Goal: Task Accomplishment & Management: Manage account settings

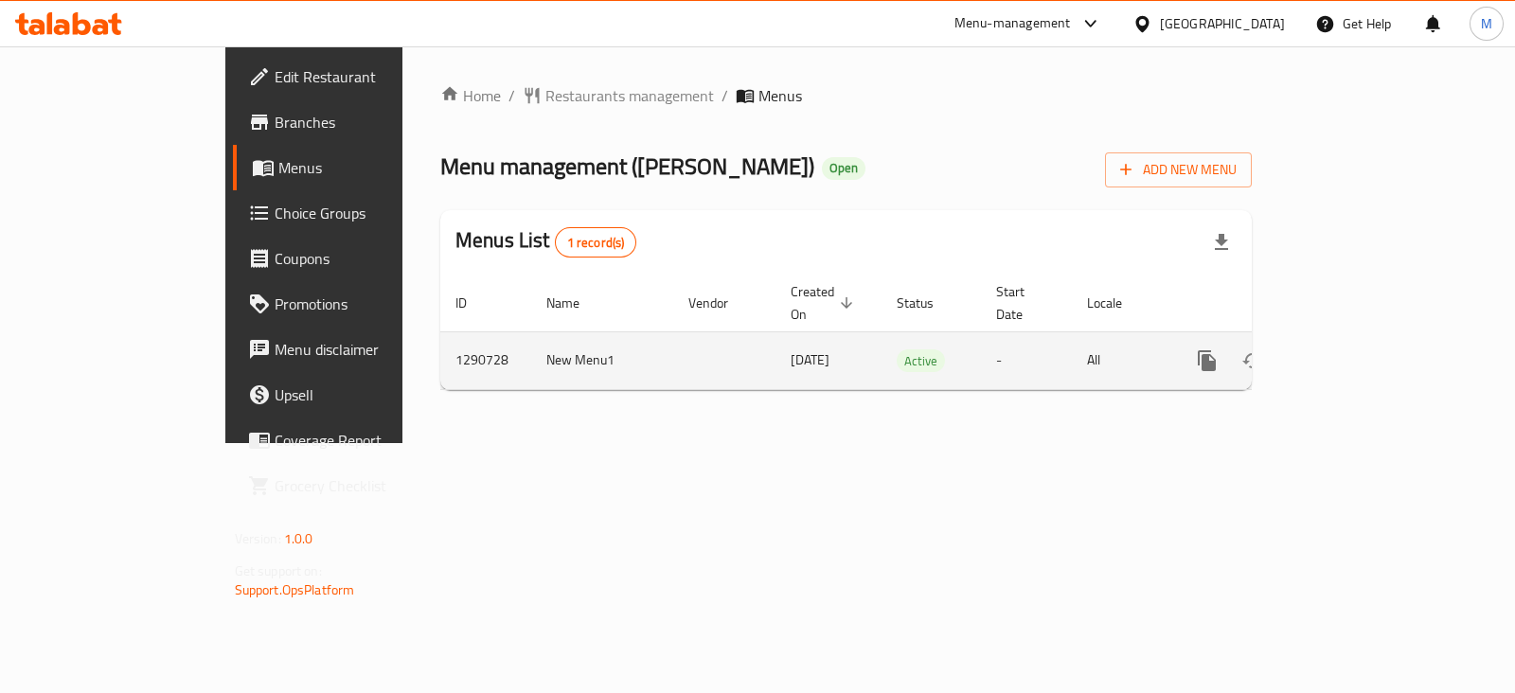
click at [1355, 349] on icon "enhanced table" at bounding box center [1343, 360] width 23 height 23
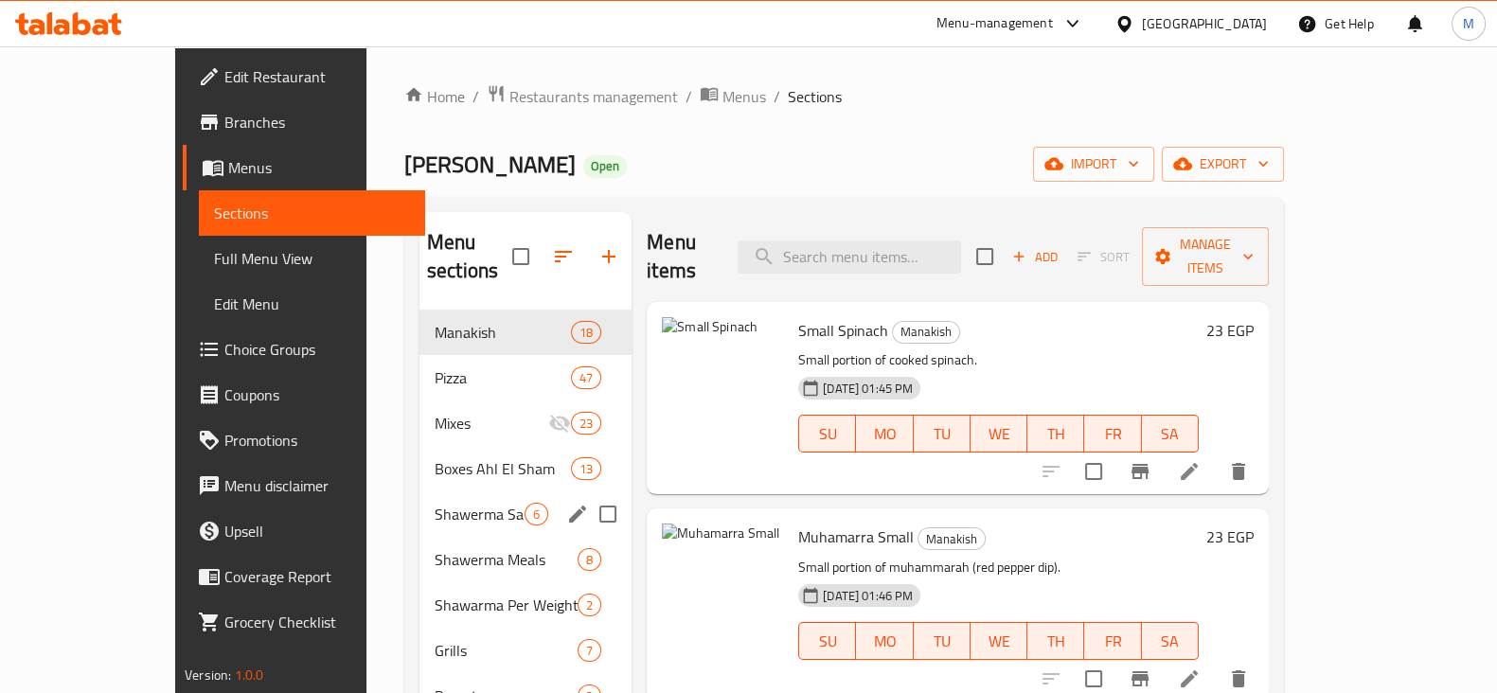
click at [419, 491] on div "Shawerma Sandwiches 6" at bounding box center [525, 513] width 212 height 45
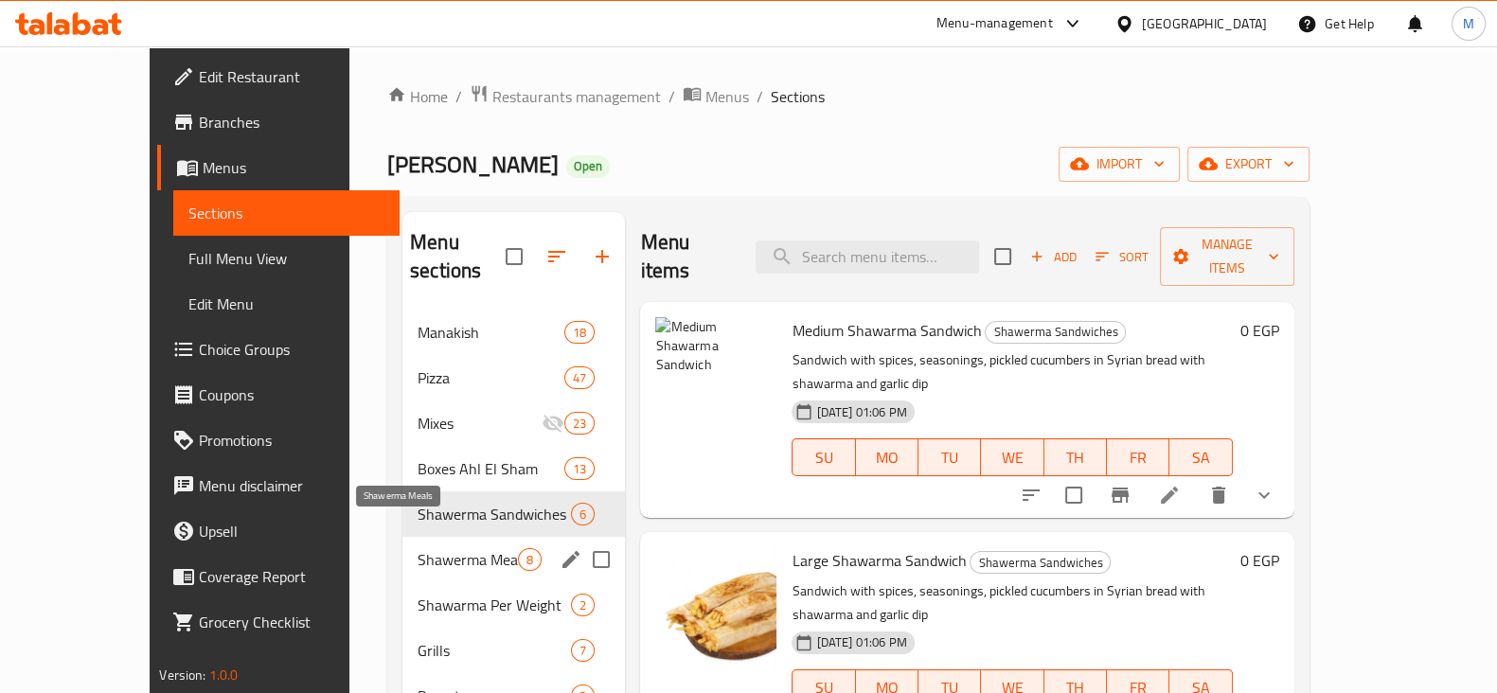
click at [418, 548] on span "Shawerma Meals" at bounding box center [468, 559] width 100 height 23
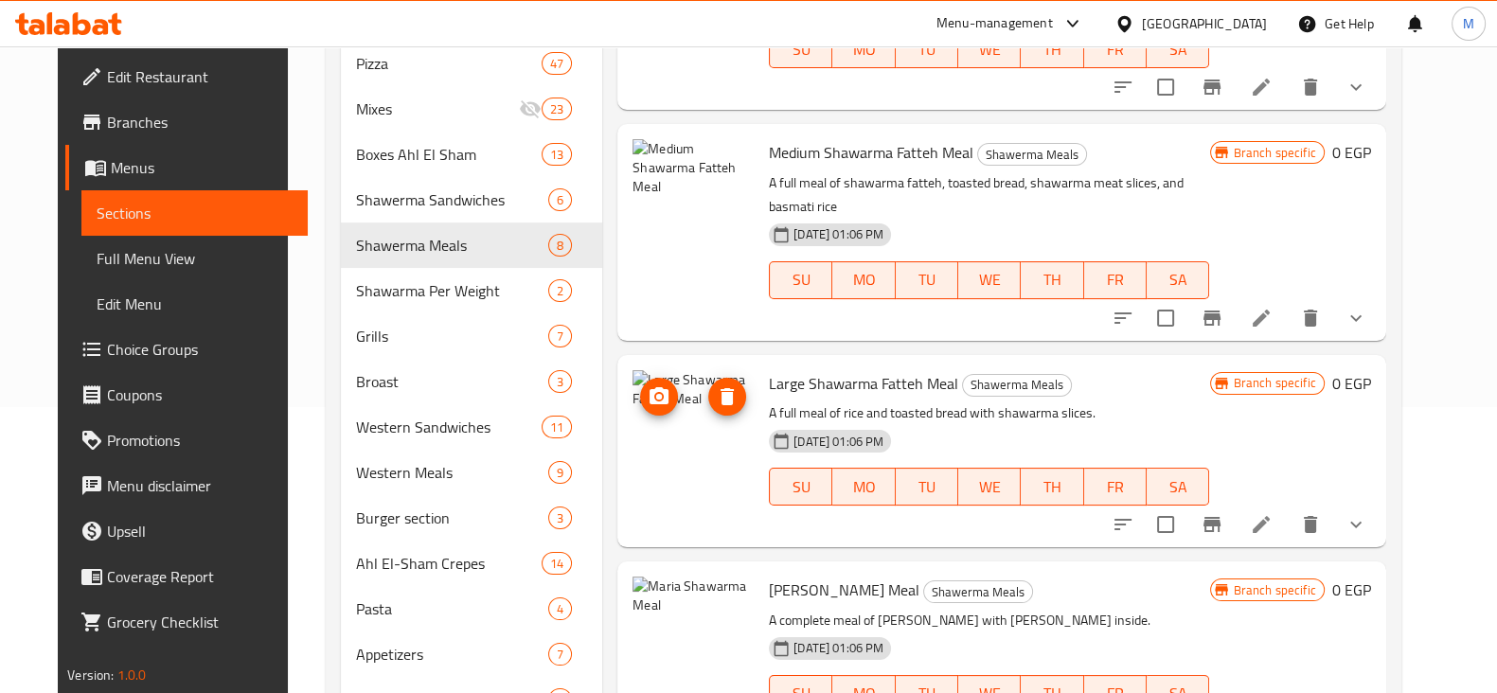
scroll to position [375, 0]
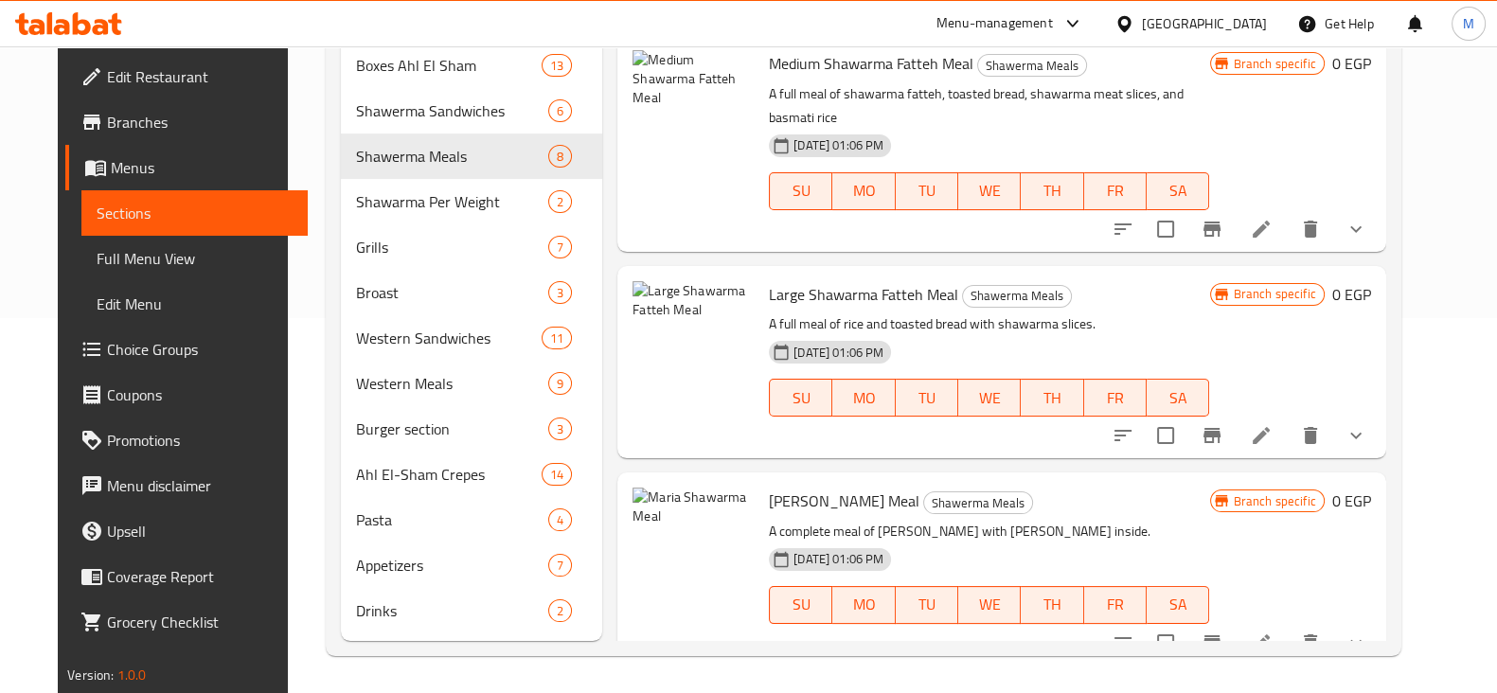
click at [1378, 206] on button "show more" at bounding box center [1355, 228] width 45 height 45
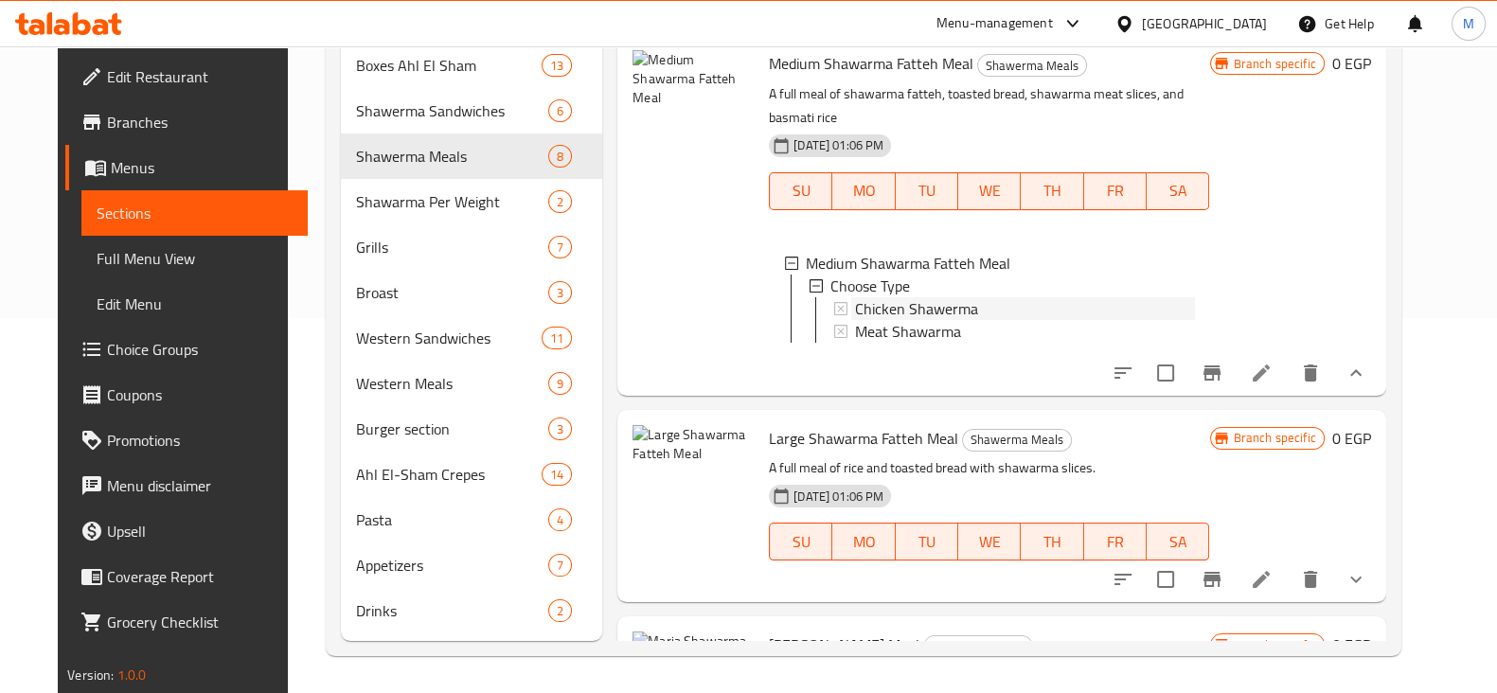
click at [882, 297] on span "Chicken Shawerma" at bounding box center [916, 308] width 123 height 23
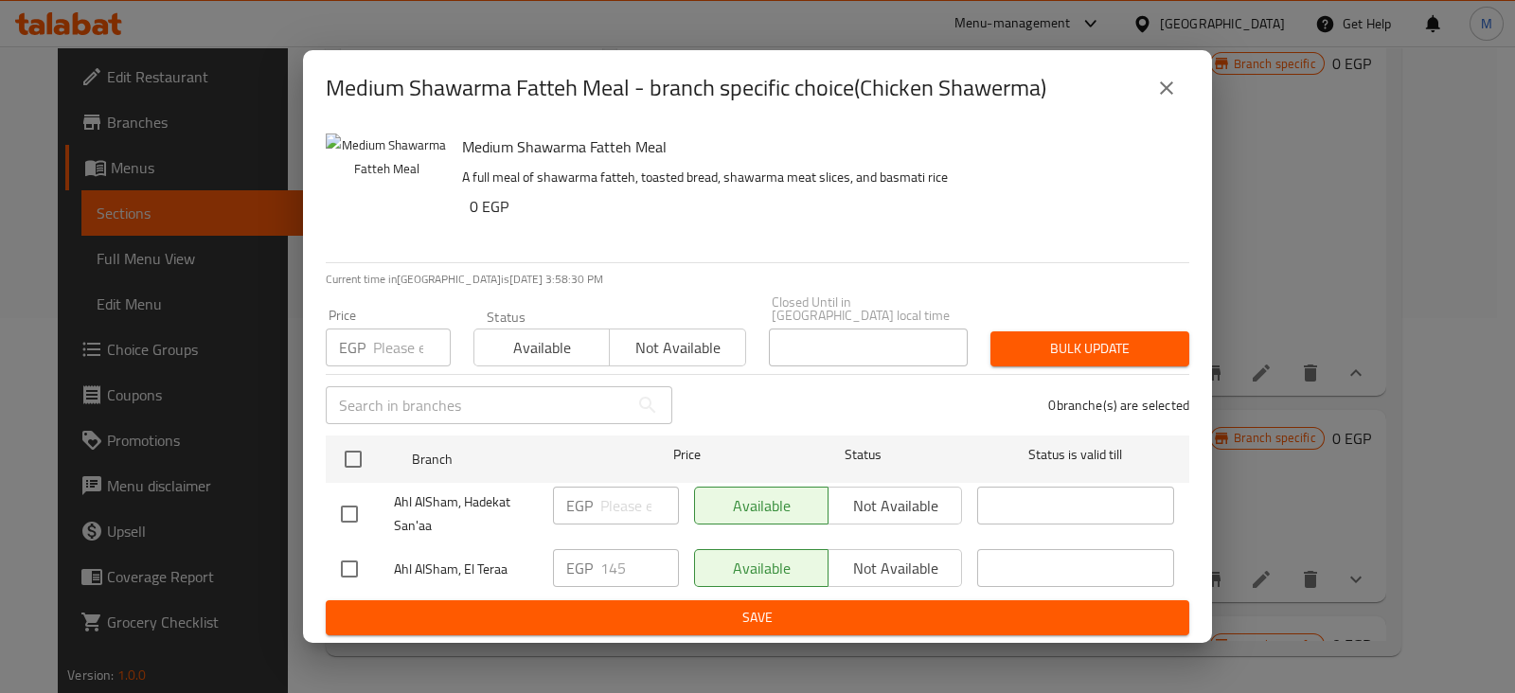
click at [346, 565] on input "checkbox" at bounding box center [349, 569] width 40 height 40
checkbox input "true"
click at [611, 560] on input "145" at bounding box center [639, 568] width 79 height 38
type input "220"
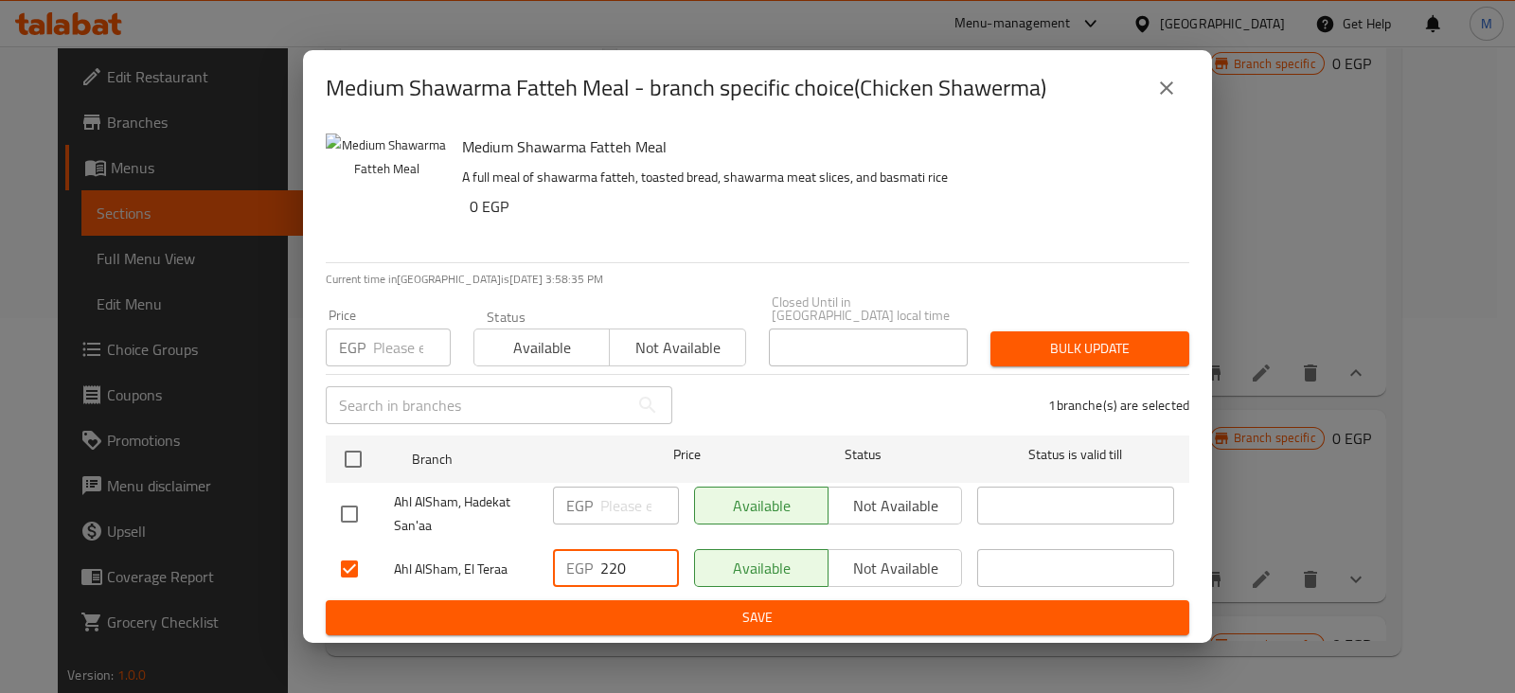
click at [593, 590] on ul "Branch Price Status Status is valid till Ahl AlSham, Hadekat San'aa EGP ​ Avail…" at bounding box center [757, 514] width 863 height 172
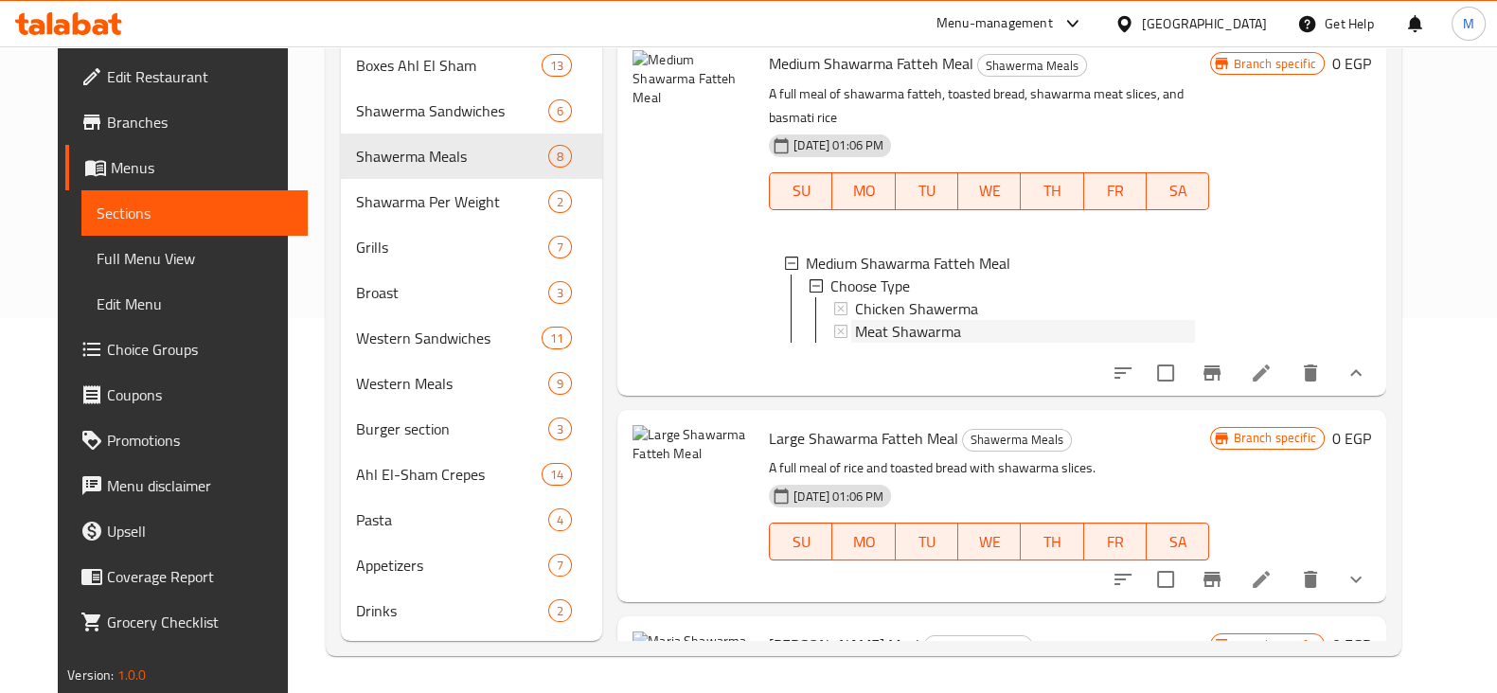
click at [913, 320] on span "Meat Shawarma" at bounding box center [908, 331] width 106 height 23
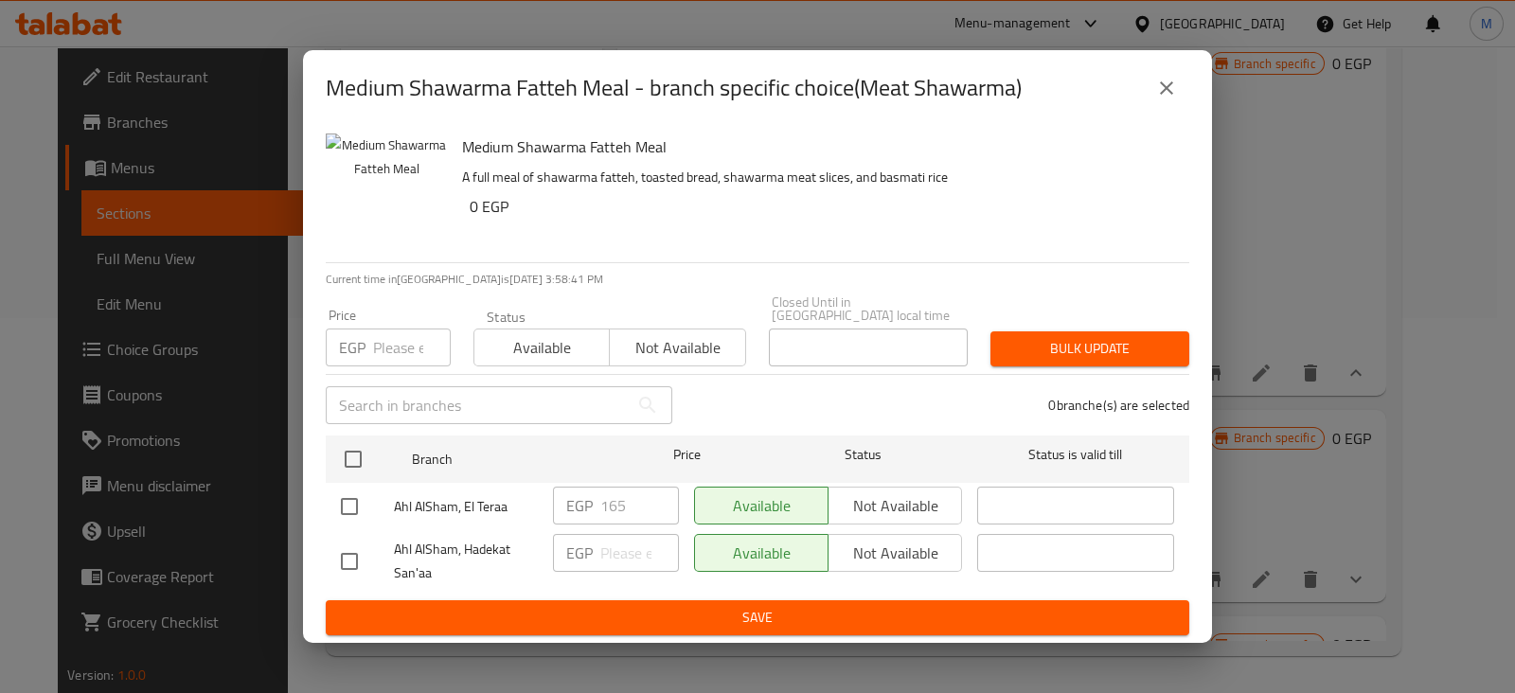
click at [339, 490] on input "checkbox" at bounding box center [349, 507] width 40 height 40
checkbox input "true"
click at [630, 489] on input "165" at bounding box center [639, 506] width 79 height 38
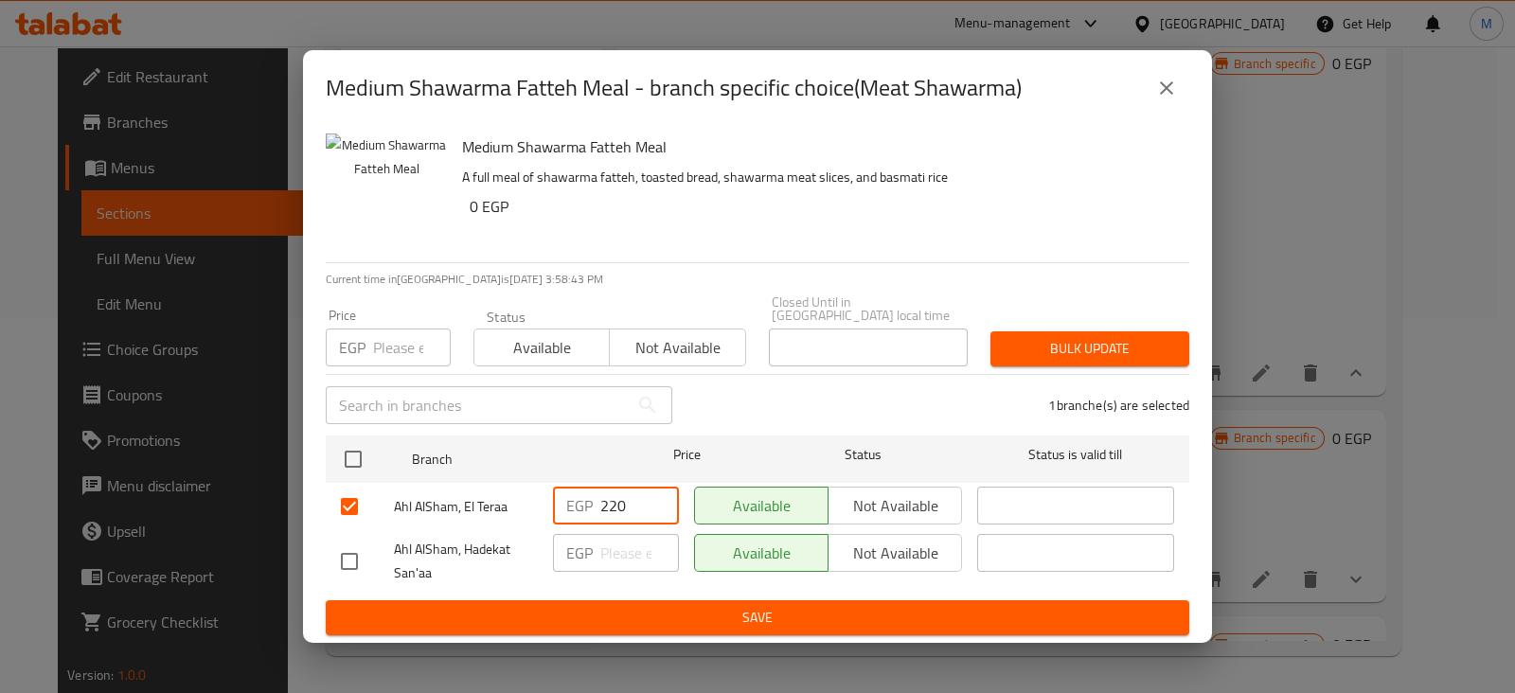
type input "220"
click at [706, 615] on span "Save" at bounding box center [757, 618] width 833 height 24
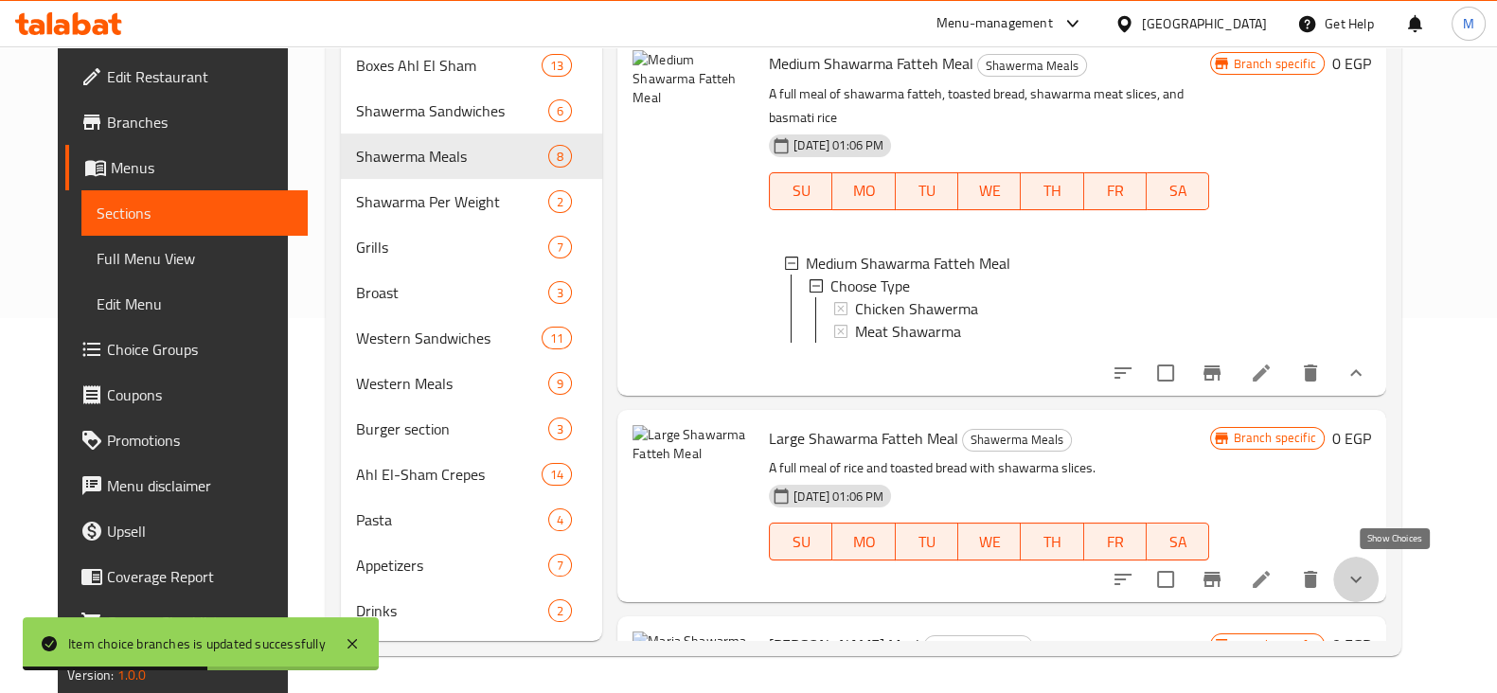
click at [1378, 570] on button "show more" at bounding box center [1355, 579] width 45 height 45
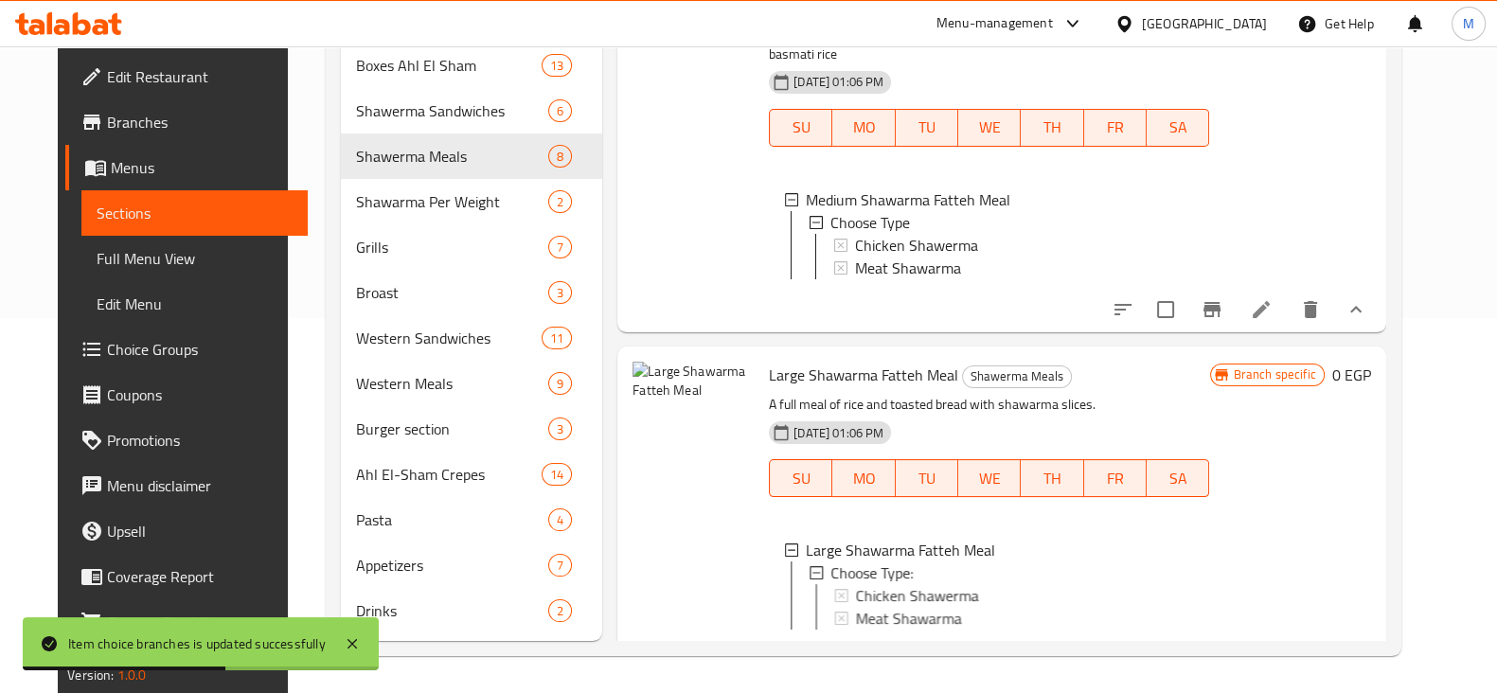
scroll to position [1063, 0]
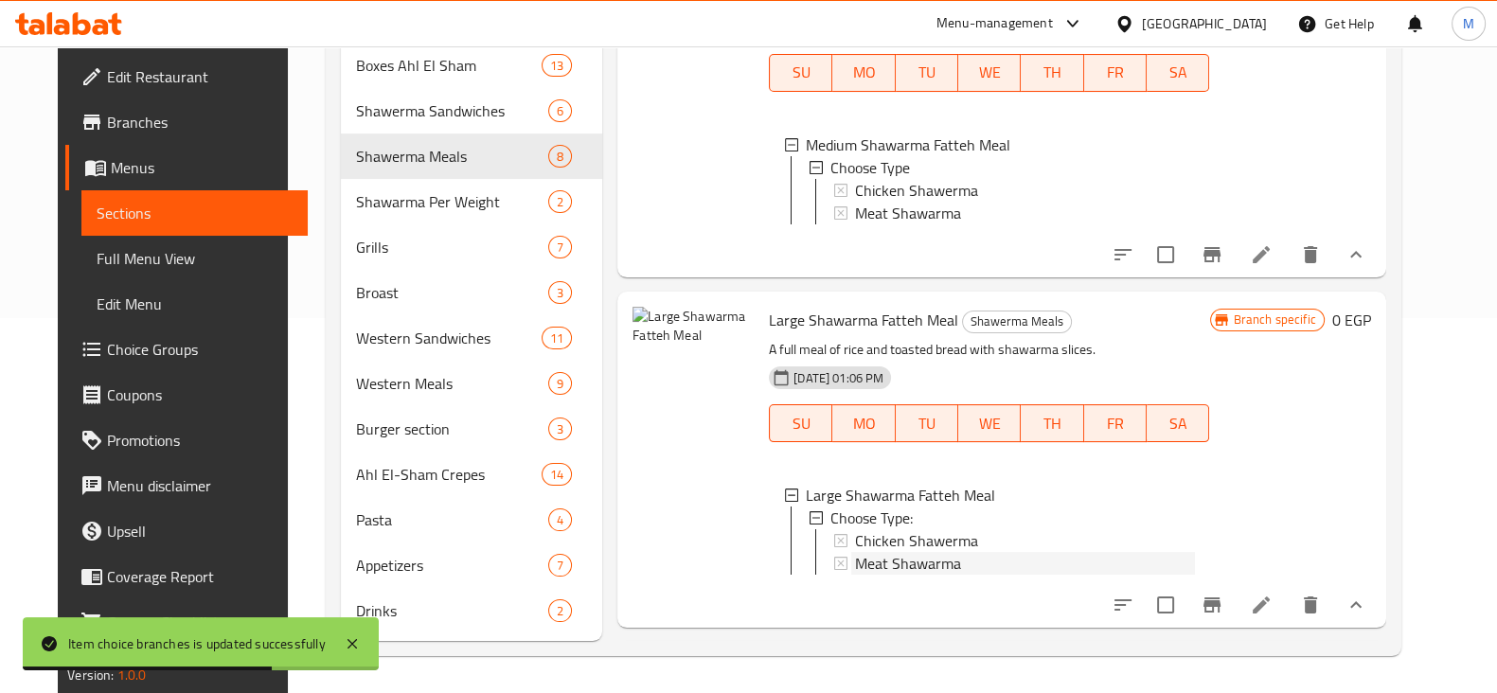
click at [931, 552] on span "Meat Shawarma" at bounding box center [908, 563] width 106 height 23
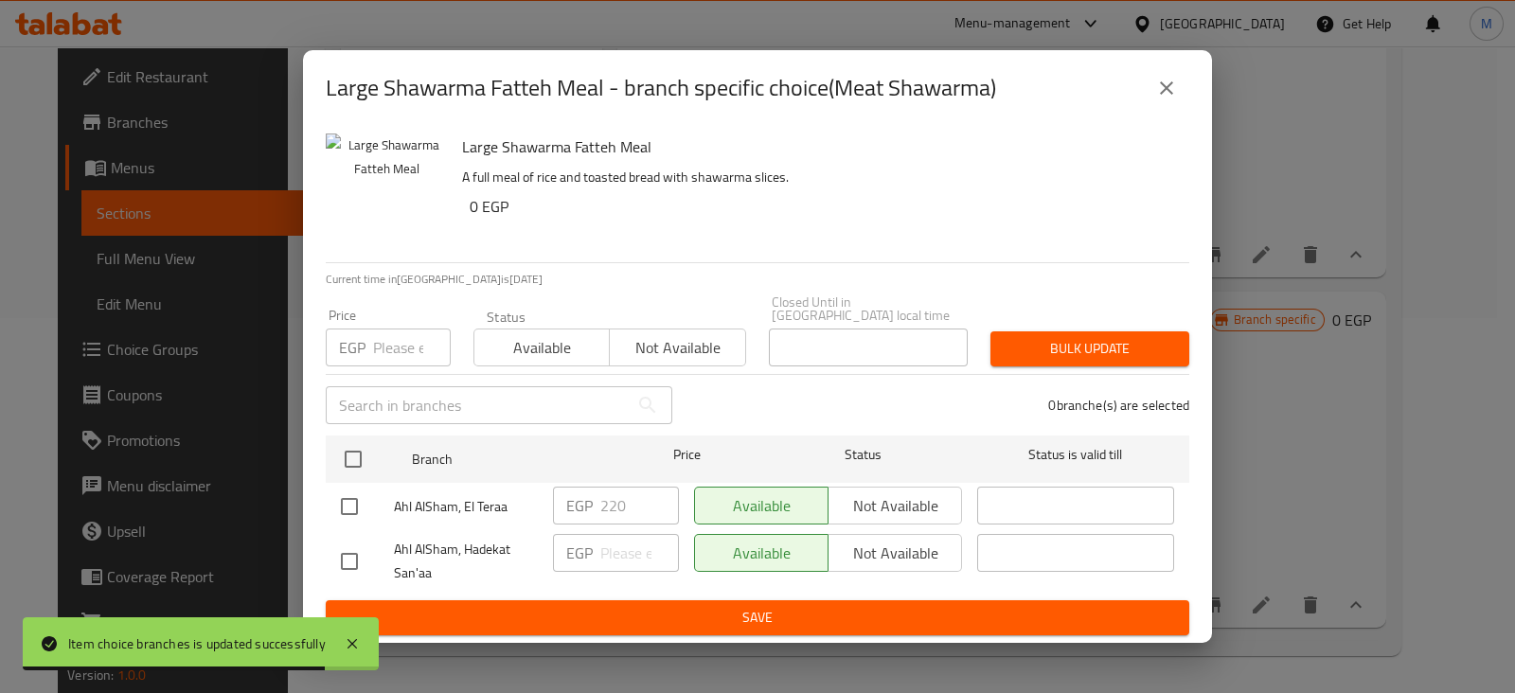
click at [345, 498] on input "checkbox" at bounding box center [349, 507] width 40 height 40
checkbox input "true"
click at [611, 499] on input "220" at bounding box center [639, 506] width 79 height 38
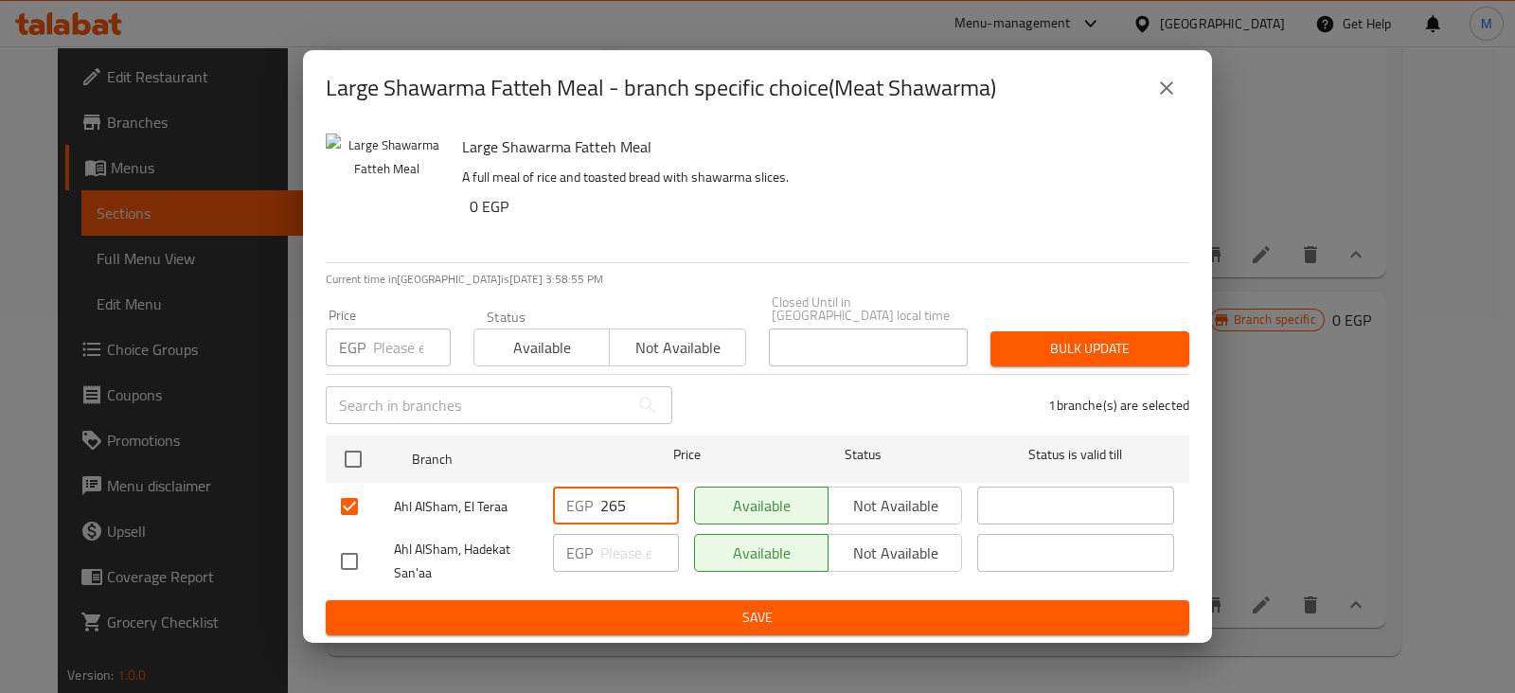
type input "265"
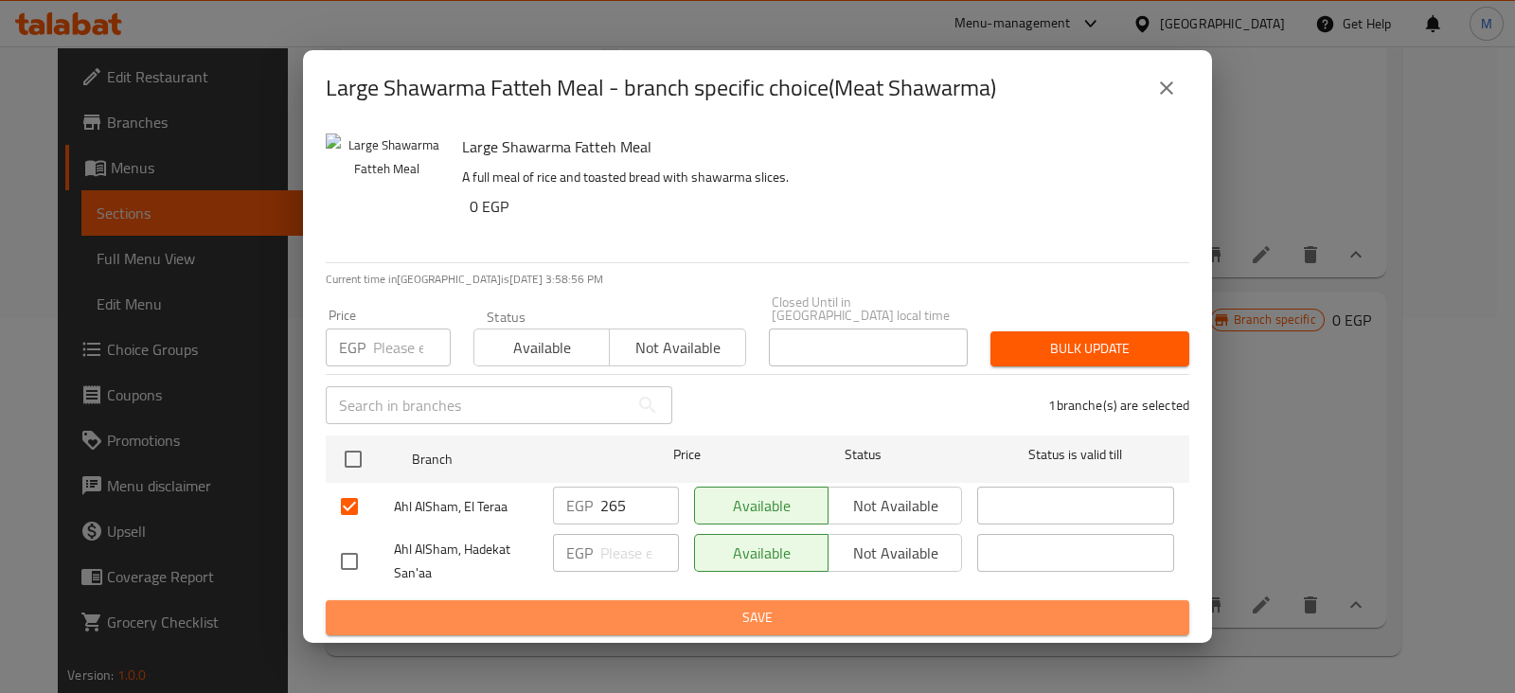
click at [625, 622] on span "Save" at bounding box center [757, 618] width 833 height 24
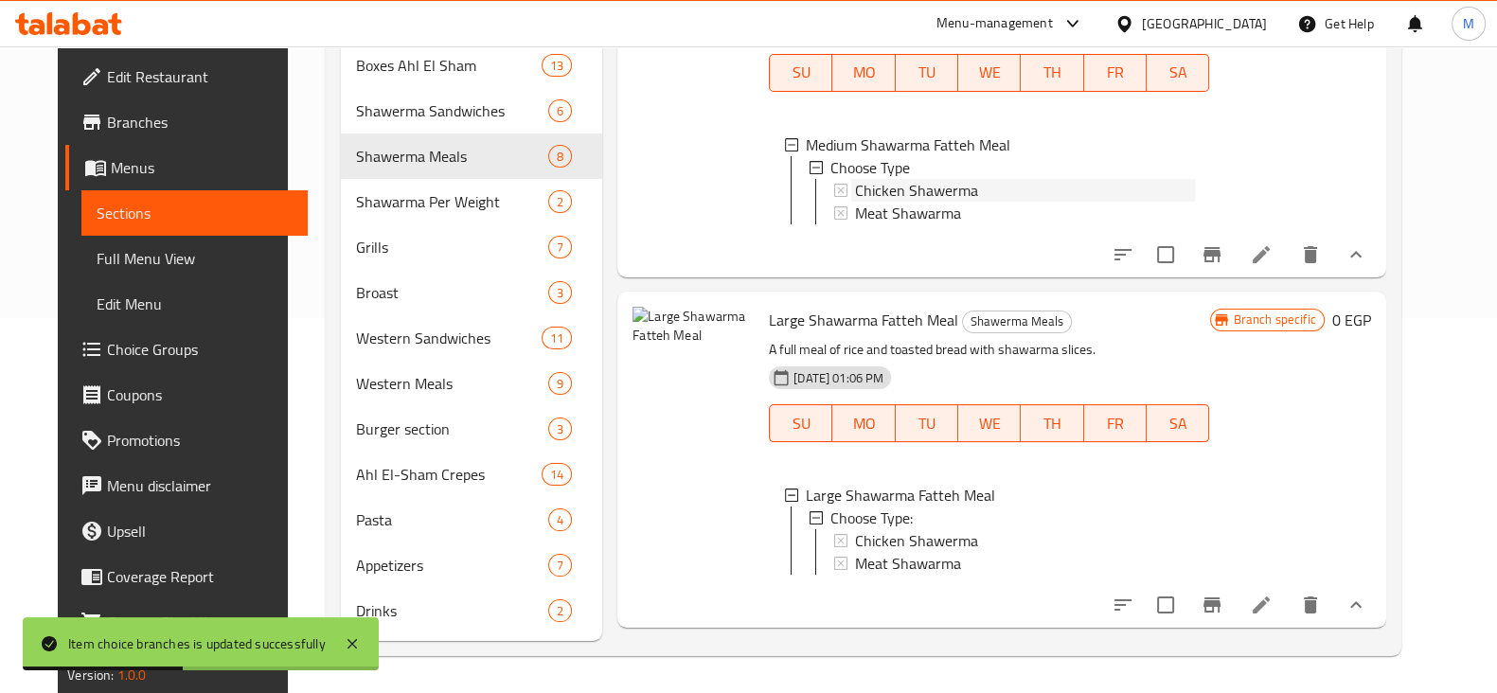
click at [922, 179] on span "Chicken Shawerma" at bounding box center [916, 190] width 123 height 23
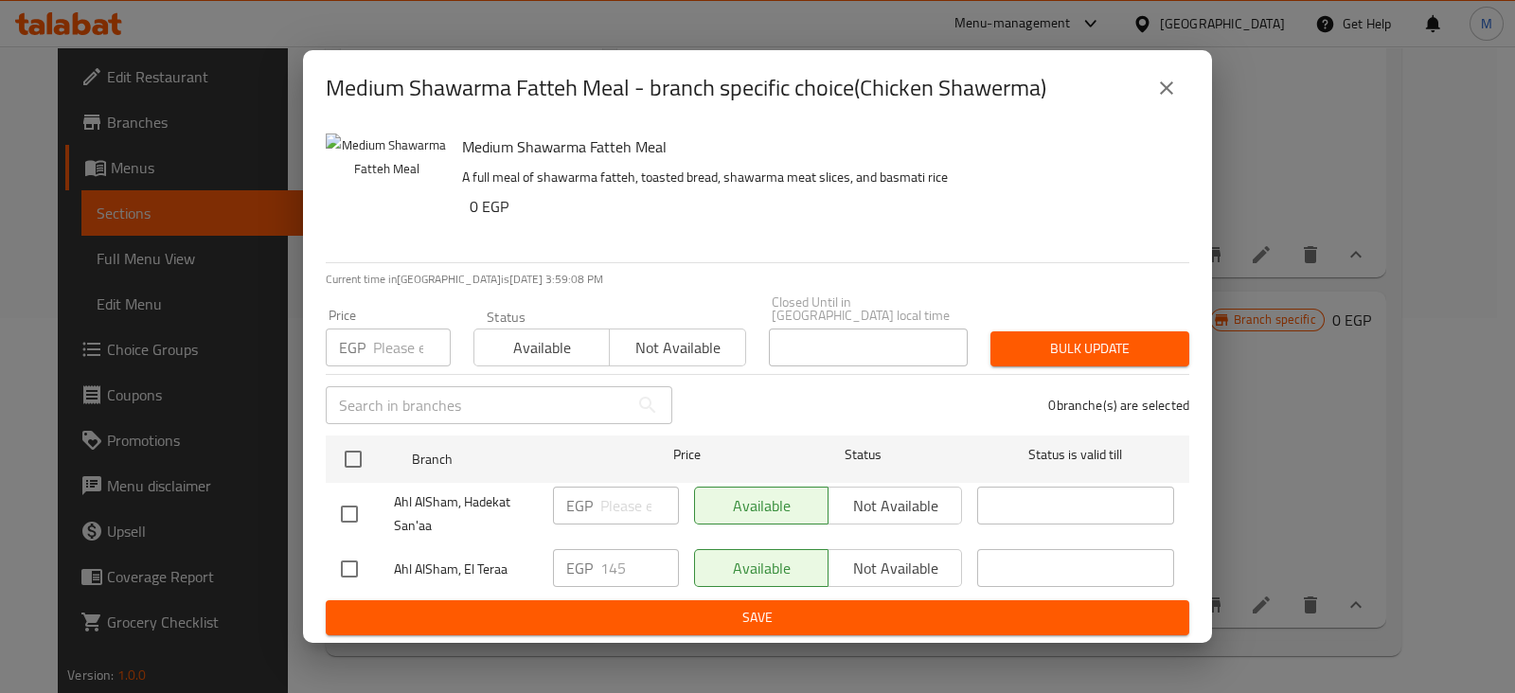
click at [346, 542] on div "Ahl AlSham, El Teraa" at bounding box center [439, 569] width 212 height 55
click at [360, 556] on input "checkbox" at bounding box center [349, 569] width 40 height 40
checkbox input "true"
click at [612, 551] on input "145" at bounding box center [639, 568] width 79 height 38
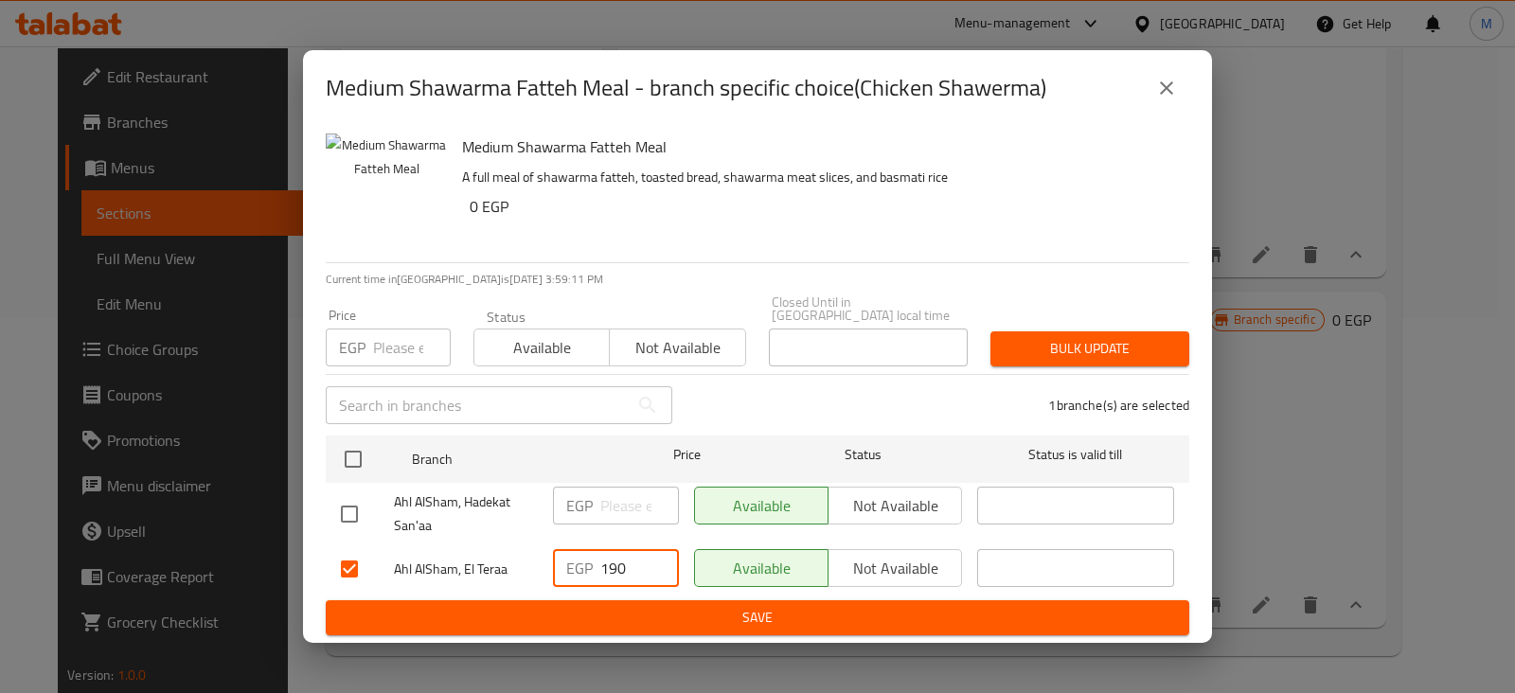
type input "190"
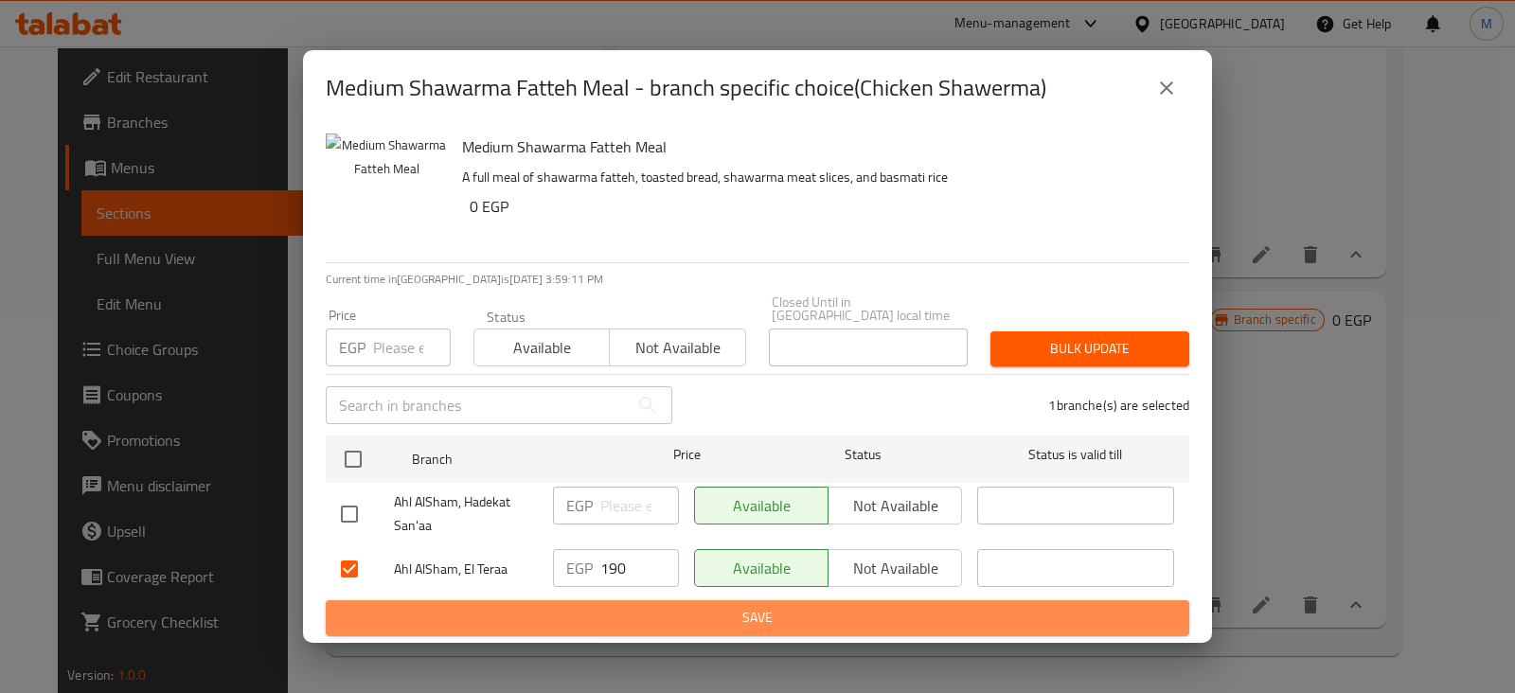
click at [636, 619] on span "Save" at bounding box center [757, 618] width 833 height 24
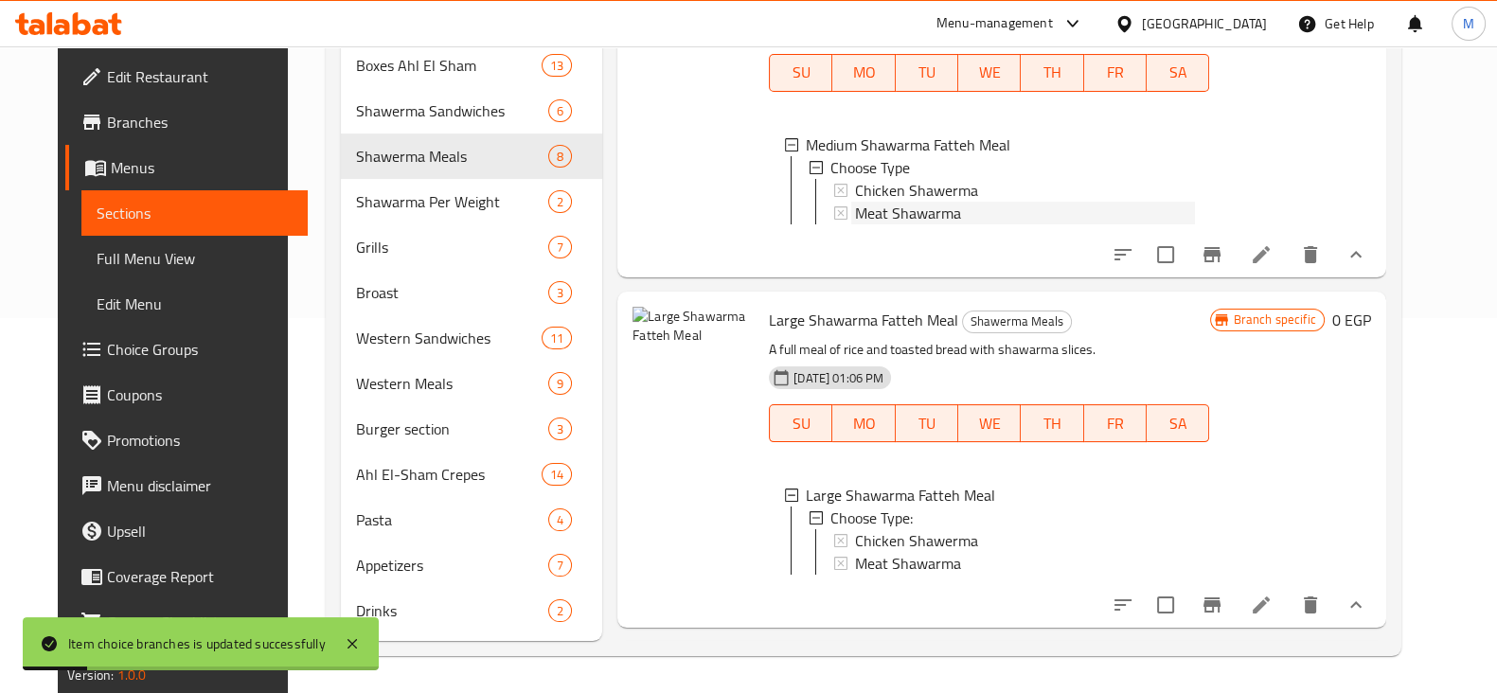
click at [911, 202] on span "Meat Shawarma" at bounding box center [908, 213] width 106 height 23
click at [886, 529] on span "Chicken Shawerma" at bounding box center [916, 540] width 123 height 23
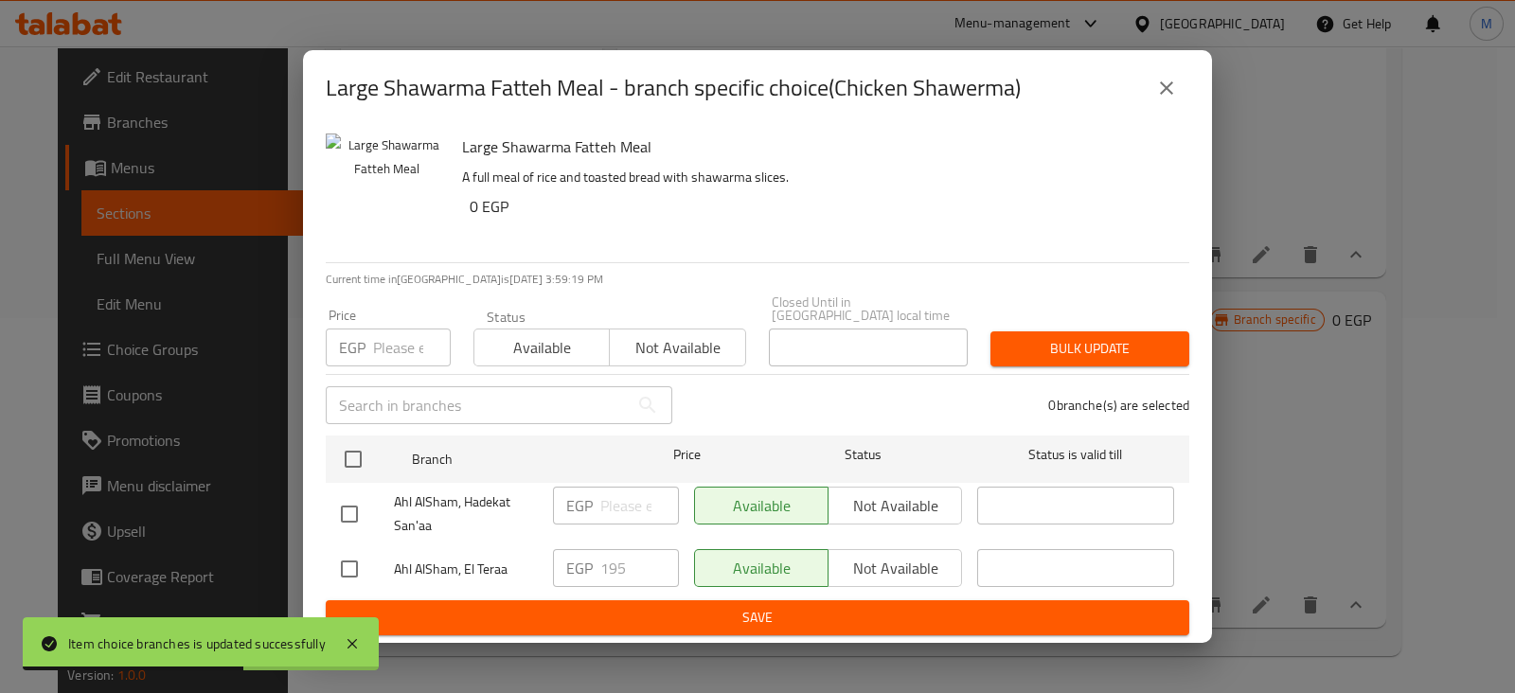
click at [349, 542] on div "Ahl AlSham, El Teraa" at bounding box center [439, 569] width 212 height 55
click at [360, 563] on input "checkbox" at bounding box center [349, 569] width 40 height 40
checkbox input "true"
click at [615, 551] on input "195" at bounding box center [639, 568] width 79 height 38
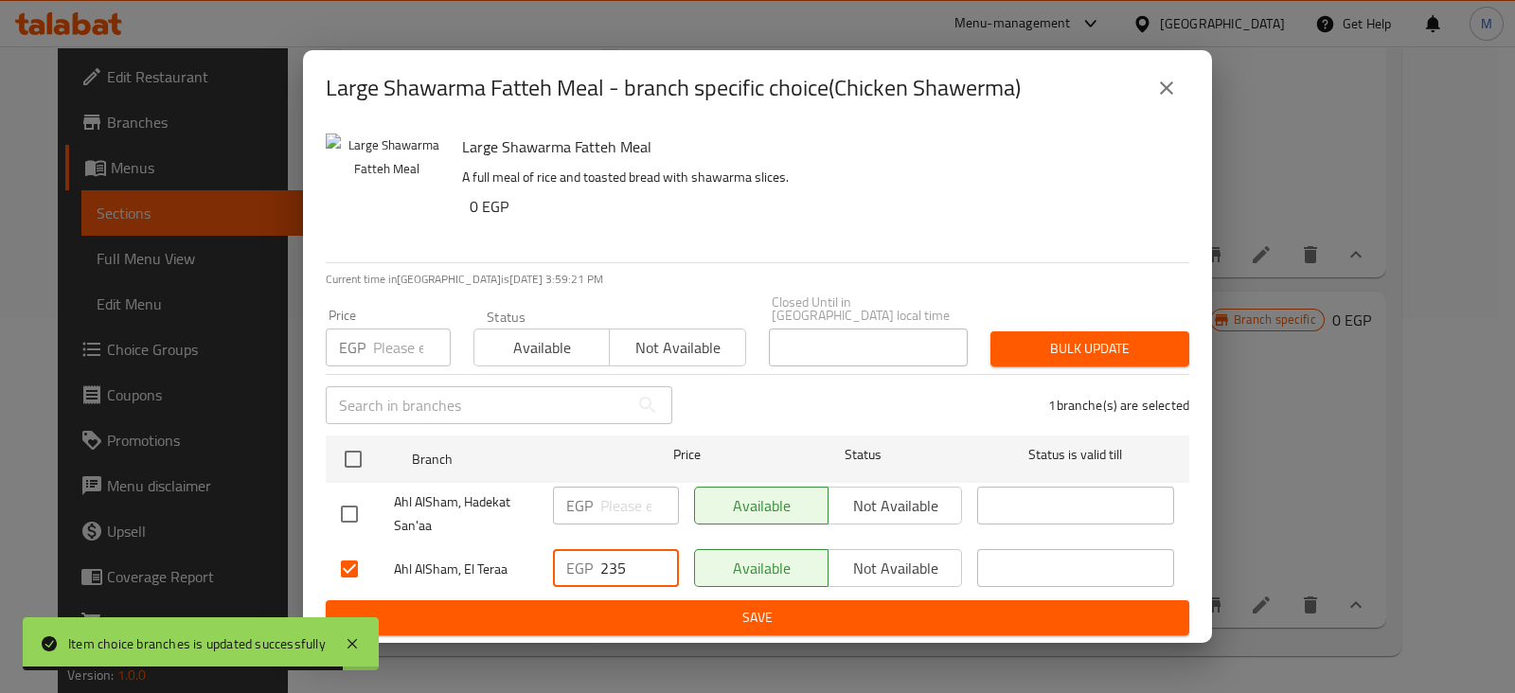
type input "235"
click at [655, 614] on span "Save" at bounding box center [757, 618] width 833 height 24
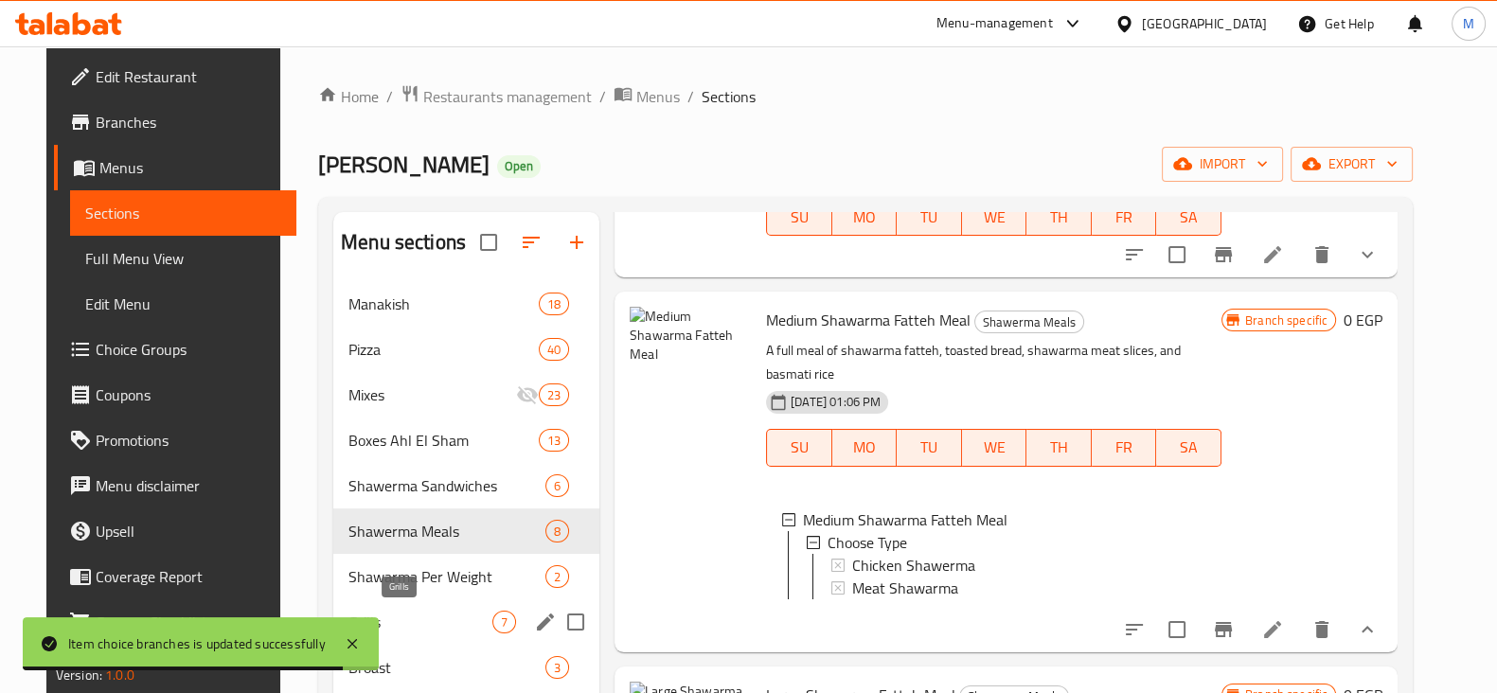
scroll to position [236, 0]
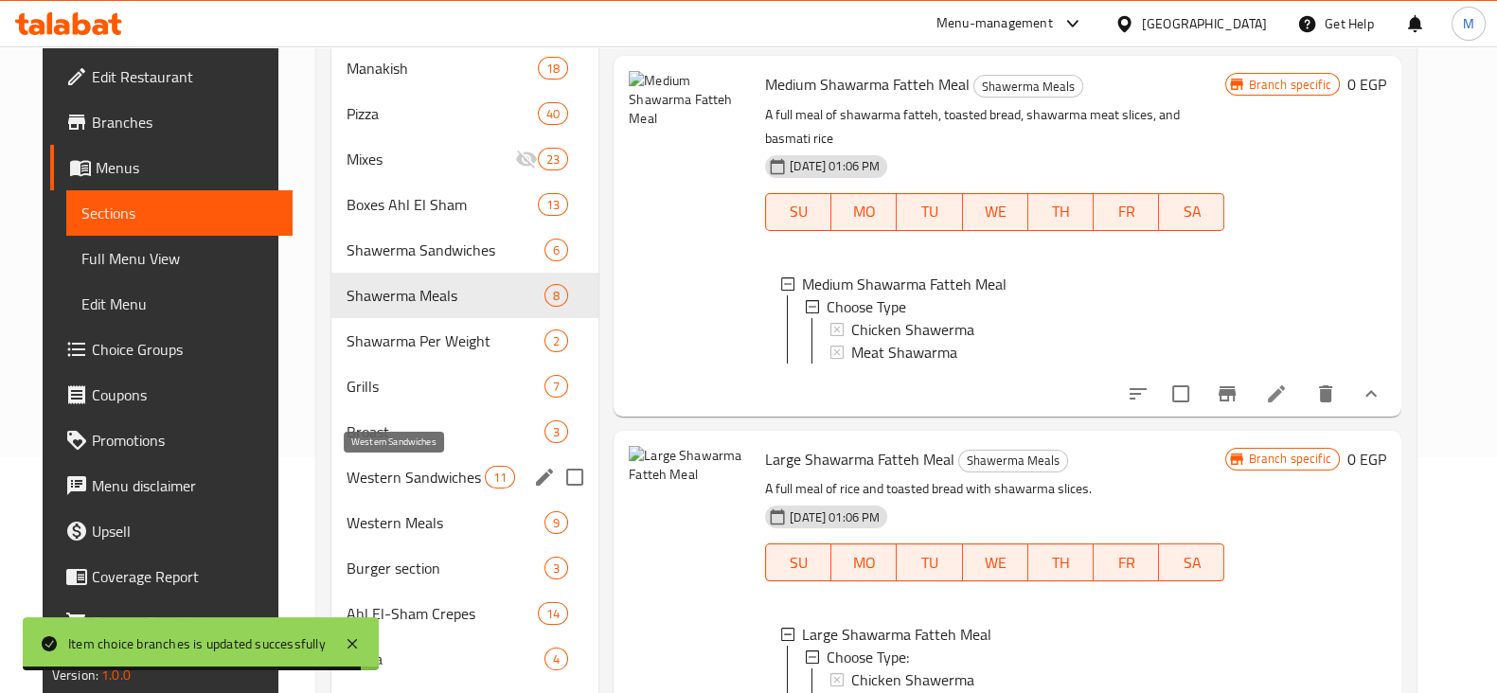
click at [414, 474] on span "Western Sandwiches" at bounding box center [416, 477] width 138 height 23
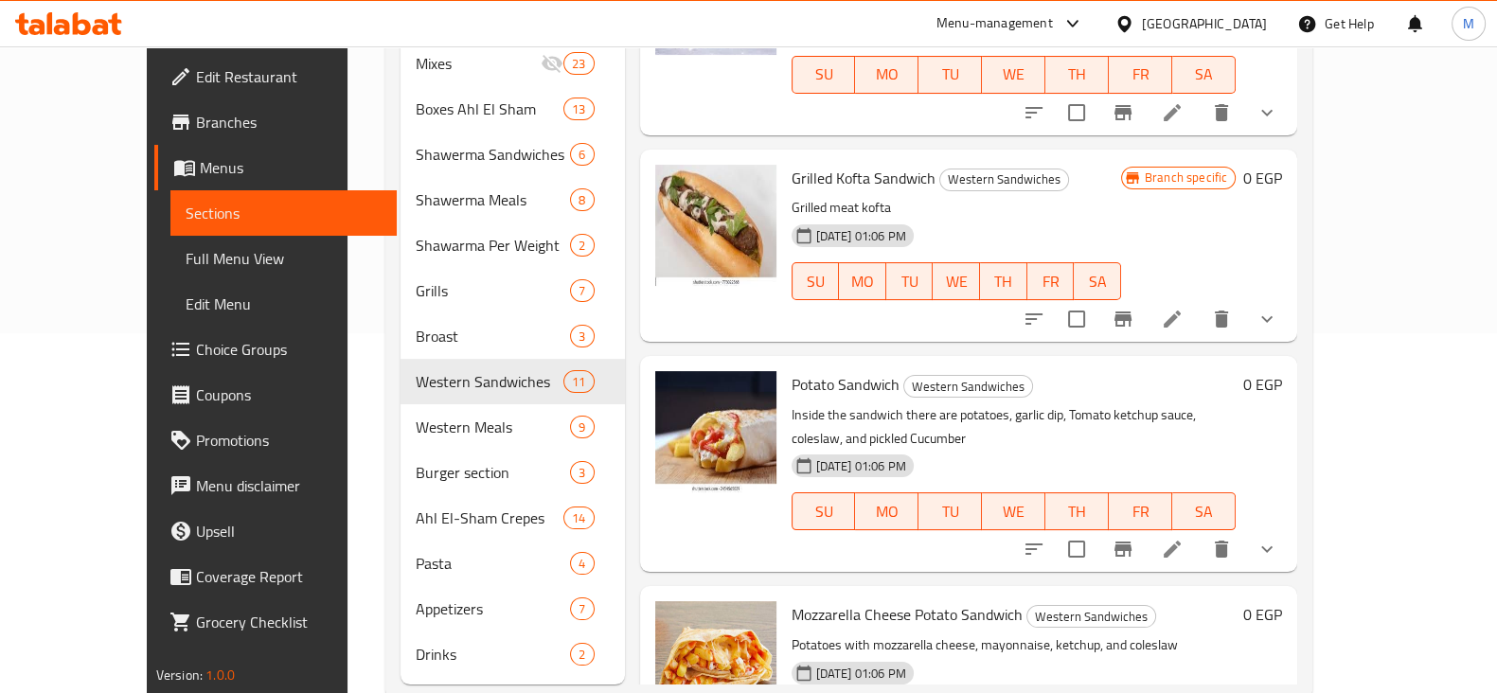
scroll to position [375, 0]
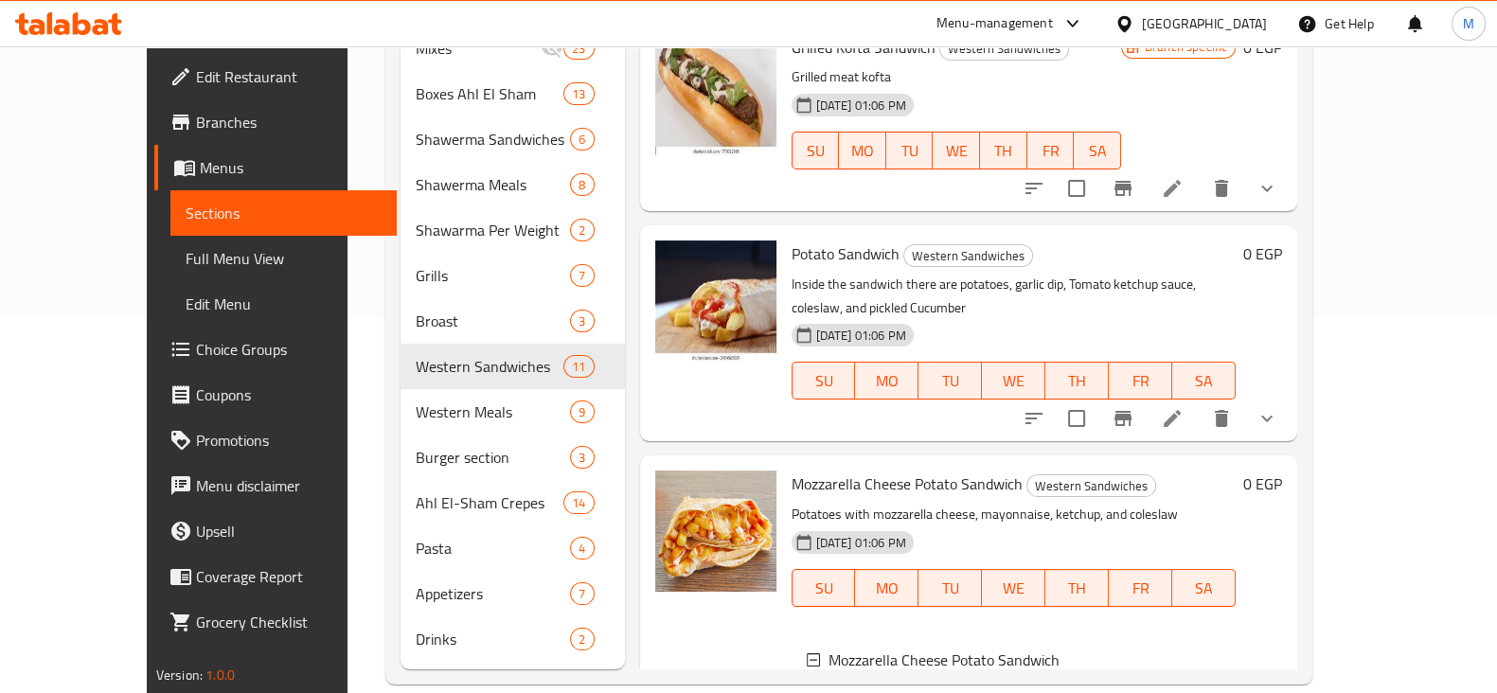
scroll to position [1680, 0]
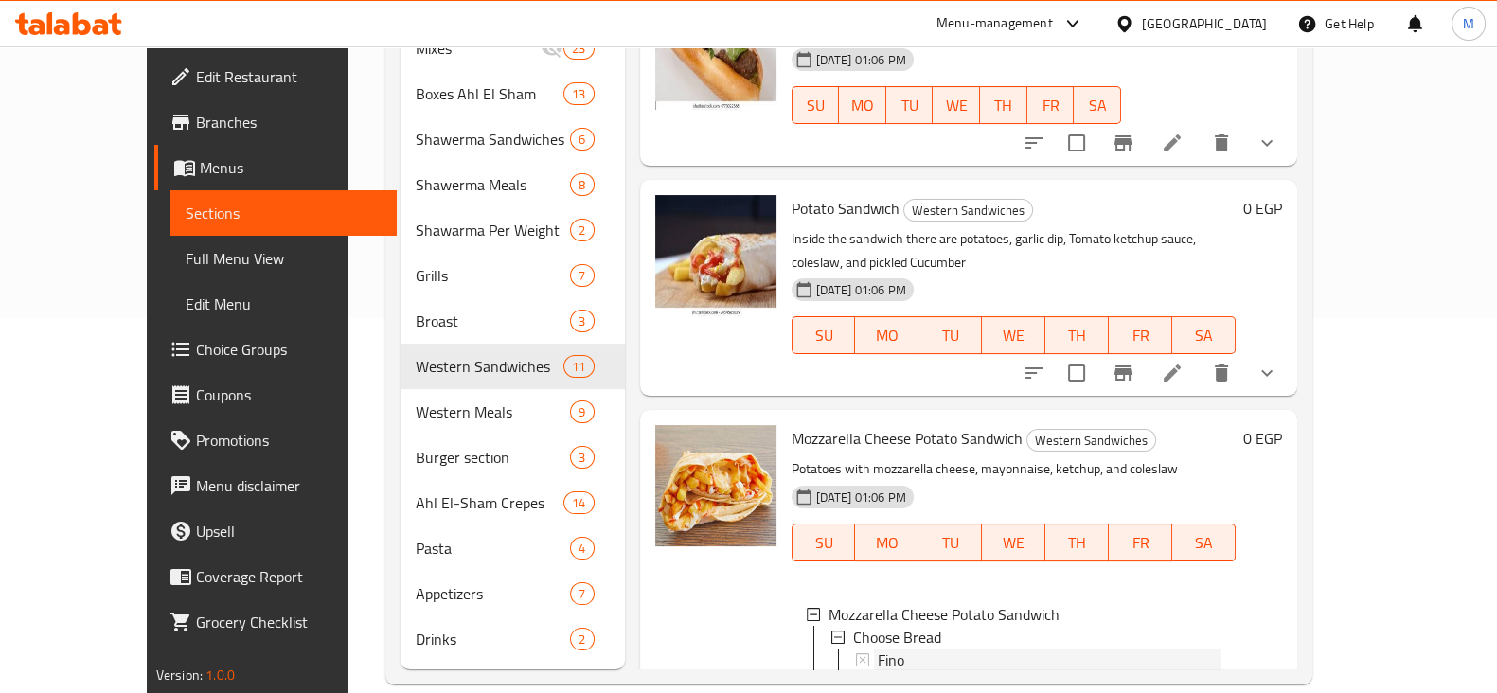
click at [969, 649] on div "Fino" at bounding box center [1050, 660] width 344 height 23
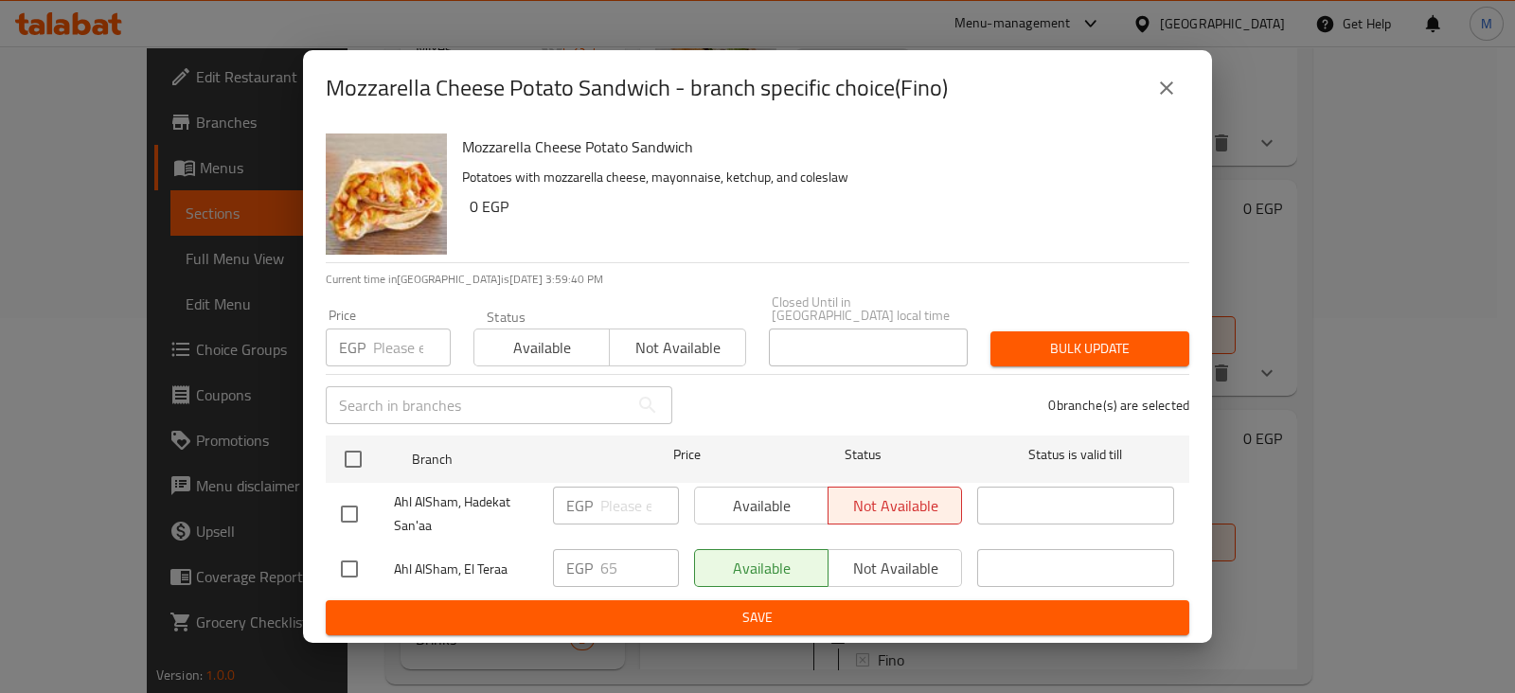
click at [330, 560] on input "checkbox" at bounding box center [349, 569] width 40 height 40
checkbox input "true"
drag, startPoint x: 622, startPoint y: 551, endPoint x: 562, endPoint y: 559, distance: 60.1
click at [563, 559] on div "EGP 65 ​" at bounding box center [616, 568] width 126 height 38
type input "75"
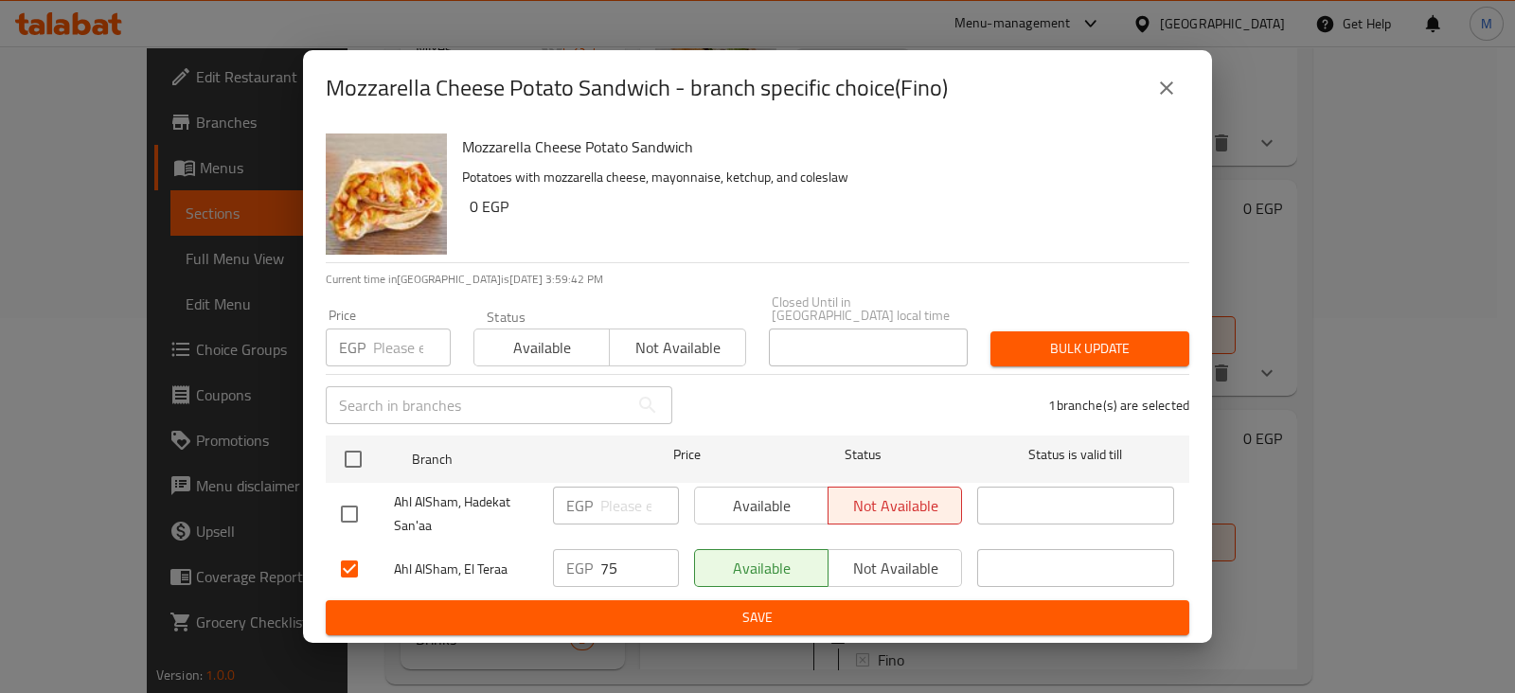
click at [592, 631] on div "Mozzarella Cheese Potato Sandwich Potatoes with mozzarella cheese, mayonnaise, …" at bounding box center [757, 384] width 909 height 517
click at [633, 626] on button "Save" at bounding box center [757, 617] width 863 height 35
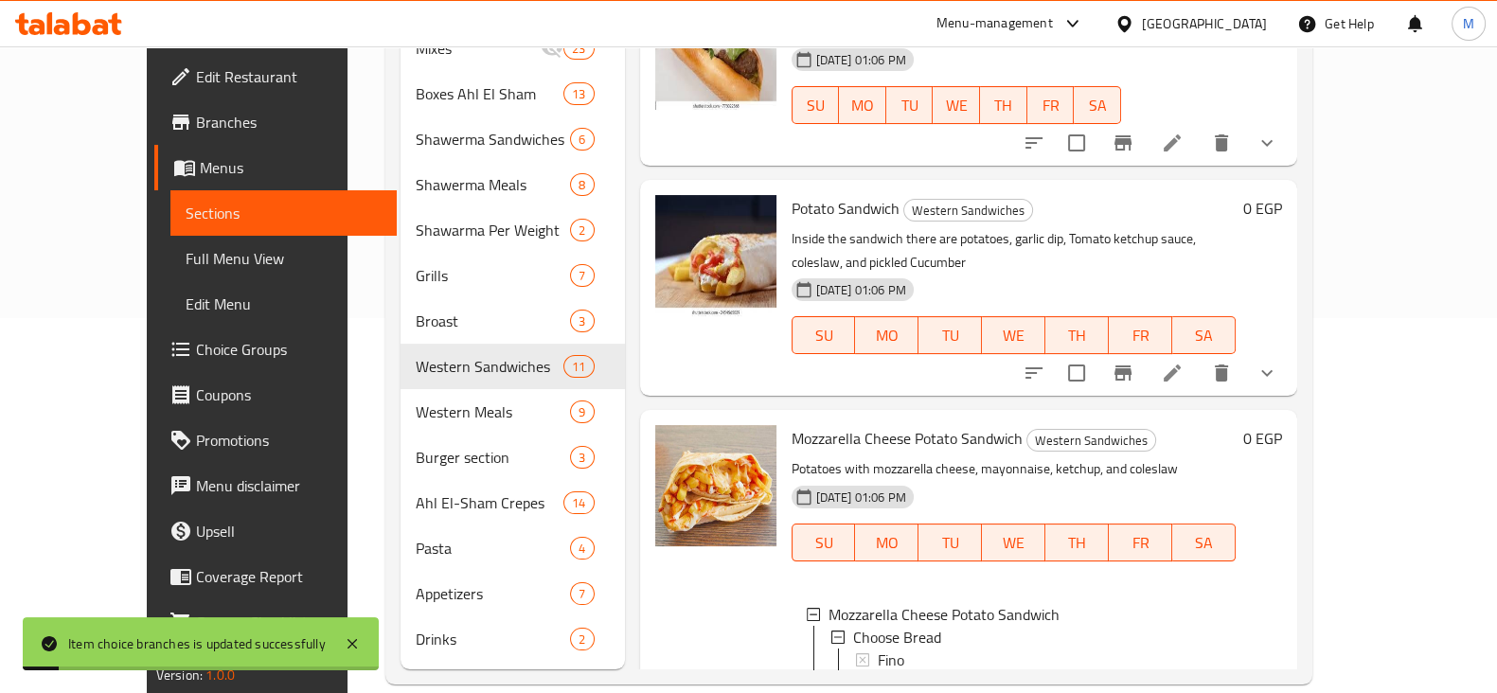
click at [880, 671] on span "[DEMOGRAPHIC_DATA]" at bounding box center [954, 682] width 153 height 23
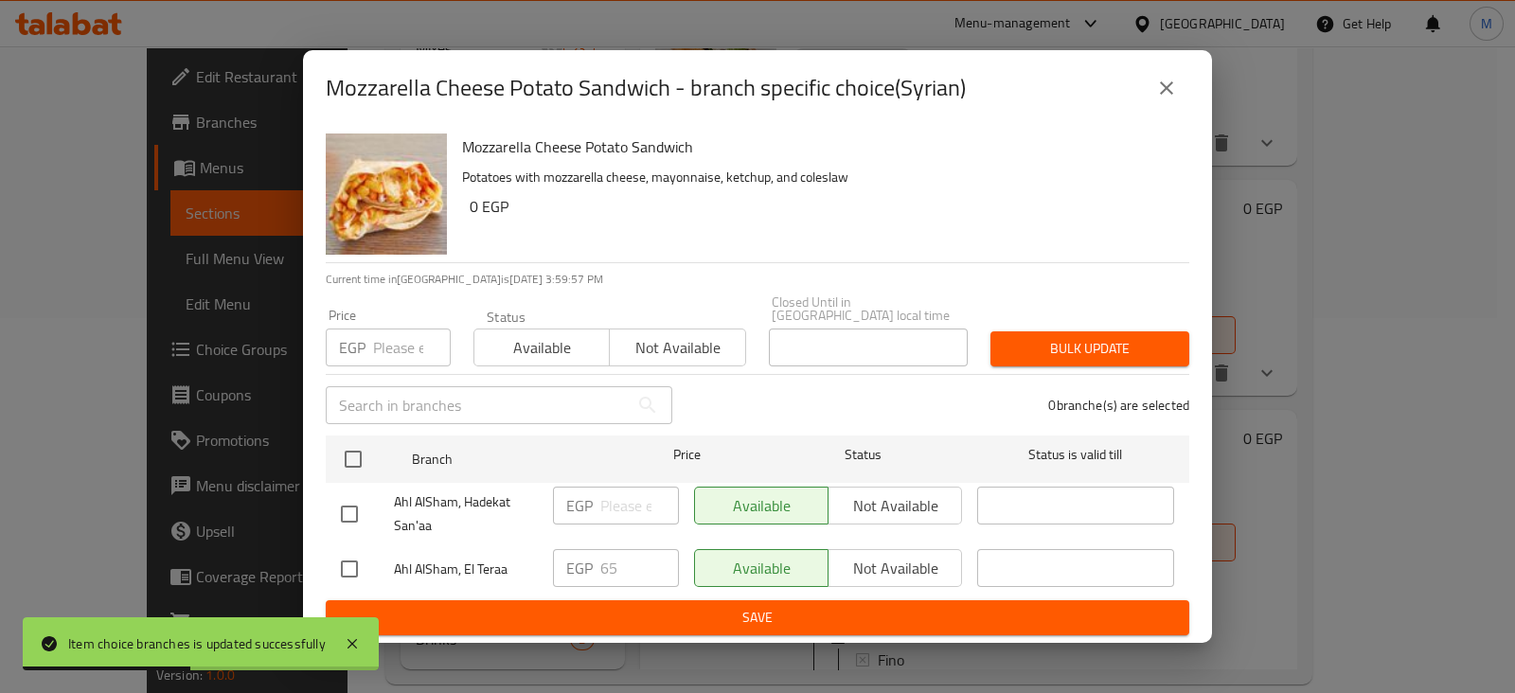
click at [366, 555] on div at bounding box center [367, 569] width 53 height 40
click at [360, 558] on input "checkbox" at bounding box center [349, 569] width 40 height 40
checkbox input "true"
drag, startPoint x: 630, startPoint y: 575, endPoint x: 582, endPoint y: 575, distance: 47.3
click at [582, 575] on div "EGP 65 ​" at bounding box center [616, 568] width 126 height 38
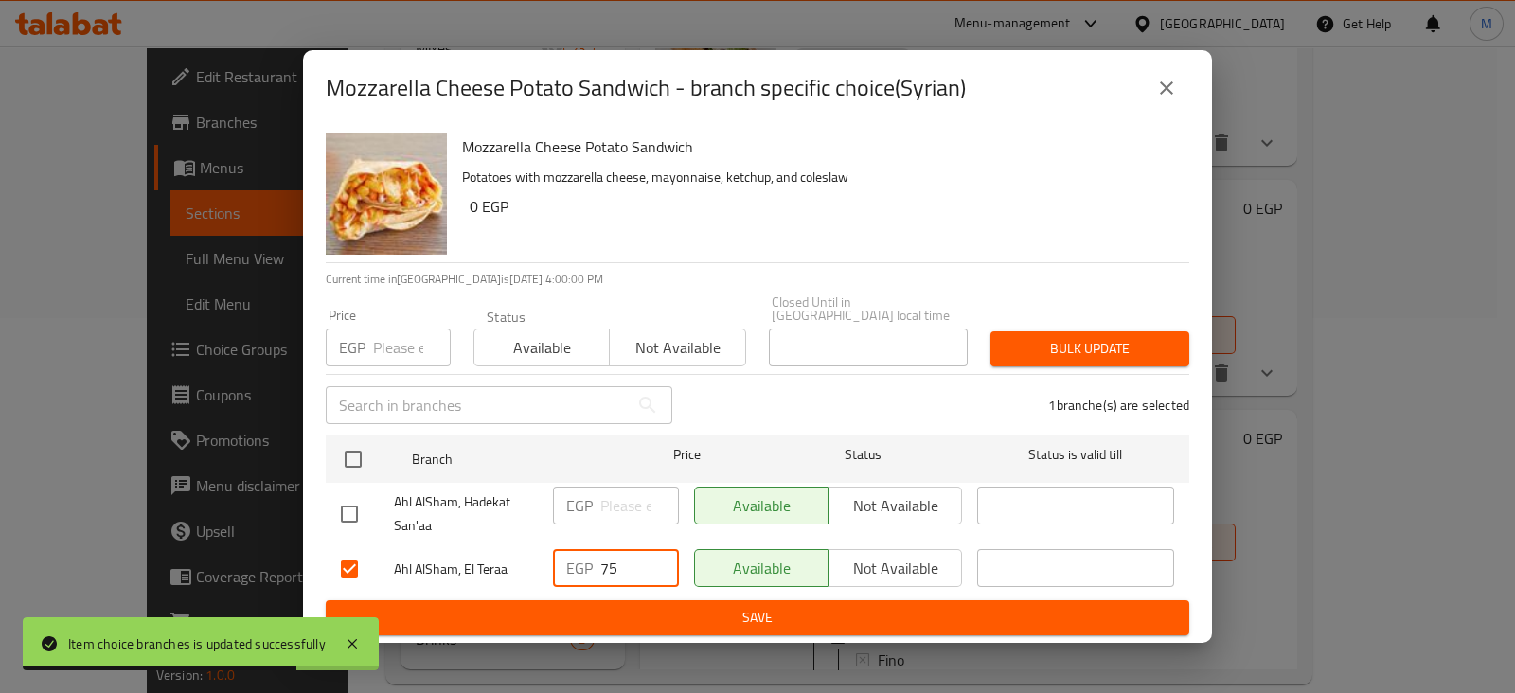
type input "75"
click at [622, 638] on div "Mozzarella Cheese Potato Sandwich - branch specific choice(Syrian) Mozzarella C…" at bounding box center [757, 346] width 1515 height 693
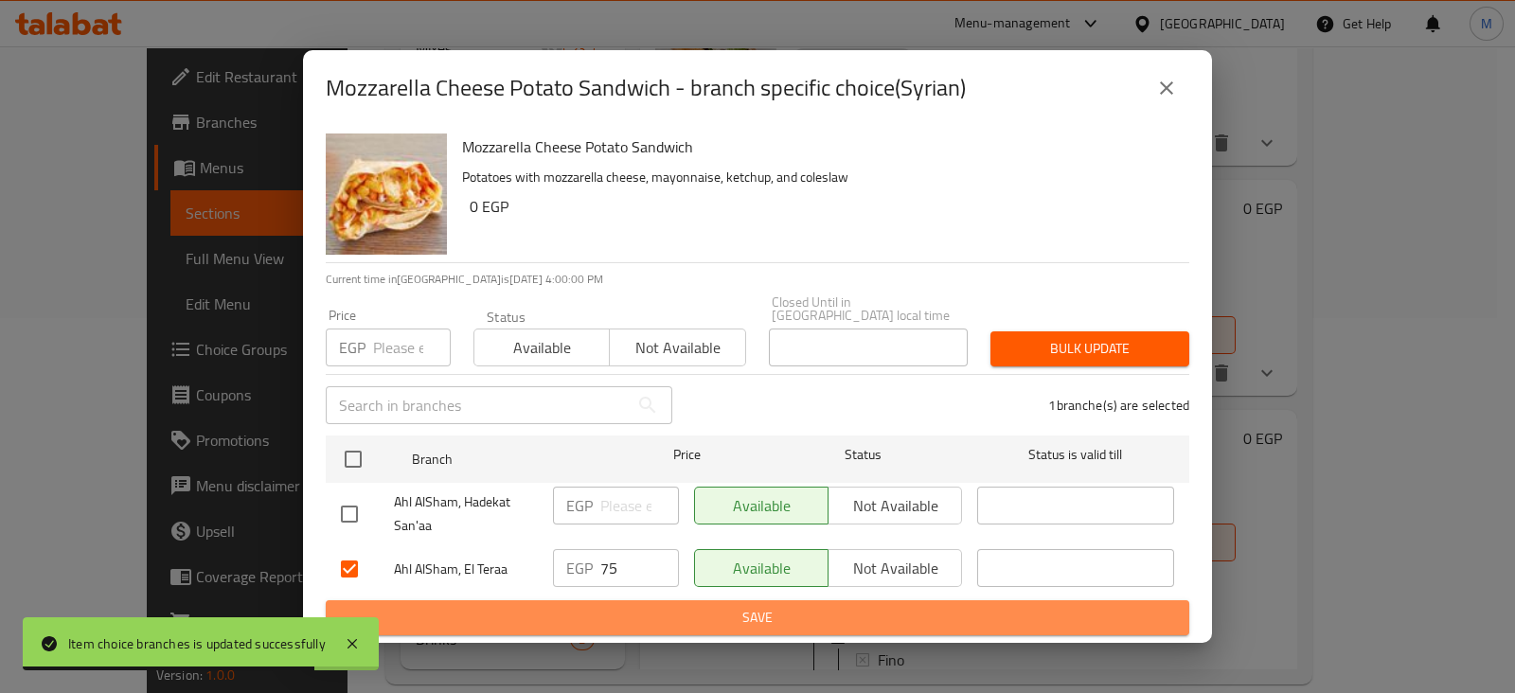
click at [634, 606] on span "Save" at bounding box center [757, 618] width 833 height 24
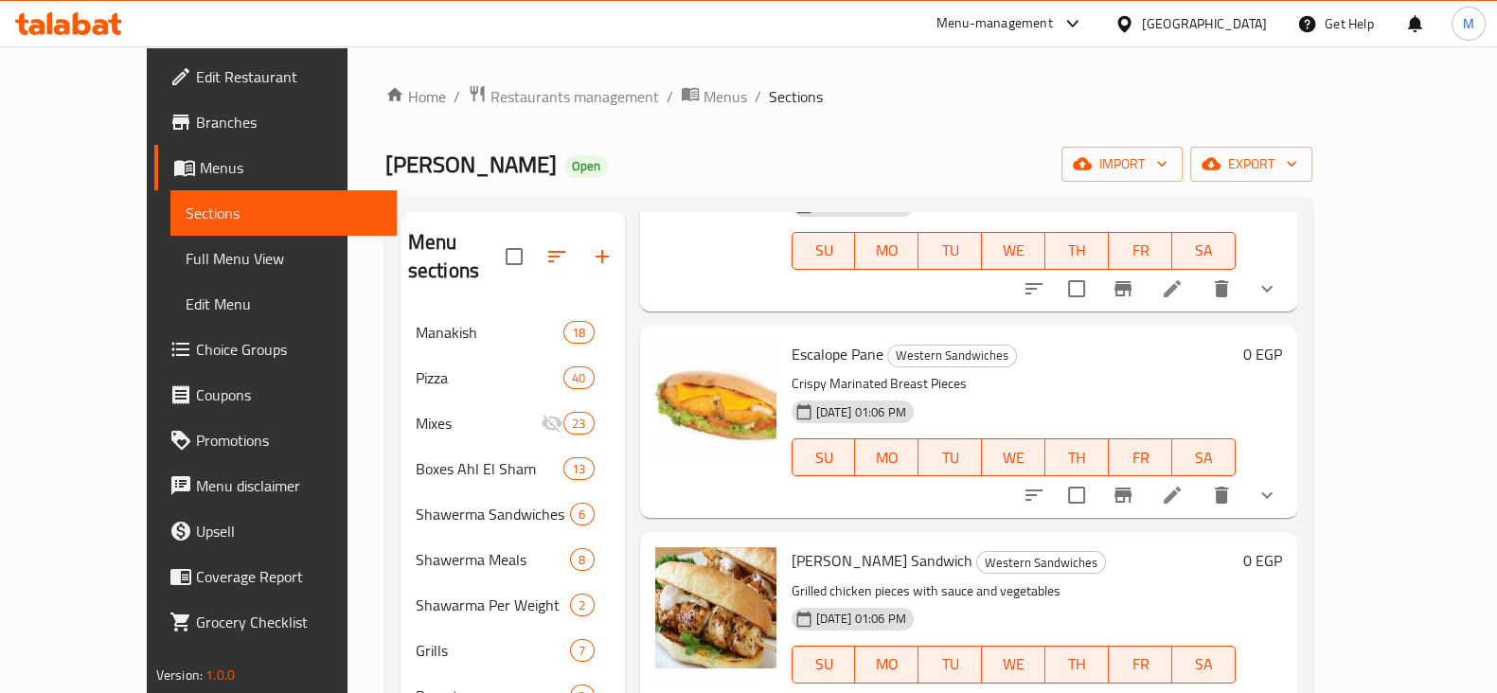
scroll to position [0, 0]
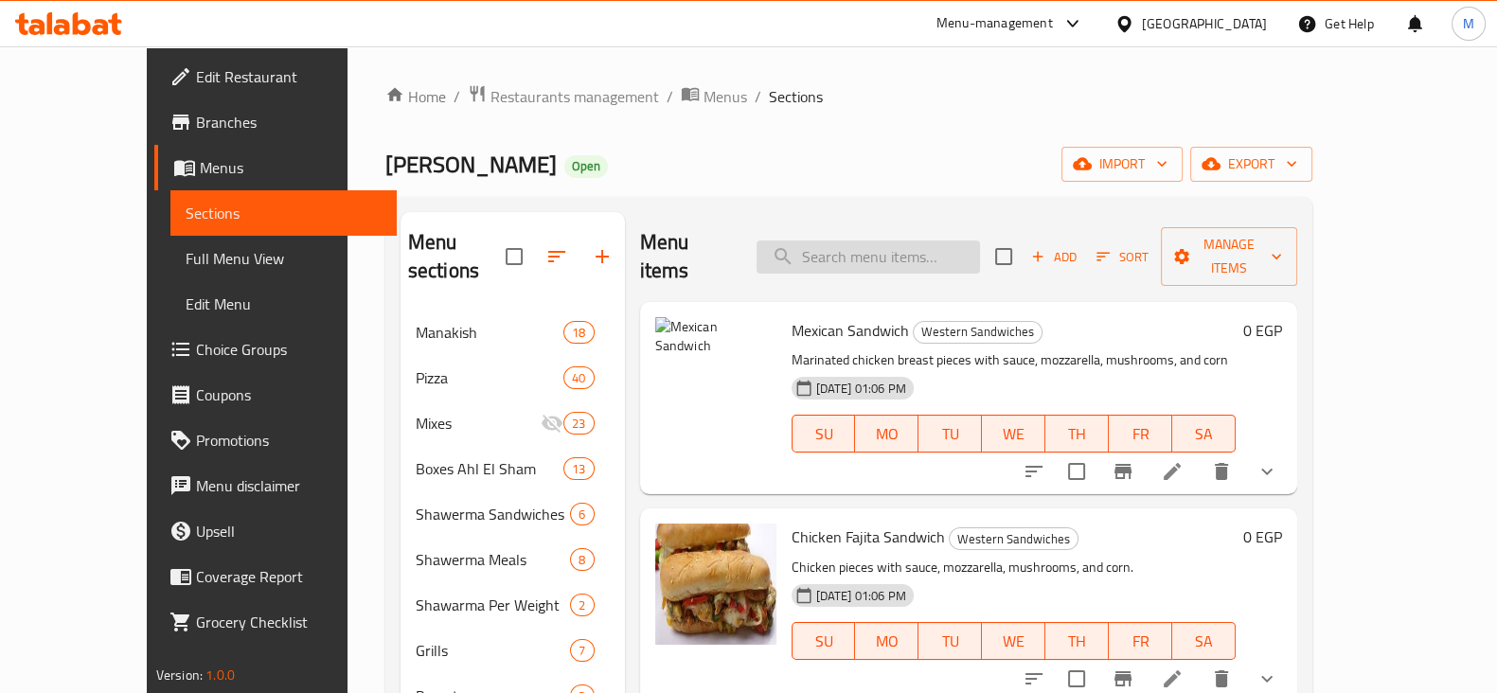
click at [914, 247] on input "search" at bounding box center [867, 256] width 223 height 33
type input "a"
type input "v"
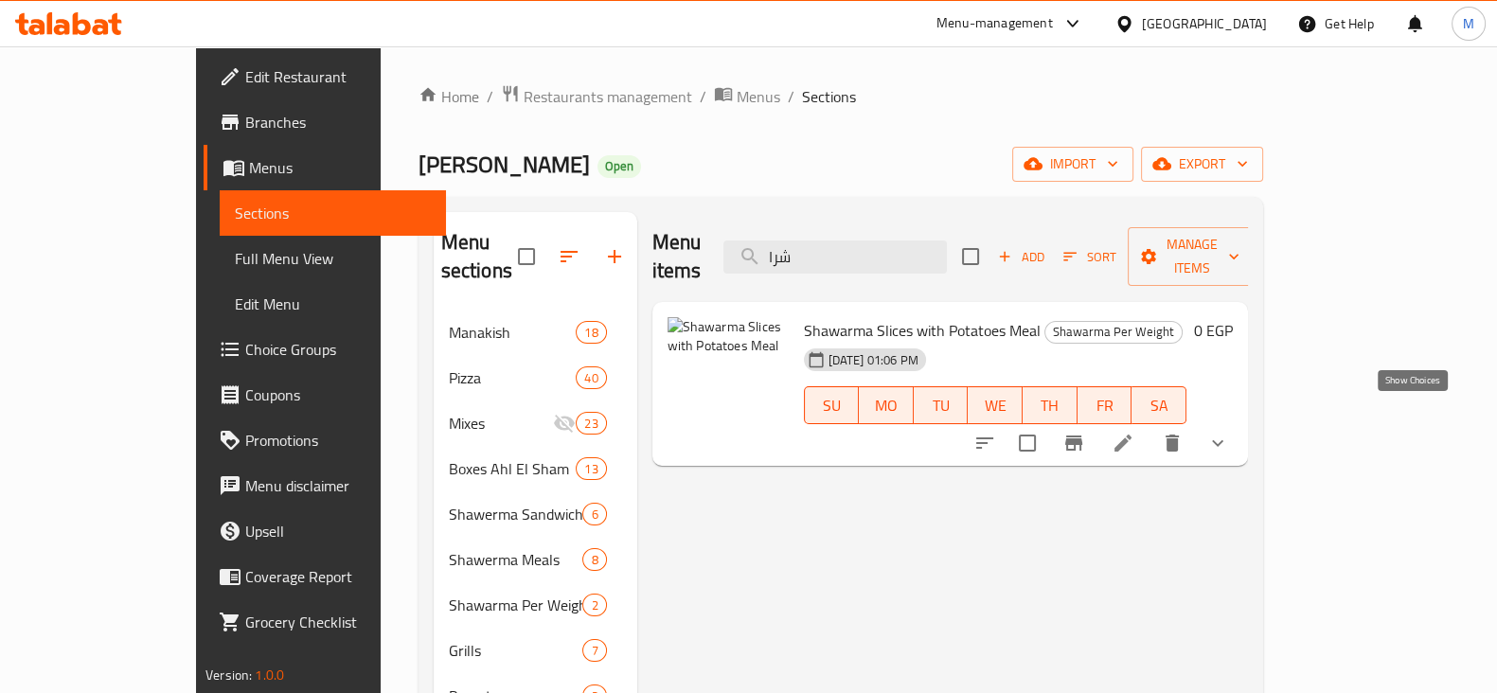
type input "شرا"
click at [1229, 432] on icon "show more" at bounding box center [1217, 443] width 23 height 23
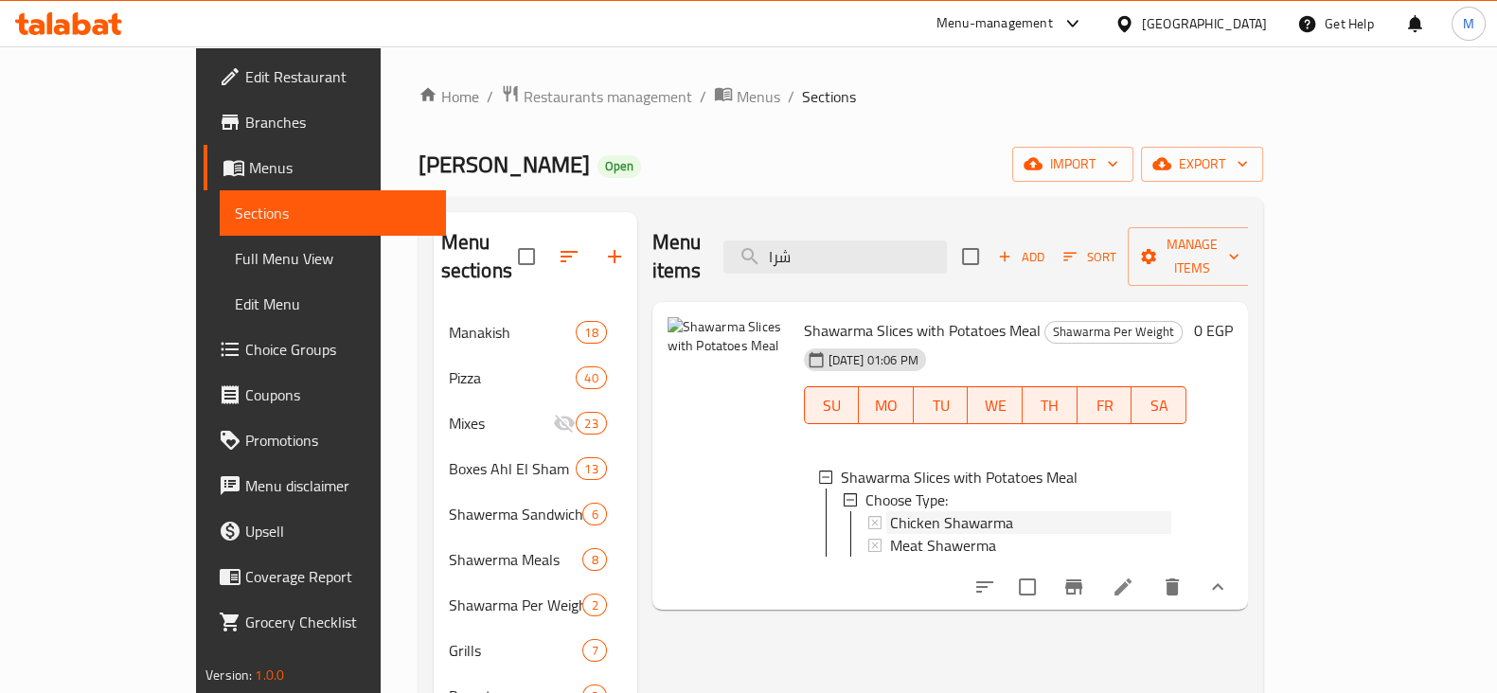
click at [912, 511] on span "Chicken Shawarma" at bounding box center [951, 522] width 123 height 23
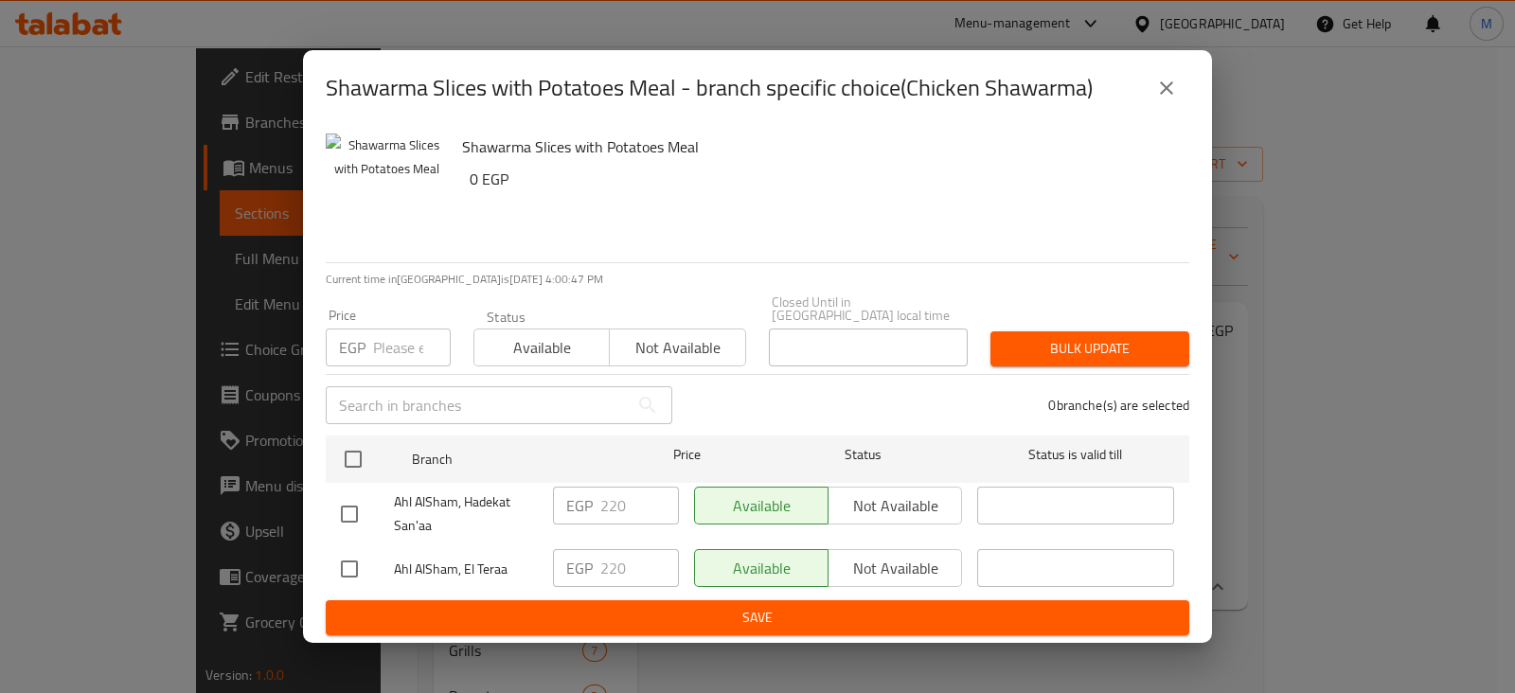
click at [338, 569] on input "checkbox" at bounding box center [349, 569] width 40 height 40
checkbox input "true"
click at [606, 556] on input "220" at bounding box center [639, 568] width 79 height 38
type input "235"
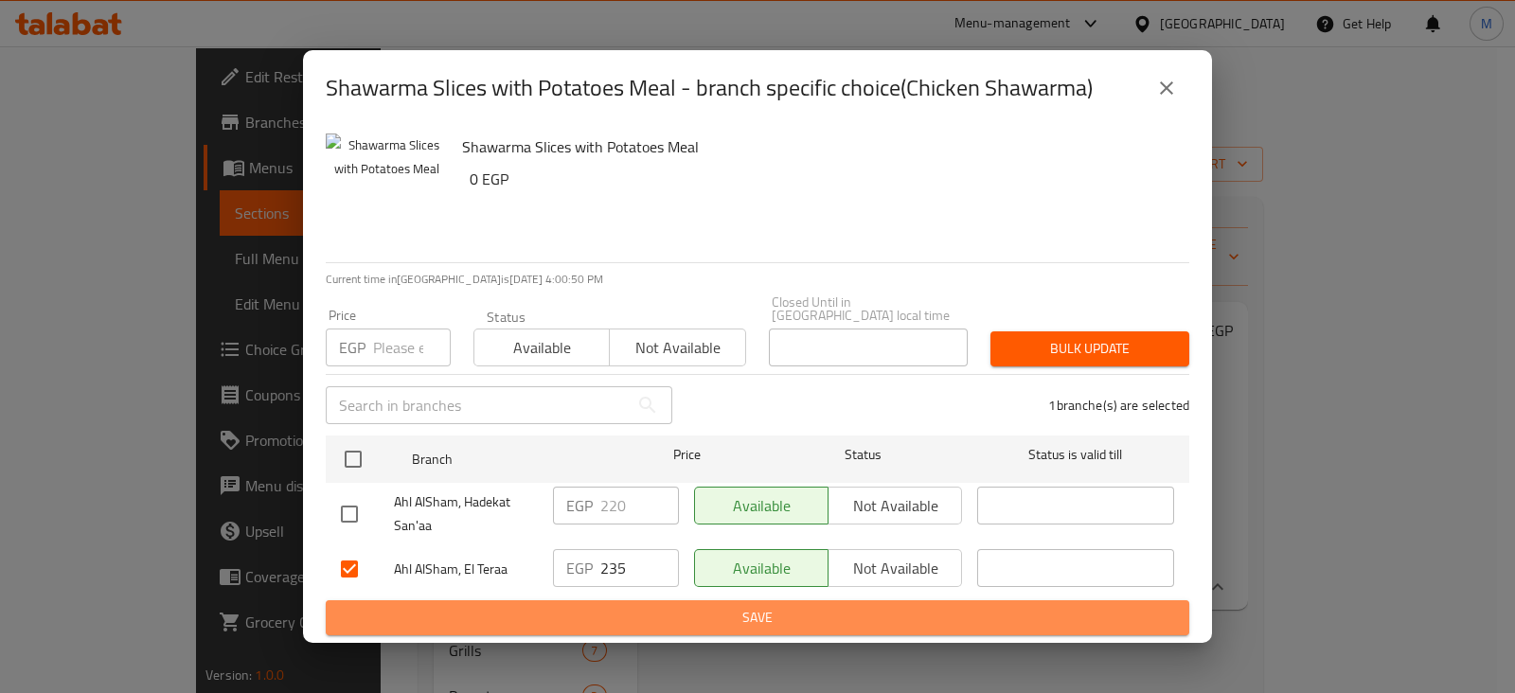
click at [634, 606] on span "Save" at bounding box center [757, 618] width 833 height 24
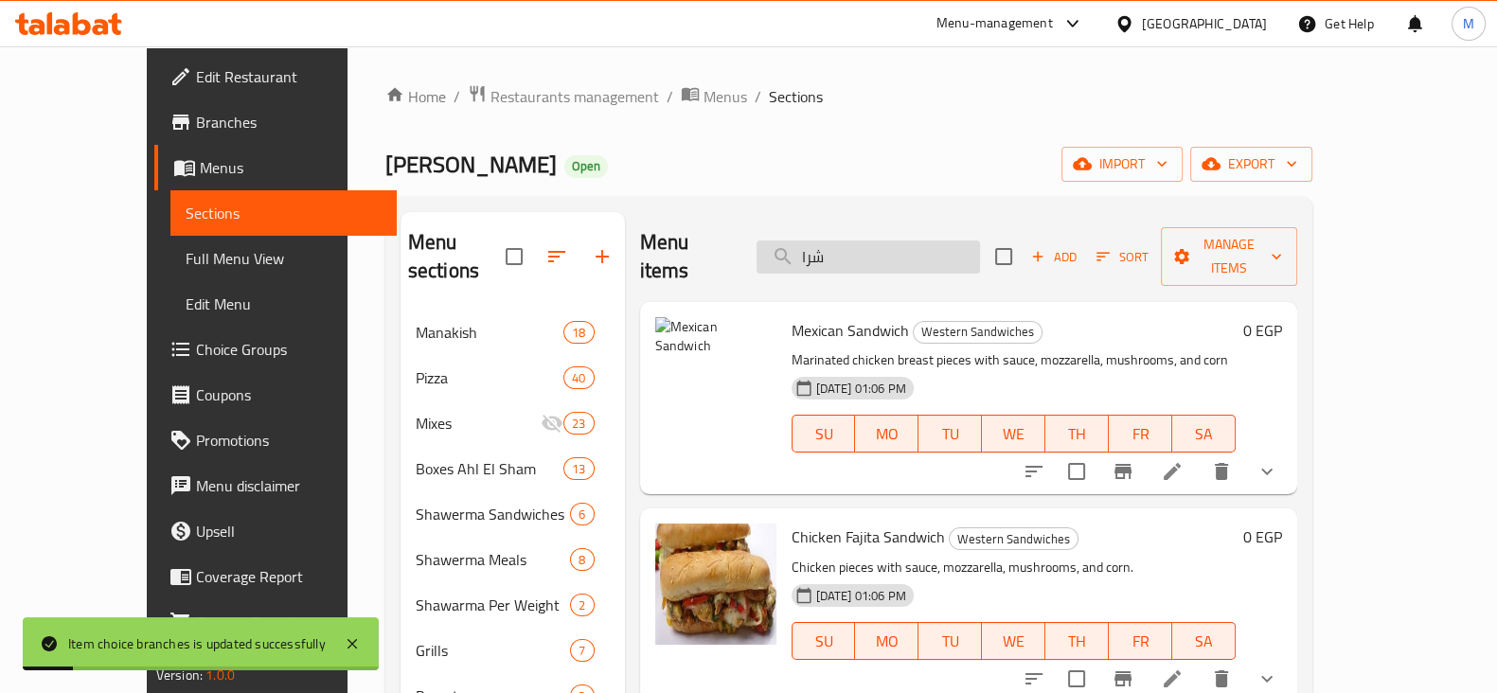
click at [909, 248] on input "شرا" at bounding box center [867, 256] width 223 height 33
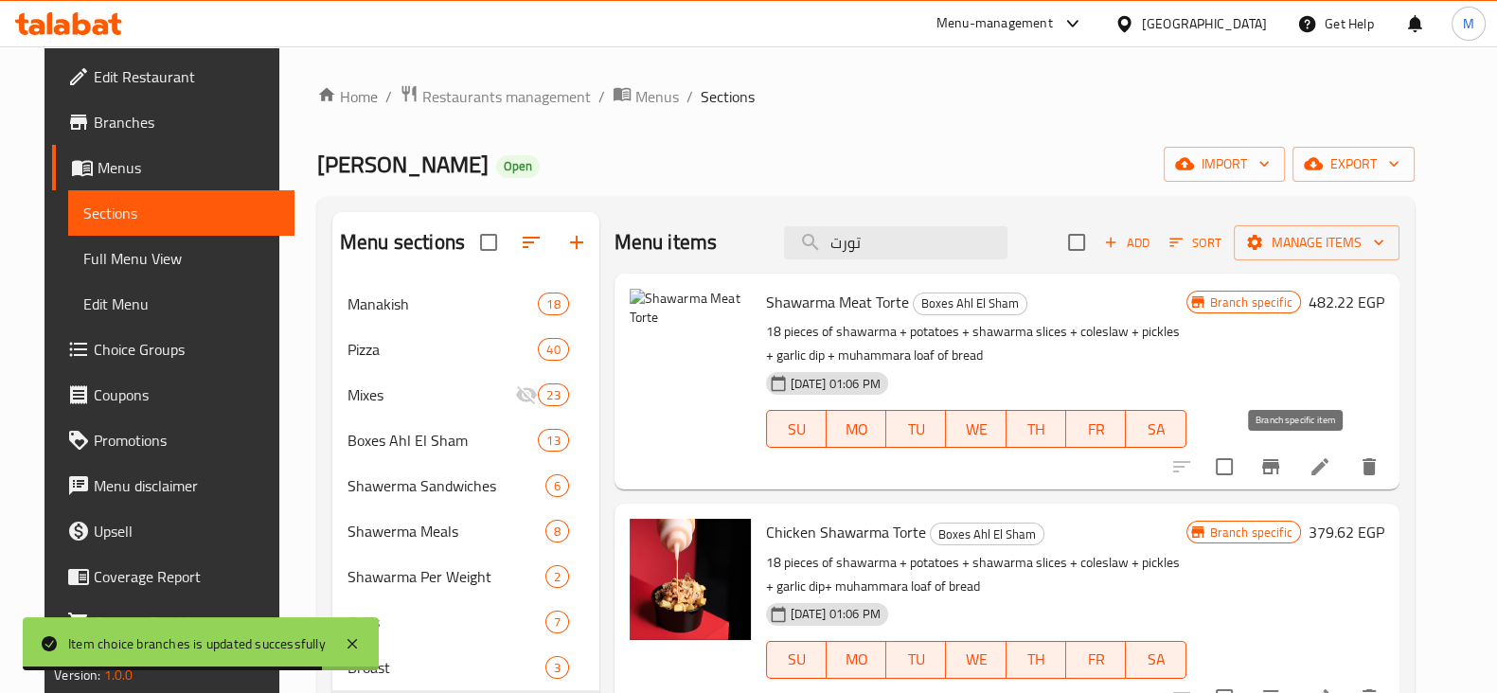
type input "تورت"
click at [1279, 473] on icon "Branch-specific-item" at bounding box center [1270, 466] width 17 height 15
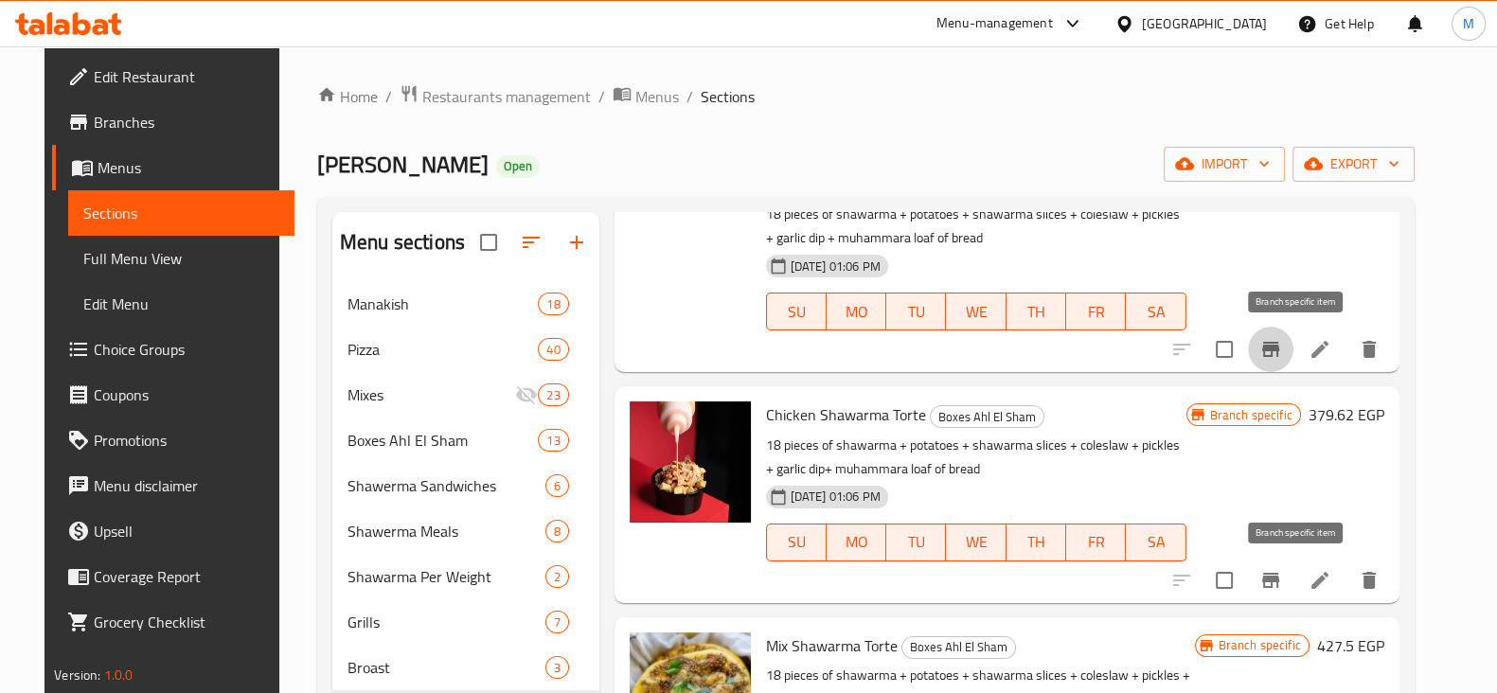
click at [1282, 587] on icon "Branch-specific-item" at bounding box center [1270, 580] width 23 height 23
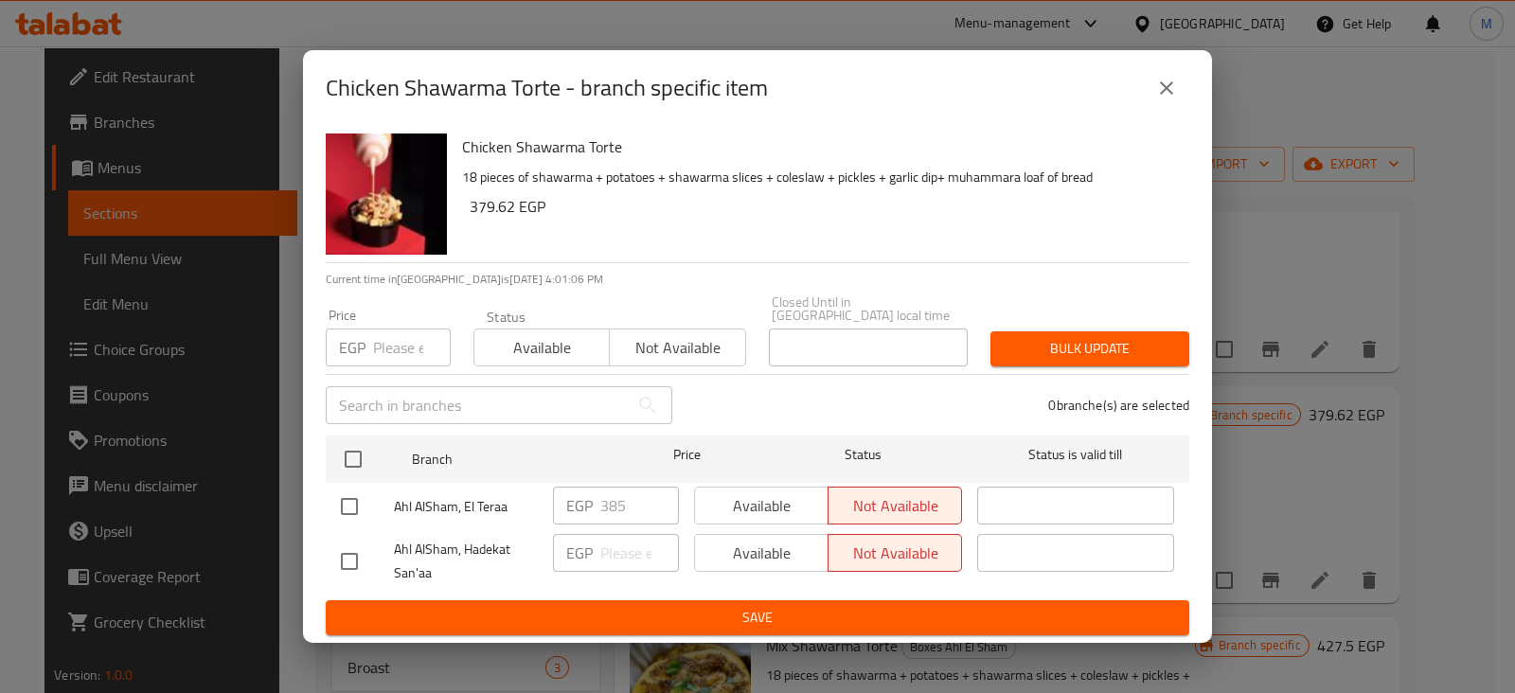
click at [348, 503] on input "checkbox" at bounding box center [349, 507] width 40 height 40
checkbox input "true"
click at [609, 503] on input "385" at bounding box center [639, 506] width 79 height 38
type input "465"
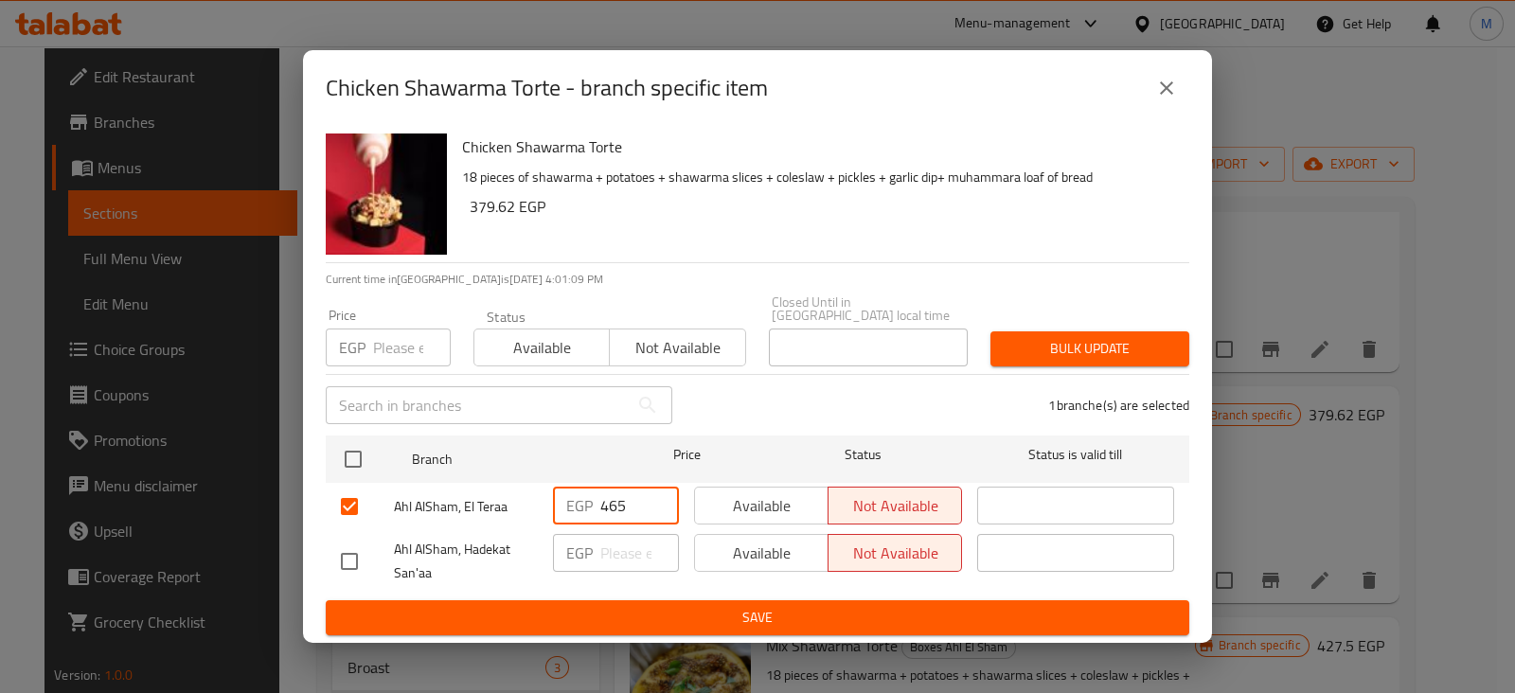
click at [681, 607] on span "Save" at bounding box center [757, 618] width 833 height 24
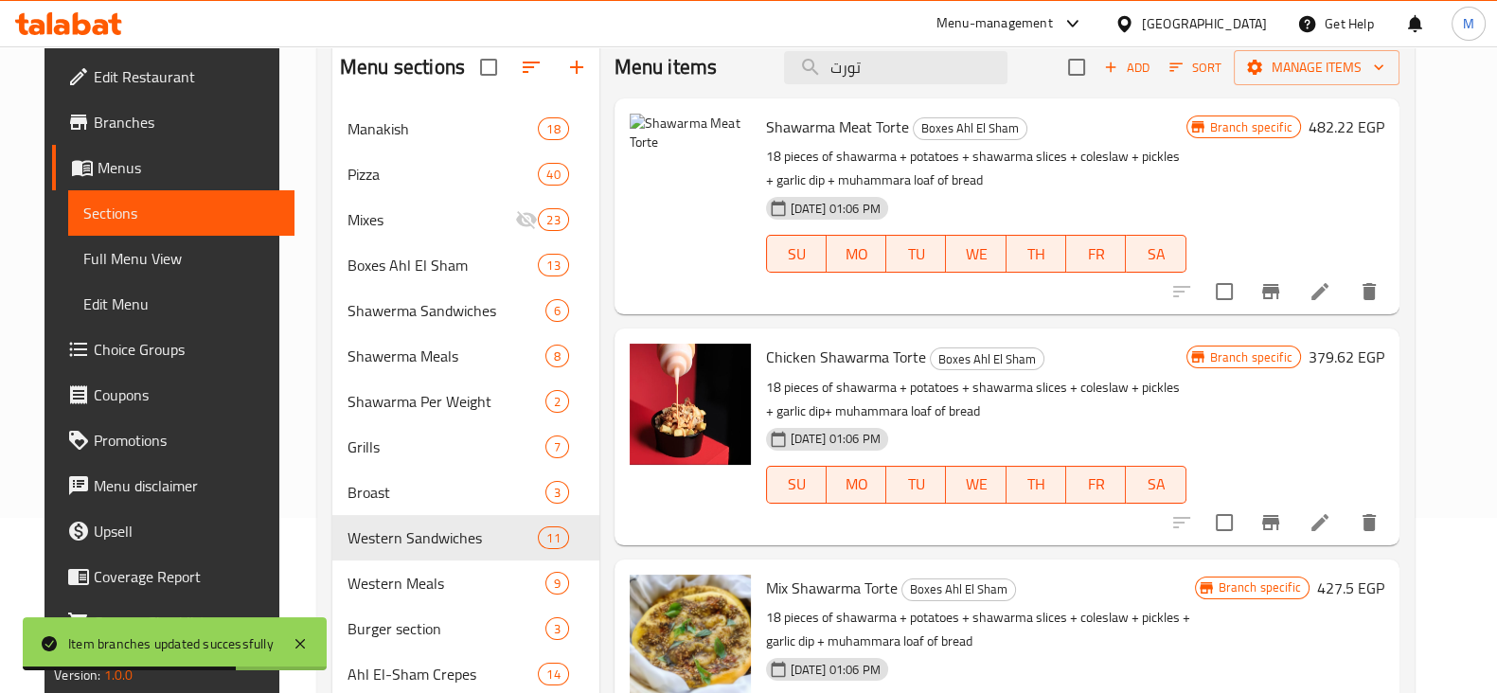
scroll to position [138, 0]
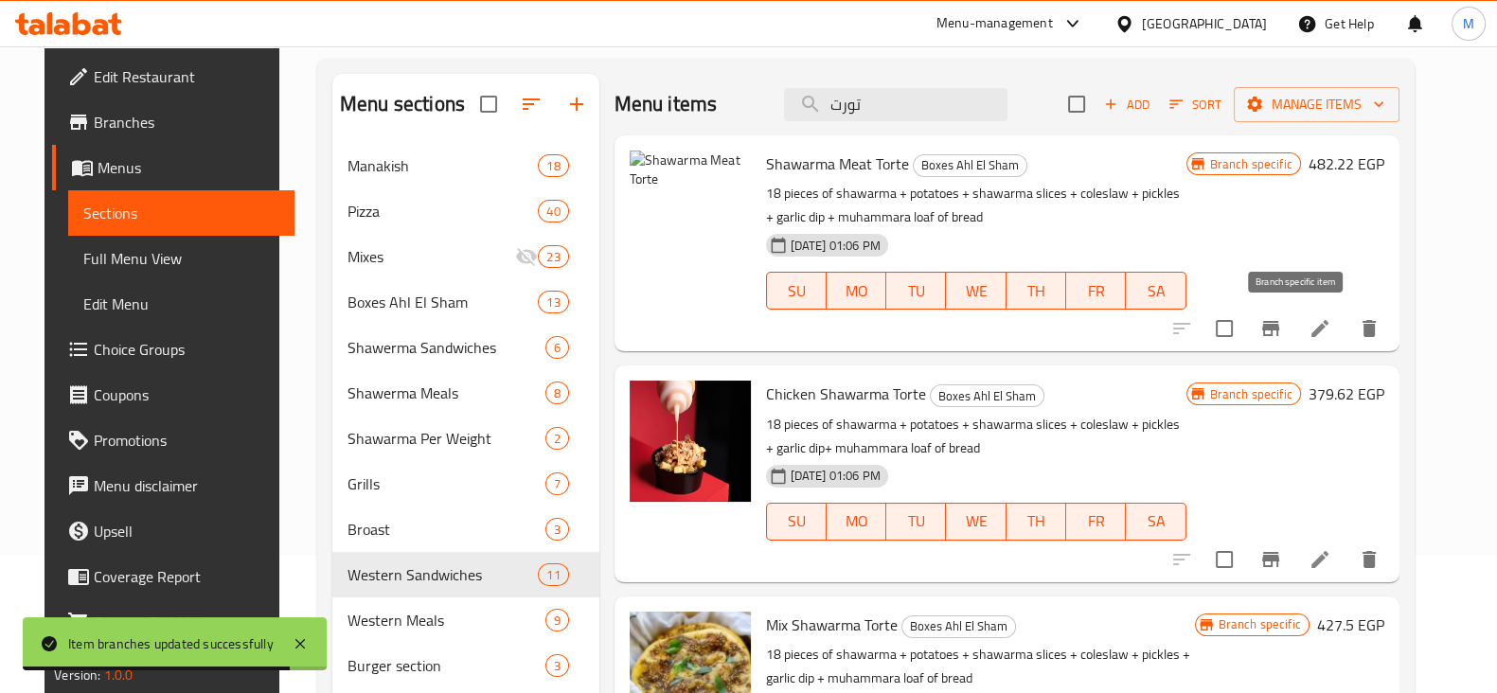
click at [1279, 328] on icon "Branch-specific-item" at bounding box center [1270, 328] width 17 height 15
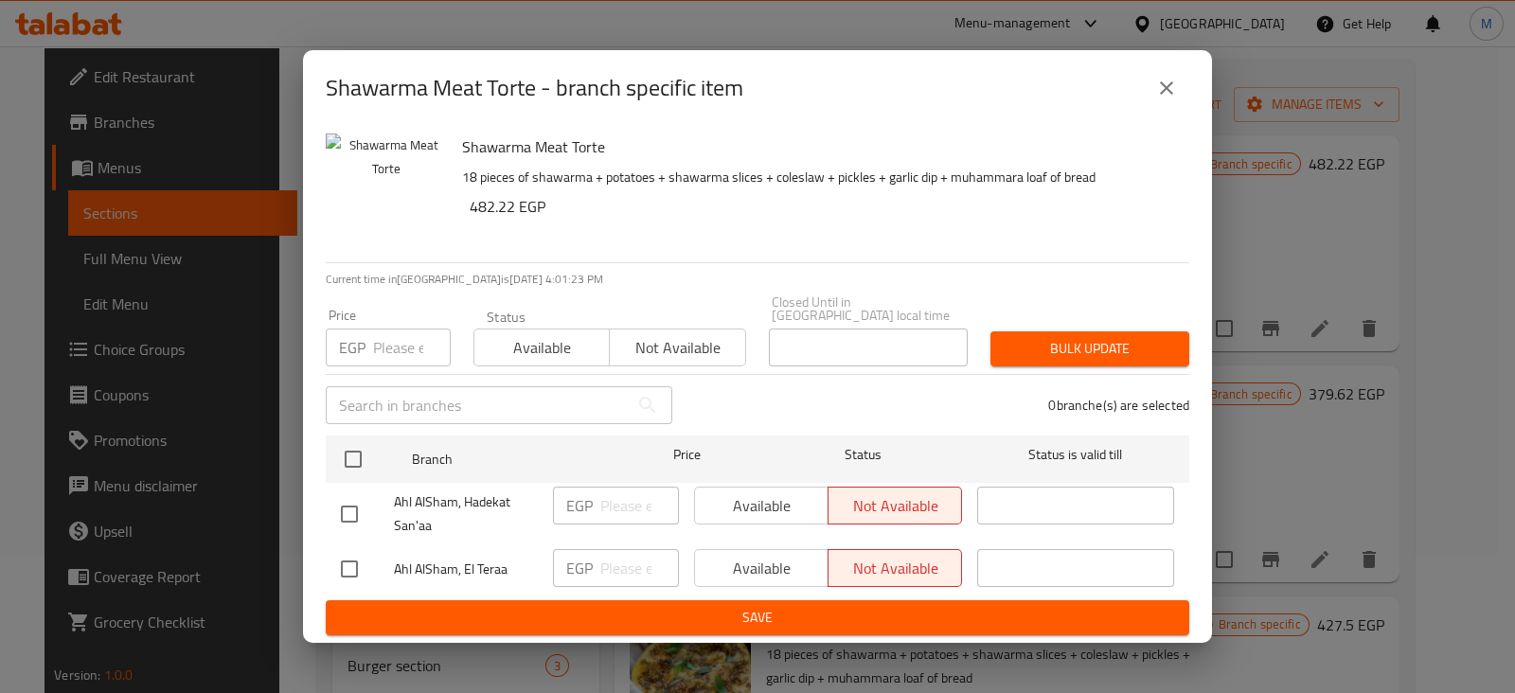
click at [359, 556] on input "checkbox" at bounding box center [349, 569] width 40 height 40
checkbox input "true"
click at [635, 570] on input "number" at bounding box center [639, 568] width 79 height 38
type input "540"
click at [691, 615] on span "Save" at bounding box center [757, 618] width 833 height 24
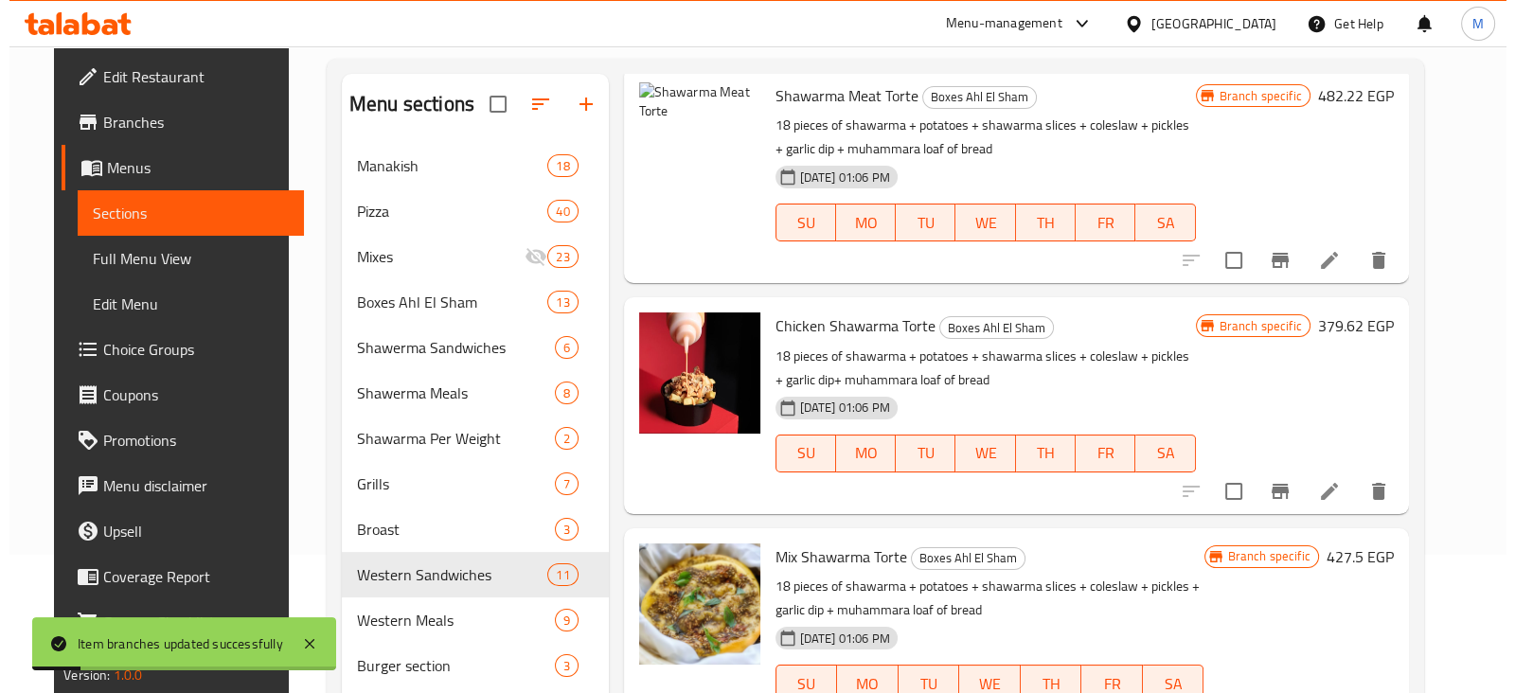
scroll to position [117, 0]
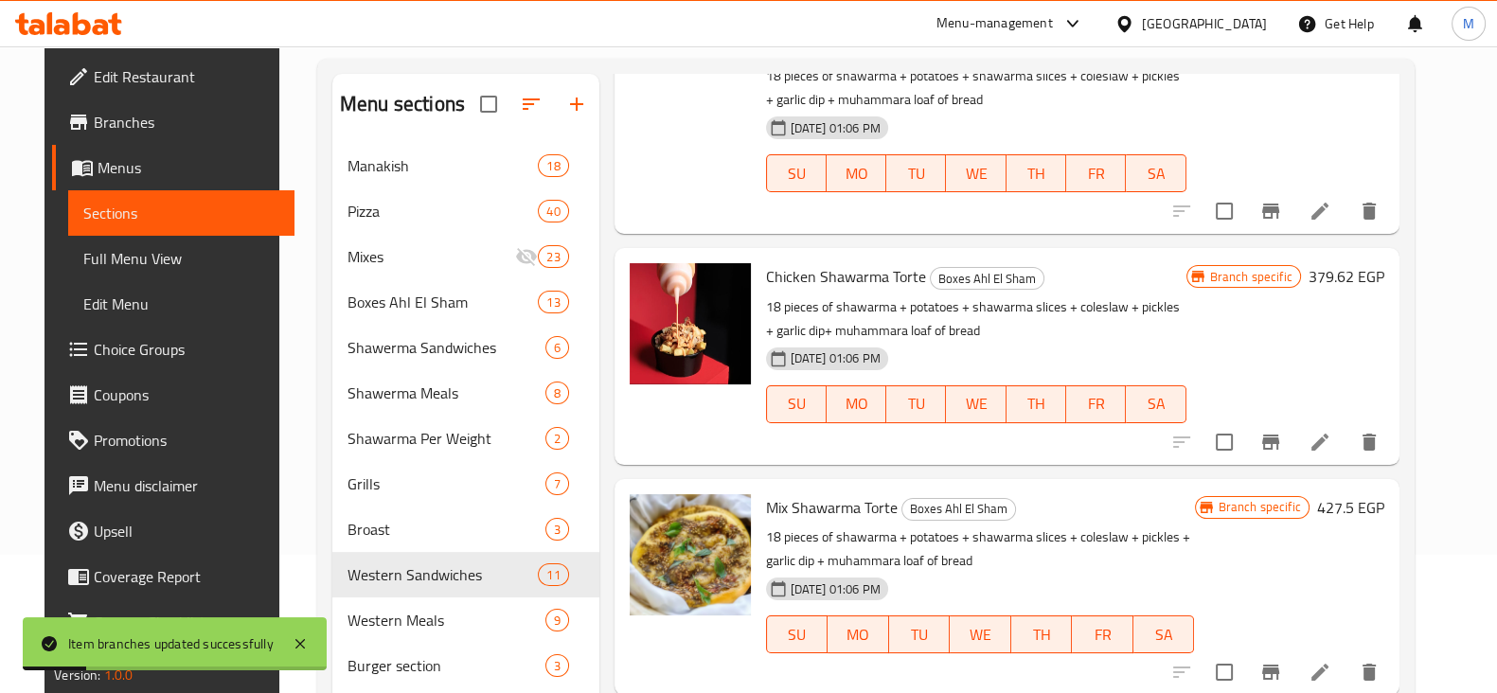
click at [1279, 673] on icon "Branch-specific-item" at bounding box center [1270, 672] width 17 height 15
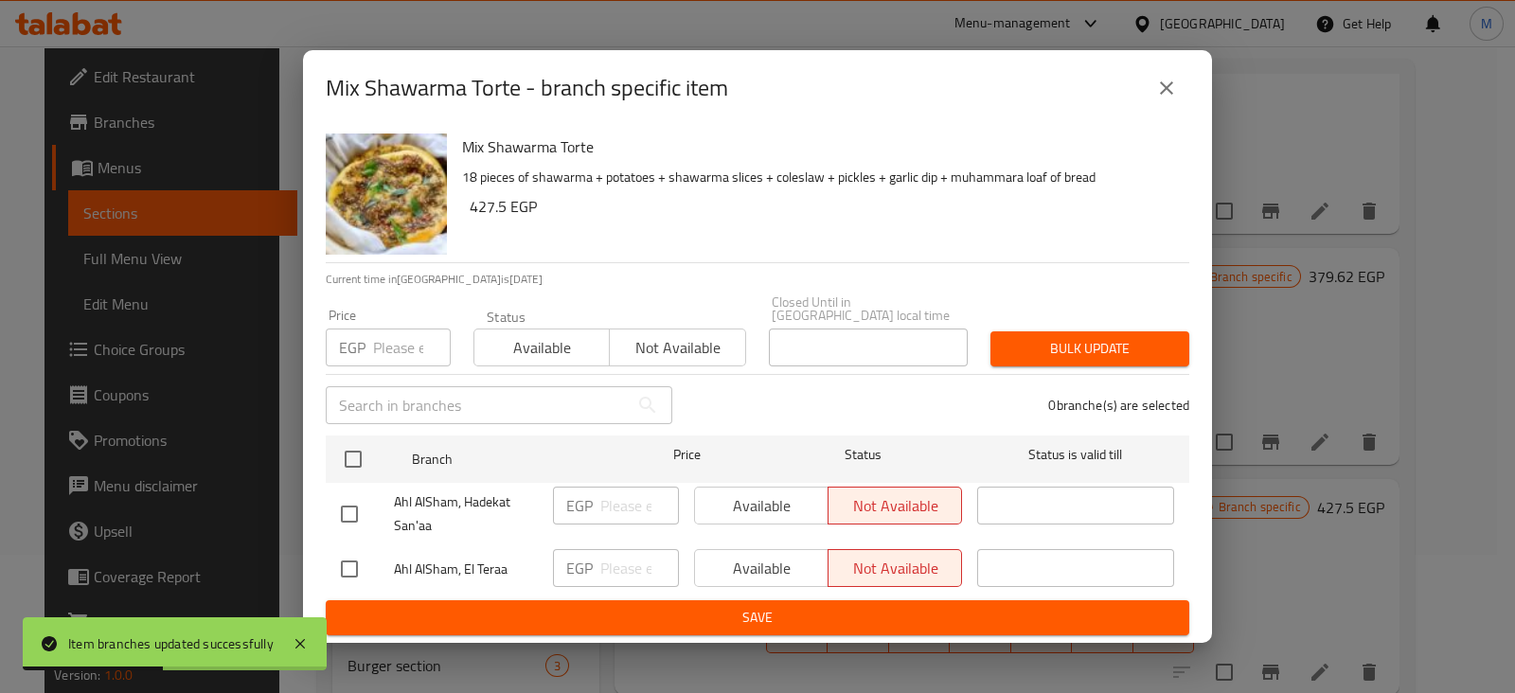
click at [352, 559] on input "checkbox" at bounding box center [349, 569] width 40 height 40
checkbox input "true"
click at [611, 560] on input "number" at bounding box center [639, 568] width 79 height 38
type input "505"
click at [751, 606] on span "Save" at bounding box center [757, 618] width 833 height 24
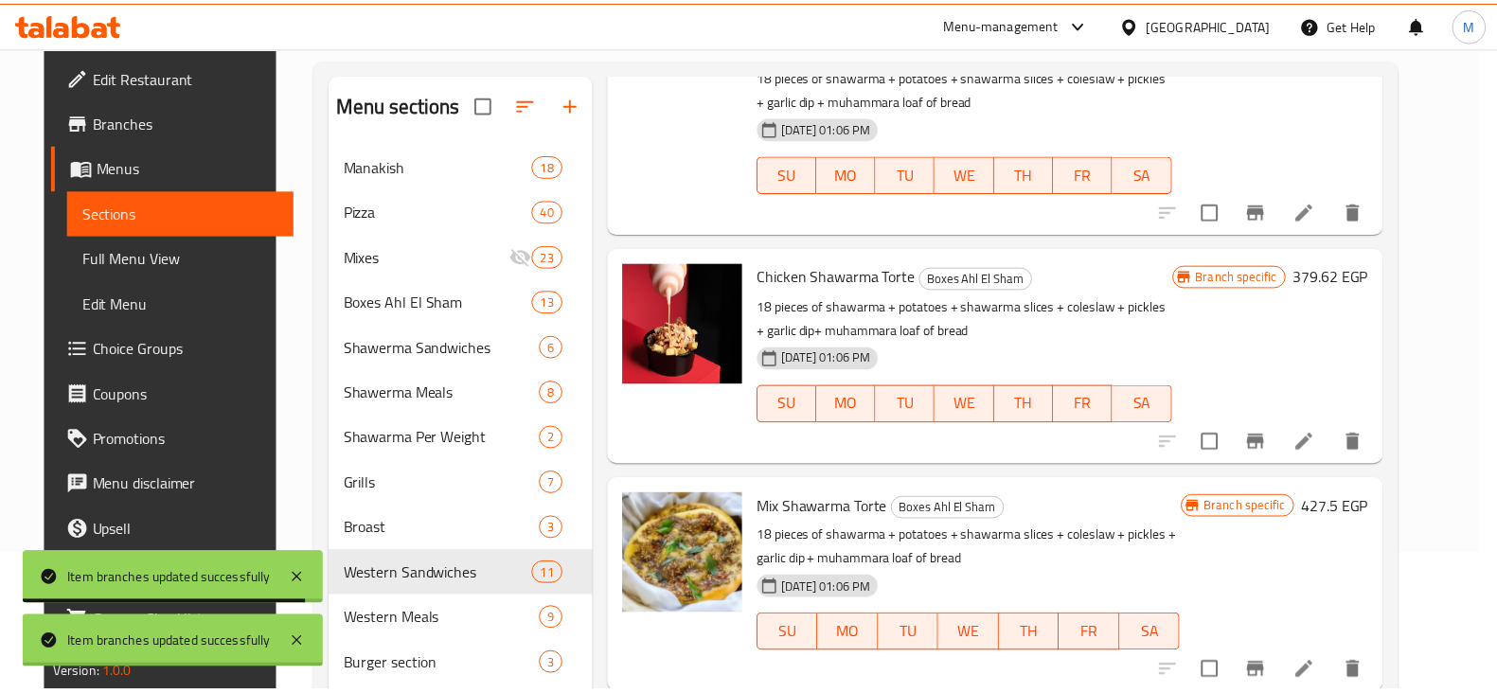
scroll to position [139, 0]
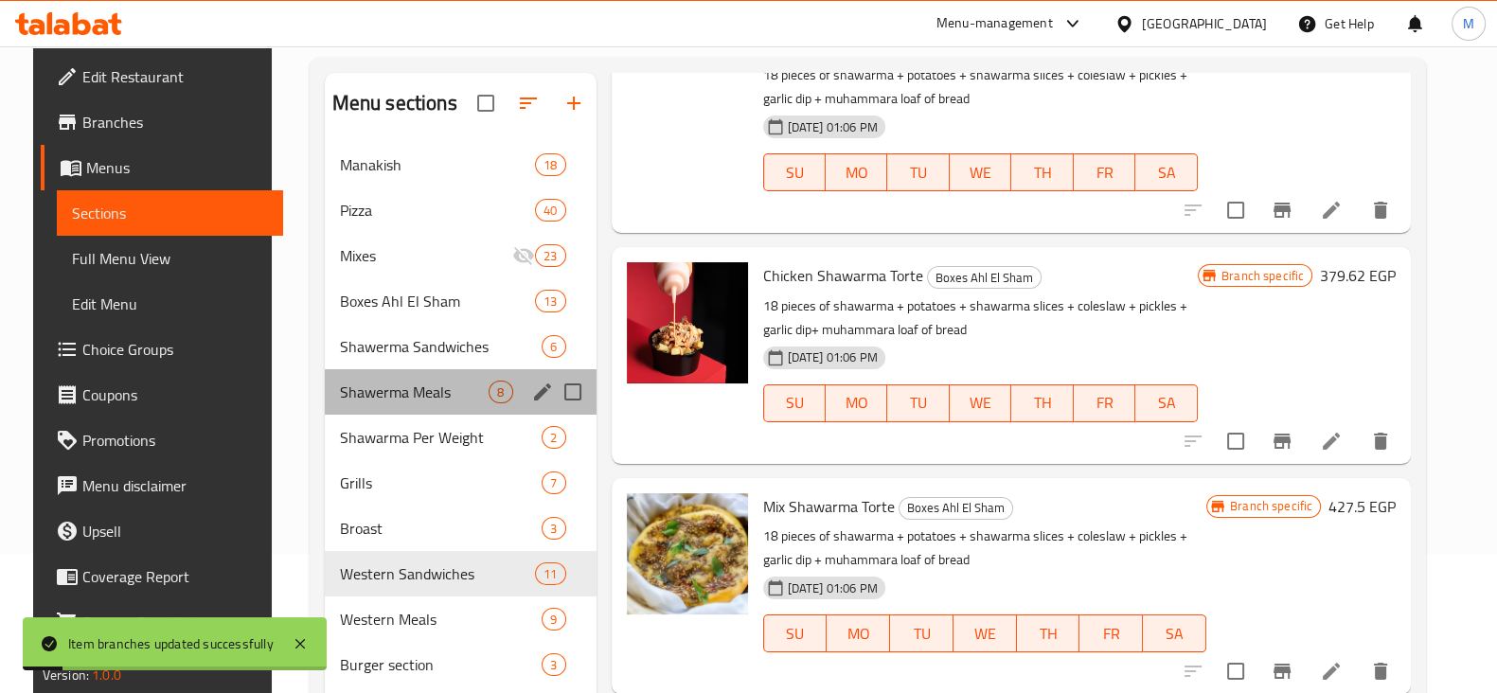
click at [415, 373] on div "Shawerma Meals 8" at bounding box center [461, 391] width 272 height 45
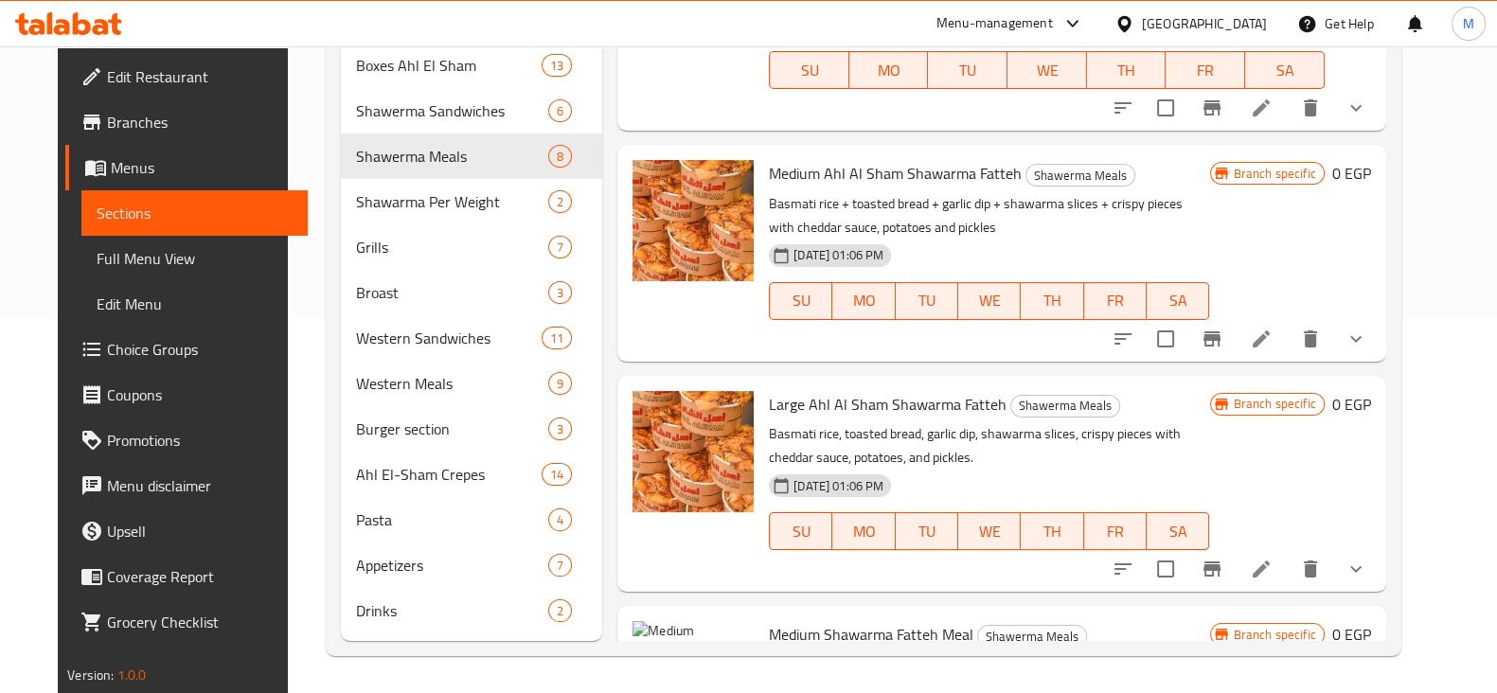
scroll to position [353, 0]
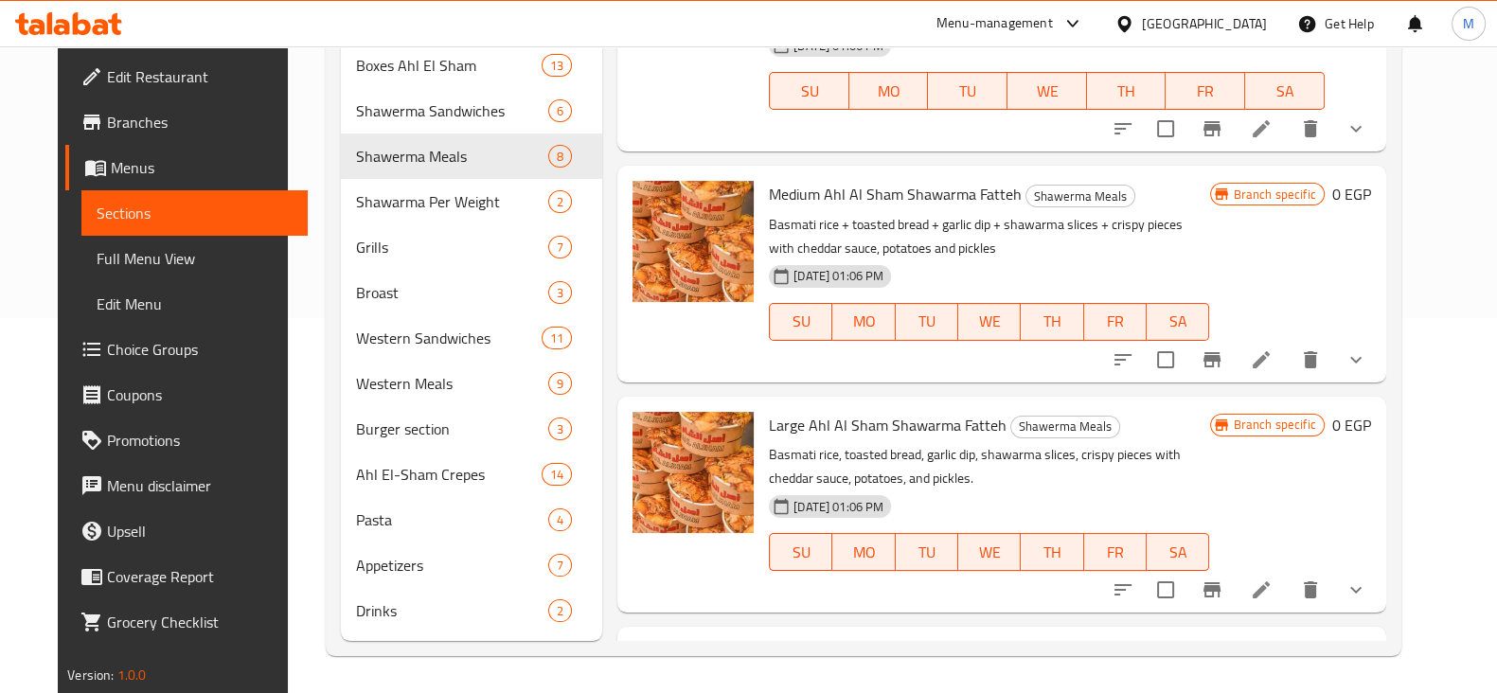
click at [976, 196] on span "Medium Ahl Al Sham Shawarma Fatteh" at bounding box center [895, 194] width 253 height 28
copy h6 "Fatteh"
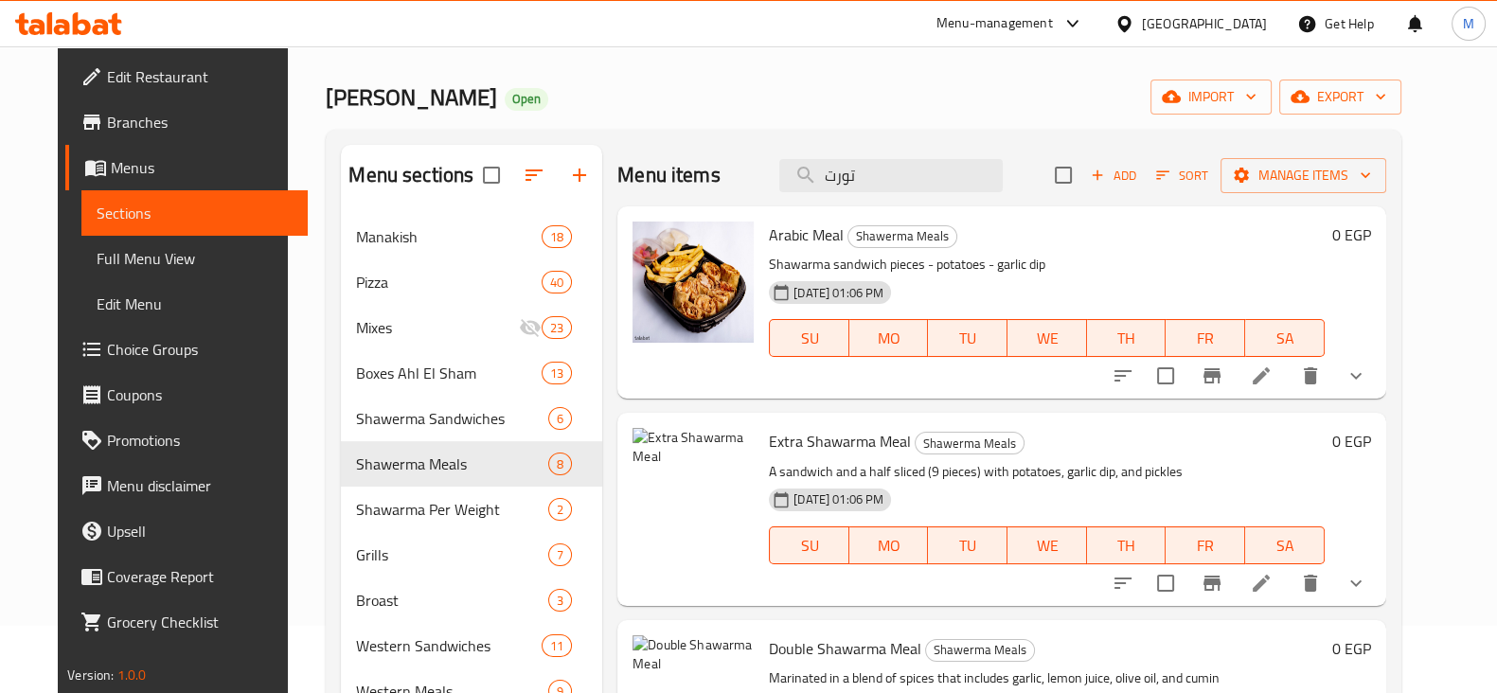
scroll to position [0, 0]
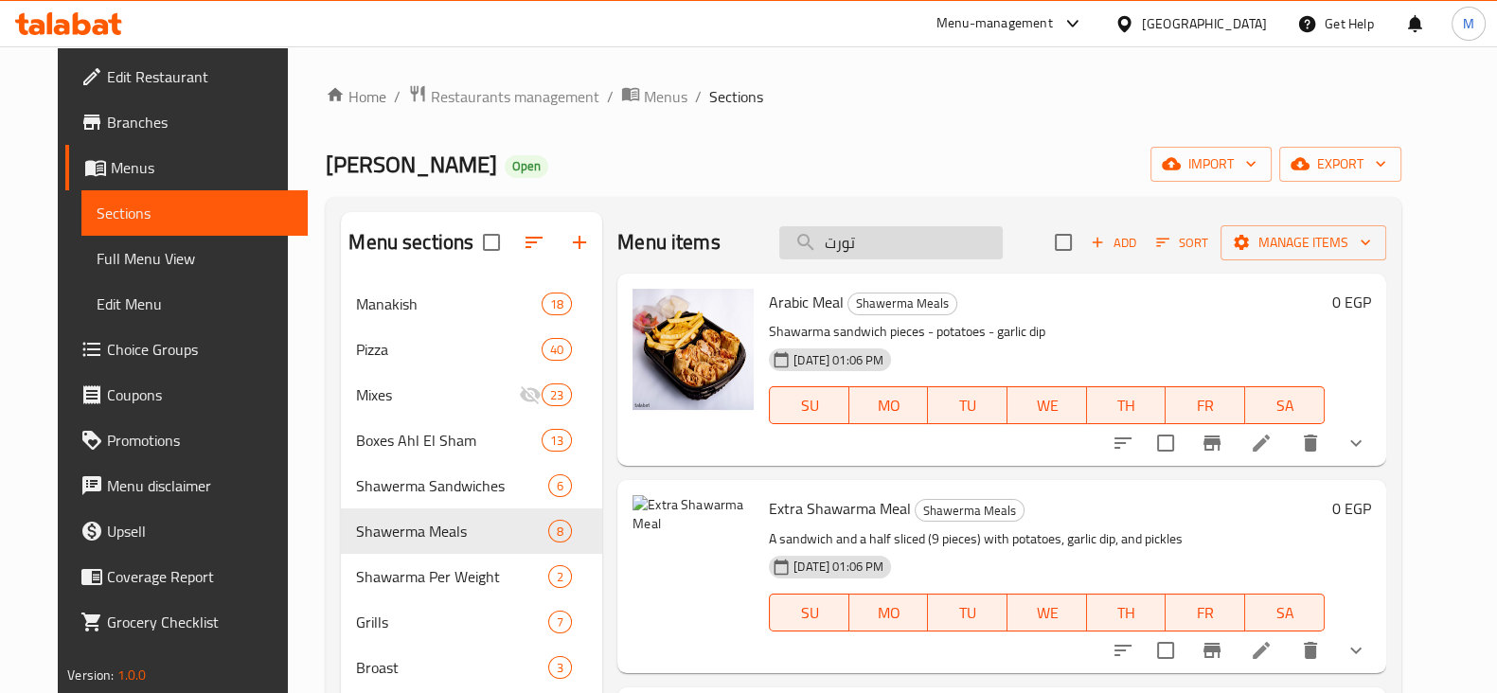
click at [916, 242] on input "تورت" at bounding box center [890, 242] width 223 height 33
paste input "Fatteh"
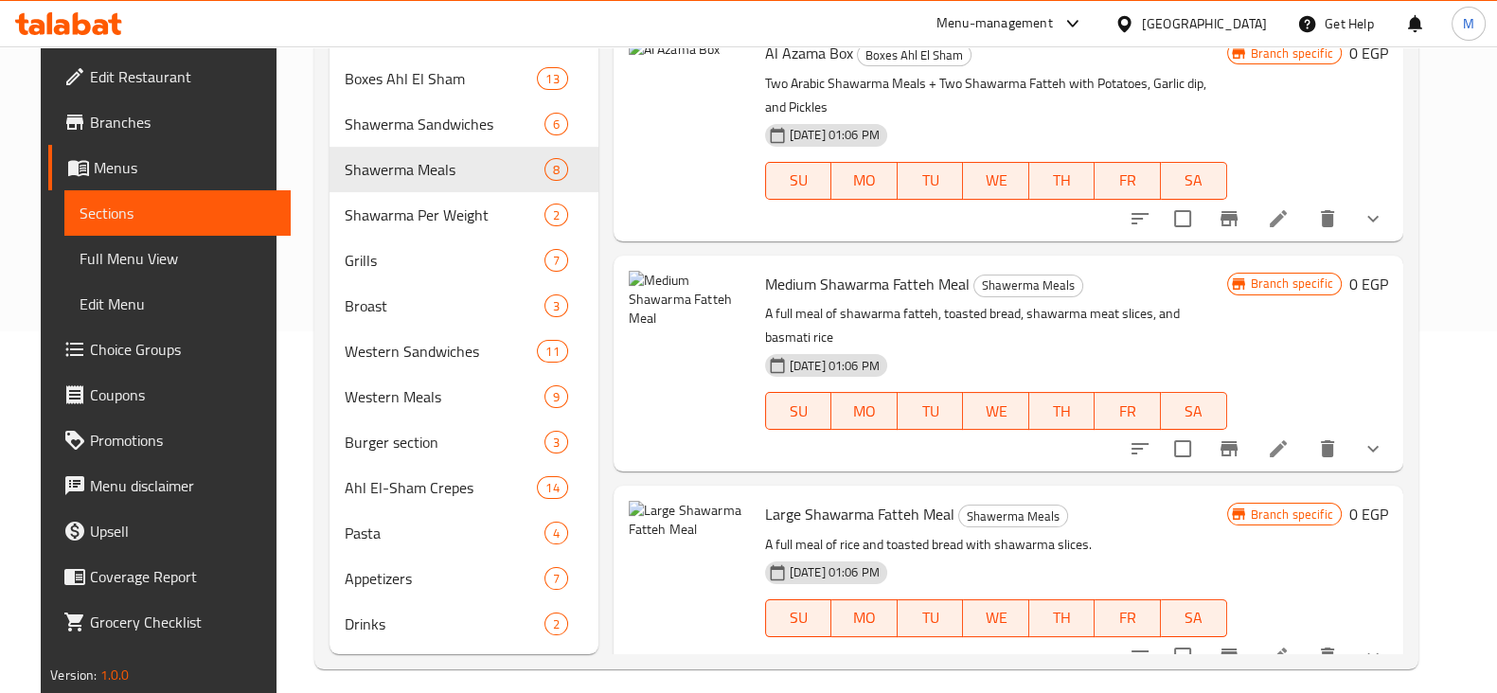
scroll to position [375, 0]
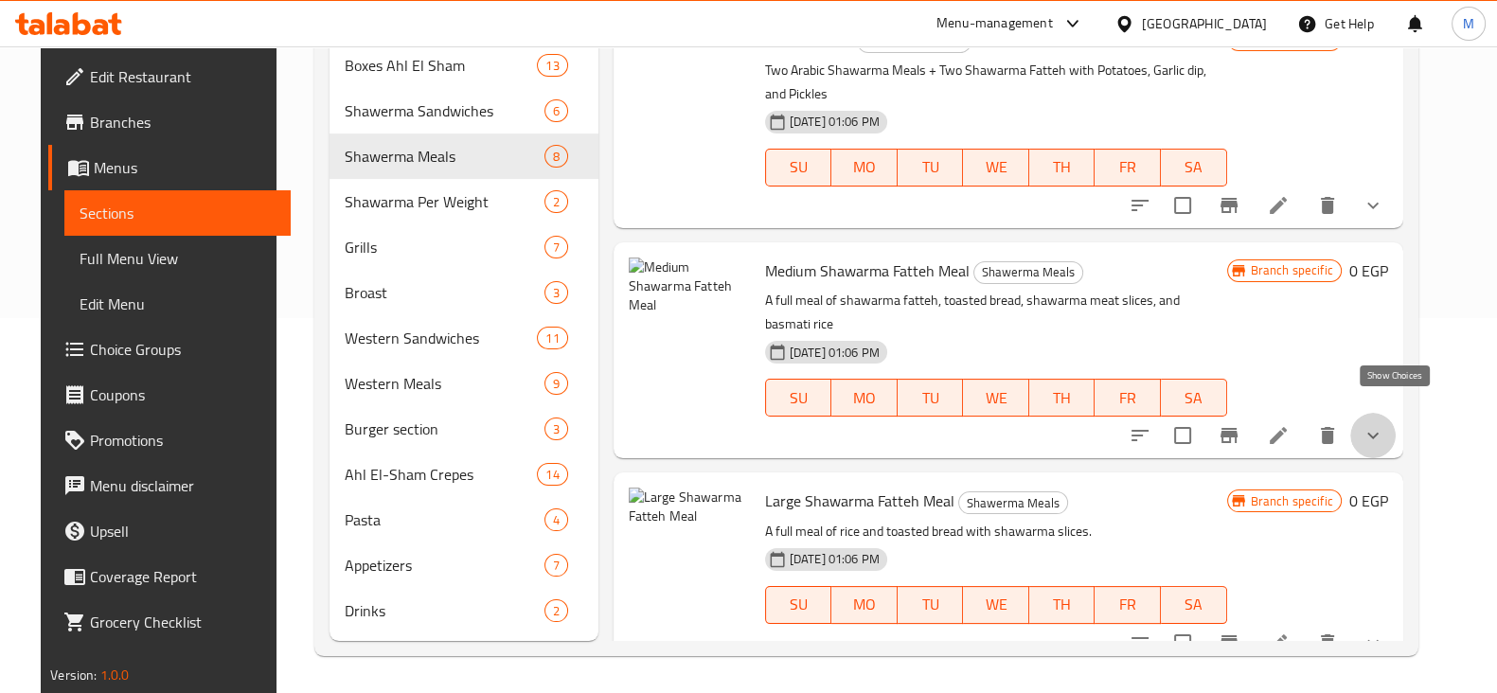
click at [1384, 424] on icon "show more" at bounding box center [1372, 435] width 23 height 23
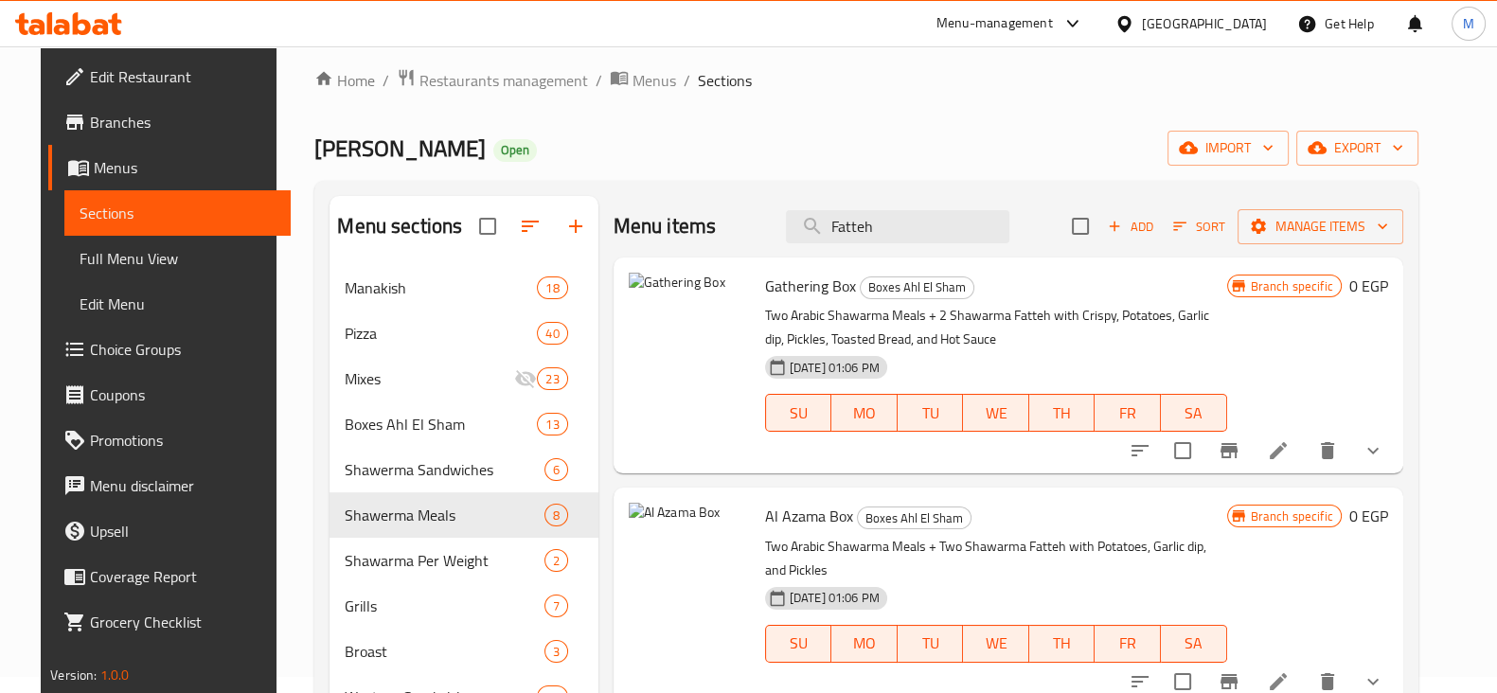
scroll to position [0, 0]
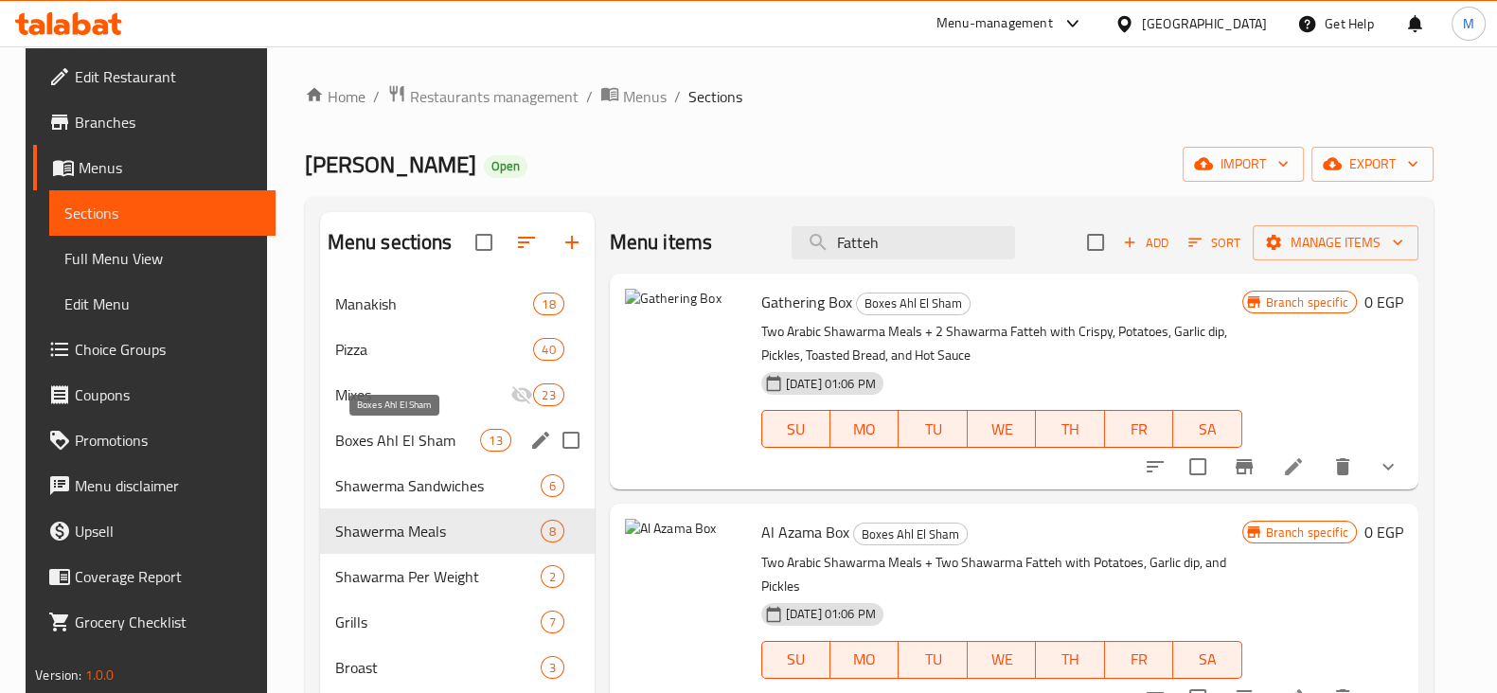
click at [407, 432] on span "Boxes Ahl El Sham" at bounding box center [408, 440] width 146 height 23
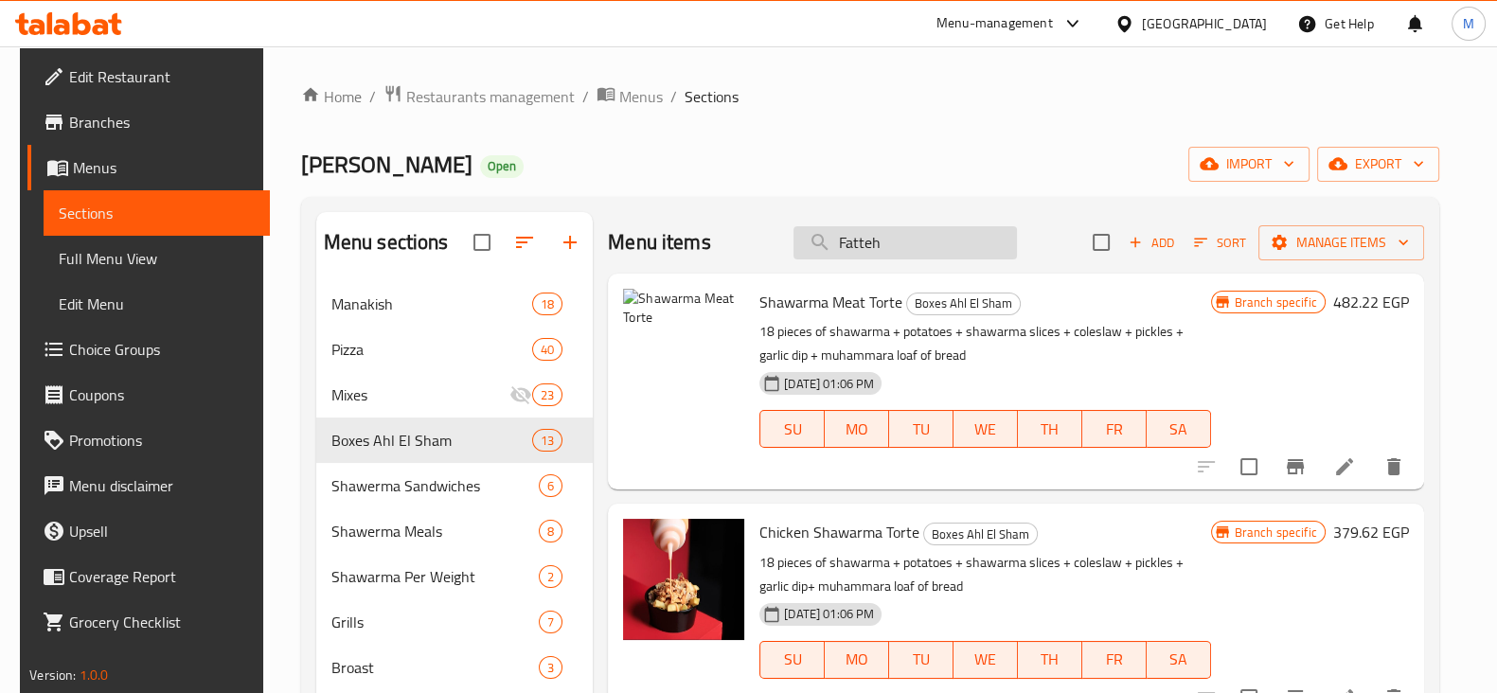
click at [876, 250] on input "Fatteh" at bounding box center [904, 242] width 223 height 33
type input "H"
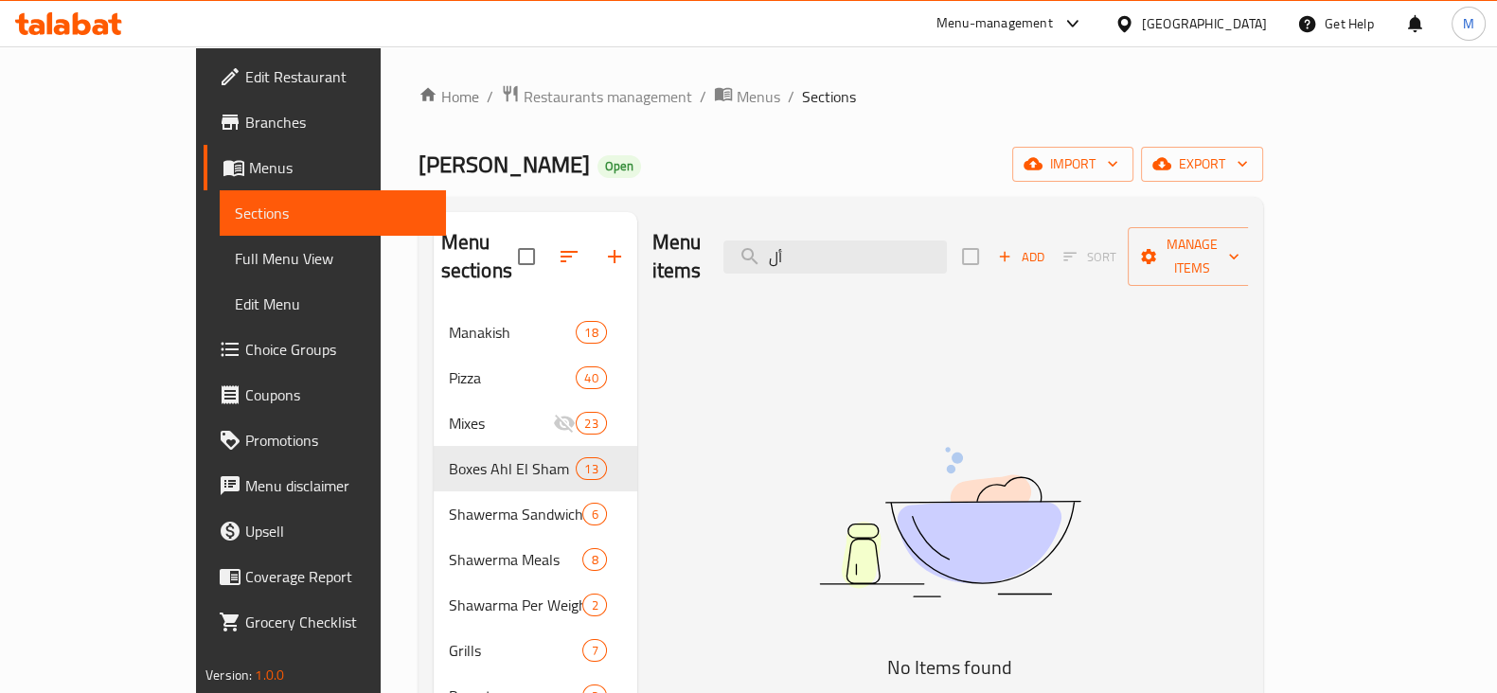
drag, startPoint x: 876, startPoint y: 250, endPoint x: 803, endPoint y: 281, distance: 79.3
click at [803, 281] on div "Menu items أل Add Sort Manage items No Items found" at bounding box center [942, 628] width 611 height 832
type input "ا"
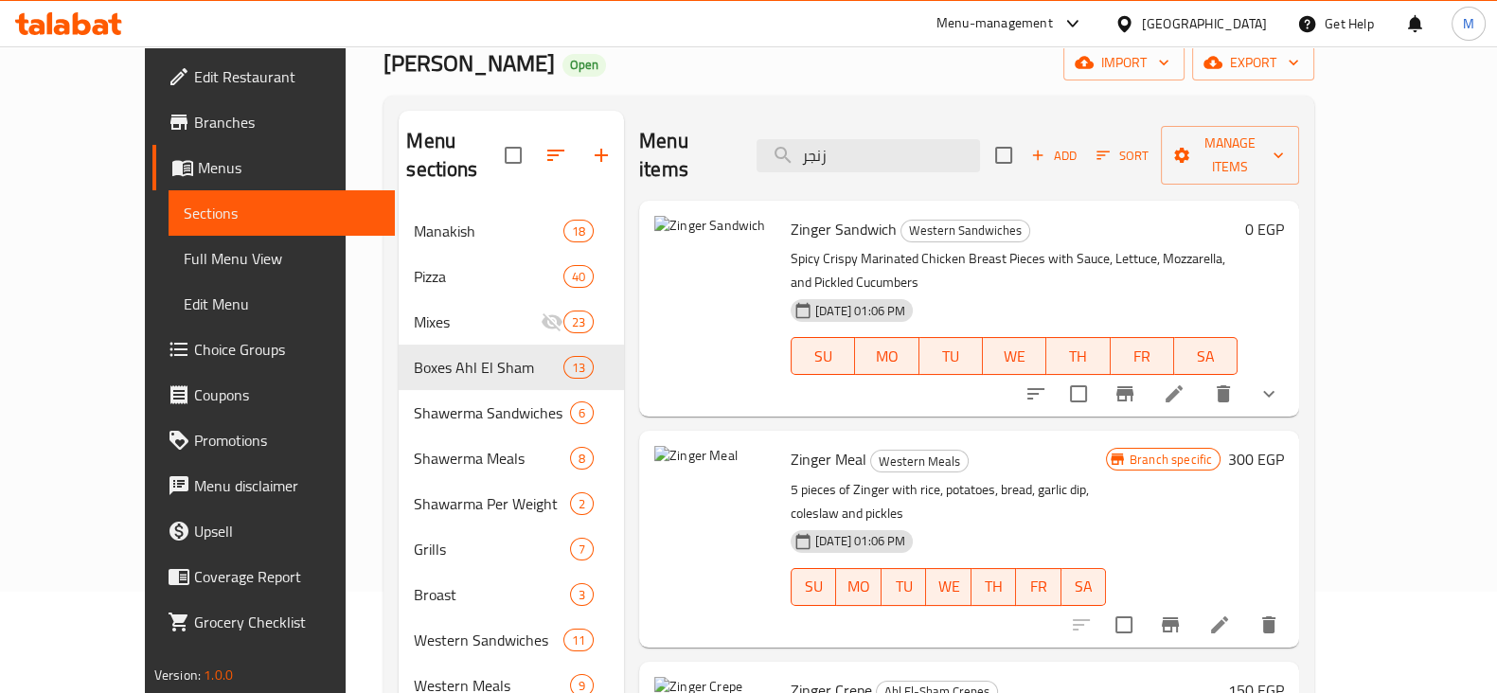
scroll to position [117, 0]
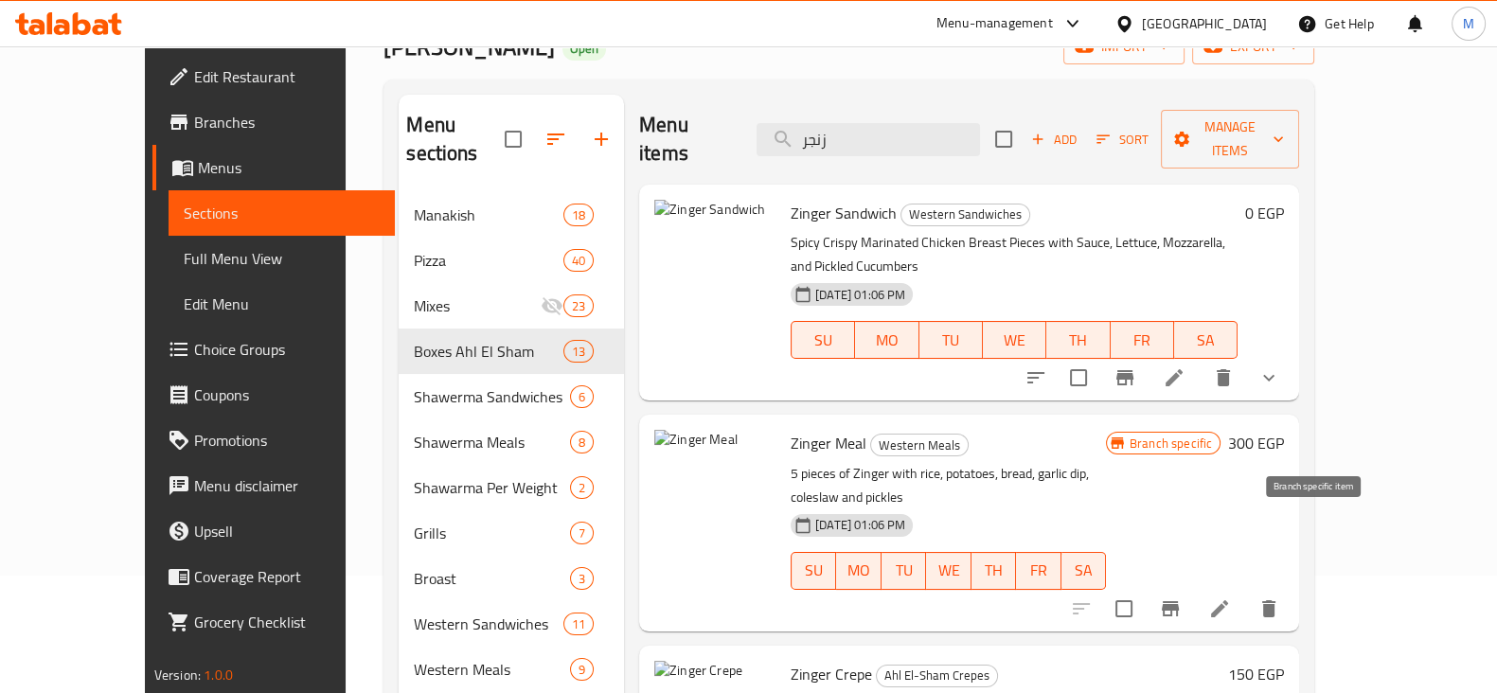
type input "زنجر"
click at [1193, 586] on button "Branch-specific-item" at bounding box center [1169, 608] width 45 height 45
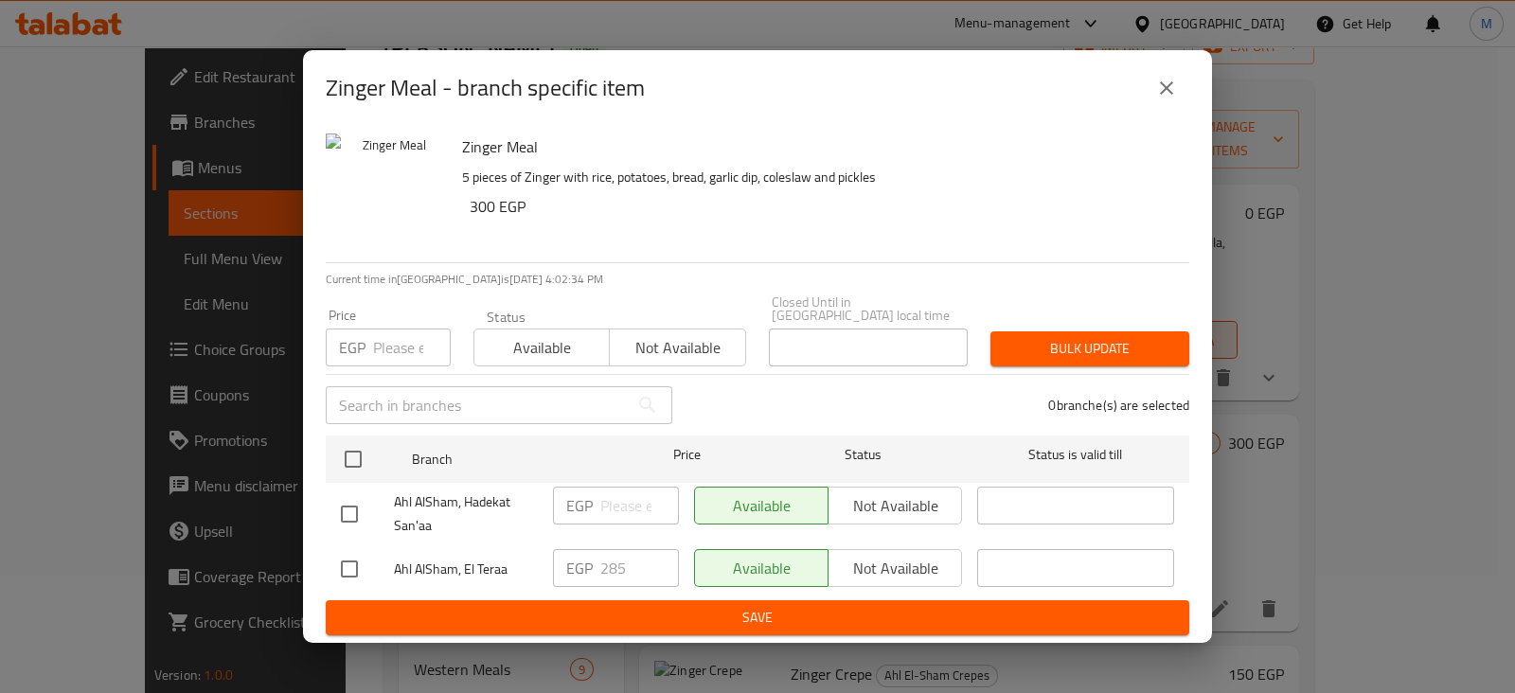
click at [358, 572] on input "checkbox" at bounding box center [349, 569] width 40 height 40
checkbox input "true"
click at [613, 554] on input "285" at bounding box center [639, 568] width 79 height 38
type input "300"
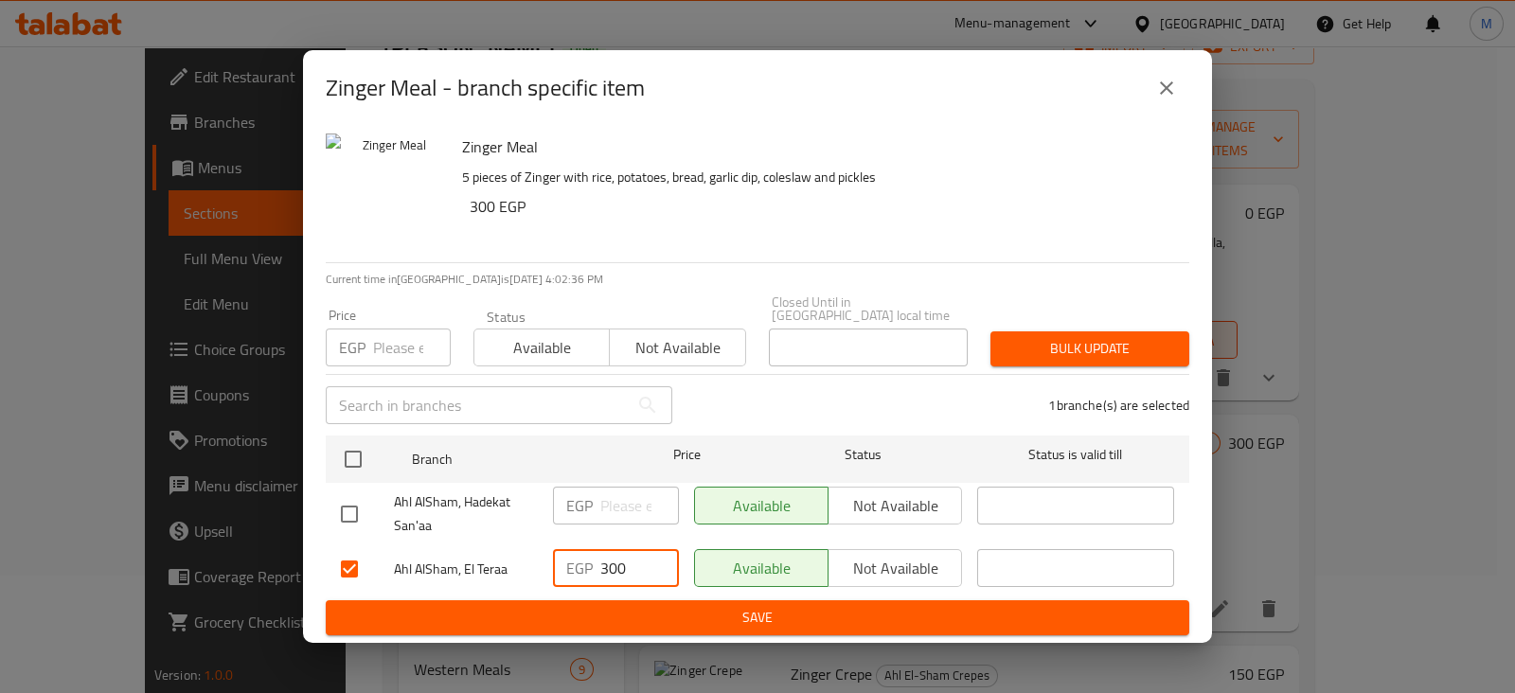
click at [671, 611] on span "Save" at bounding box center [757, 618] width 833 height 24
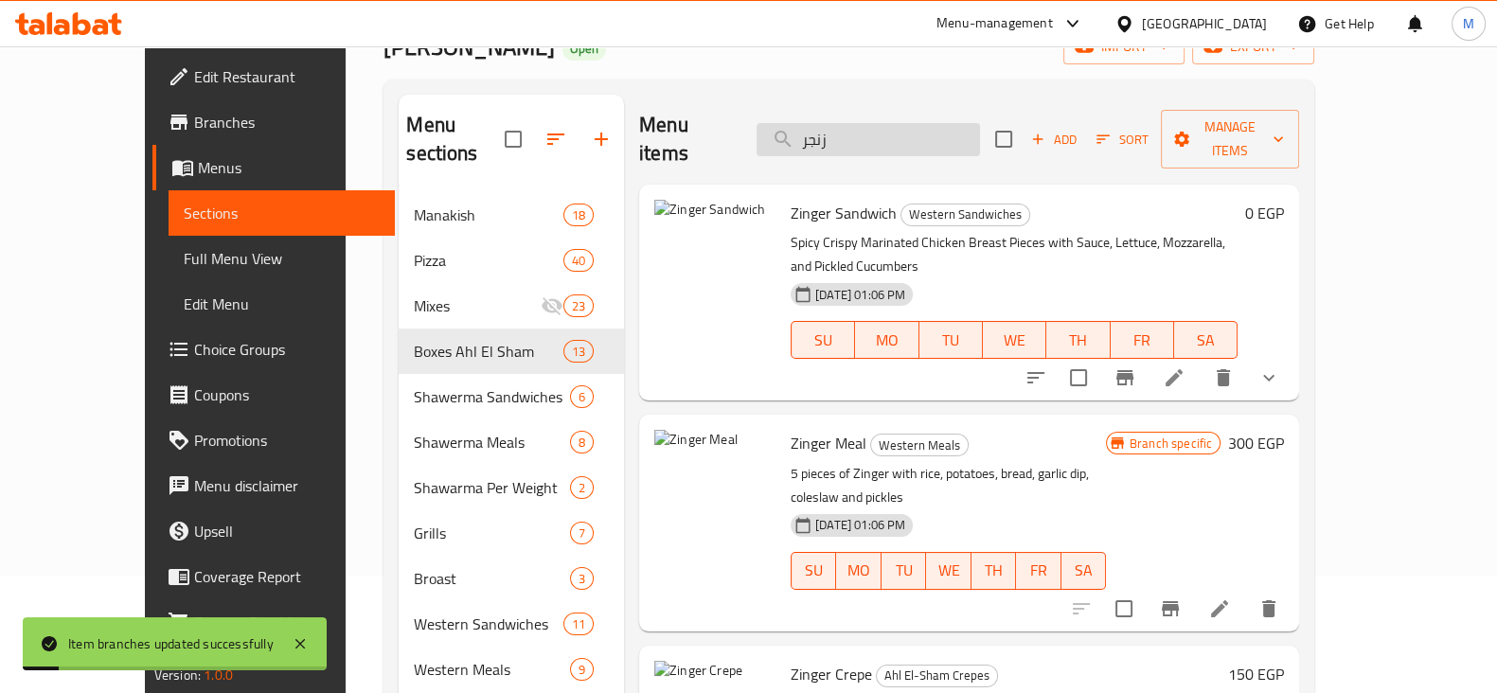
click at [879, 125] on input "زنجر" at bounding box center [867, 139] width 223 height 33
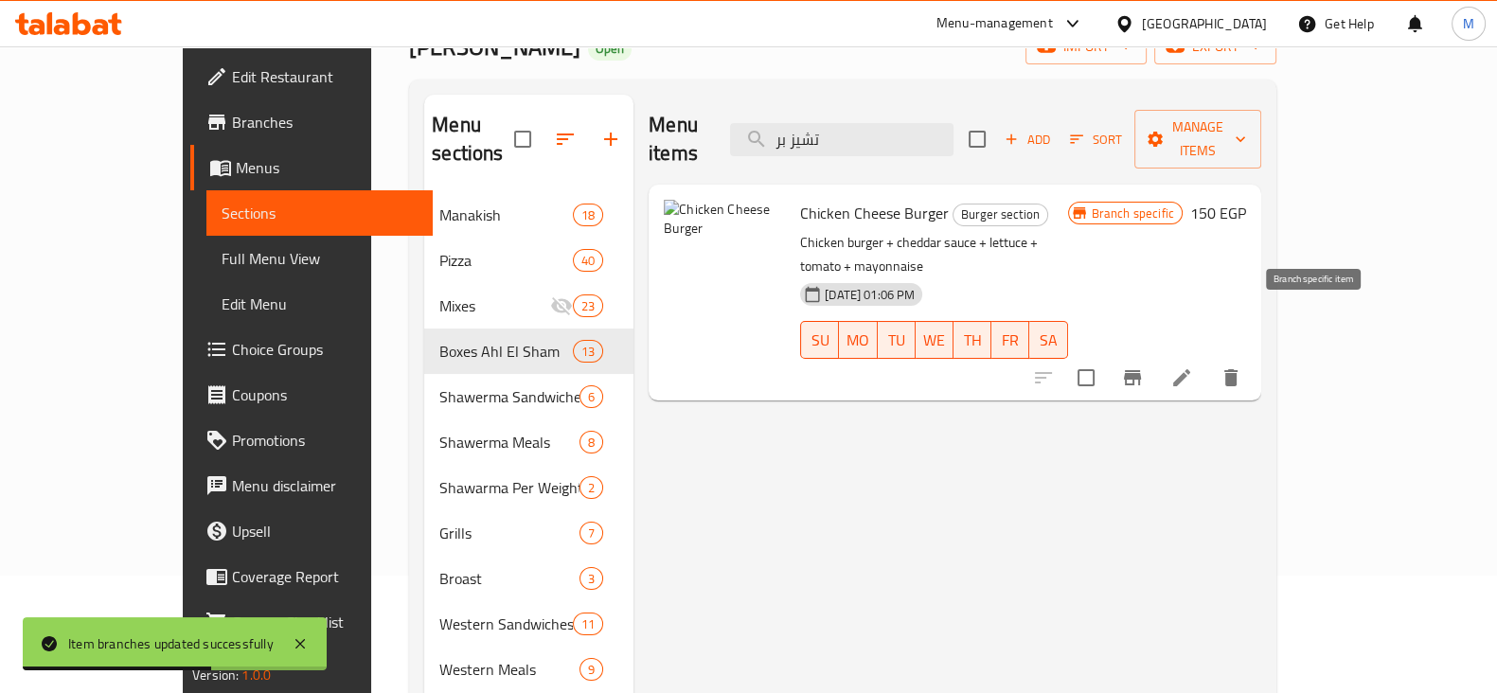
type input "تشيز بر"
click at [1144, 366] on icon "Branch-specific-item" at bounding box center [1132, 377] width 23 height 23
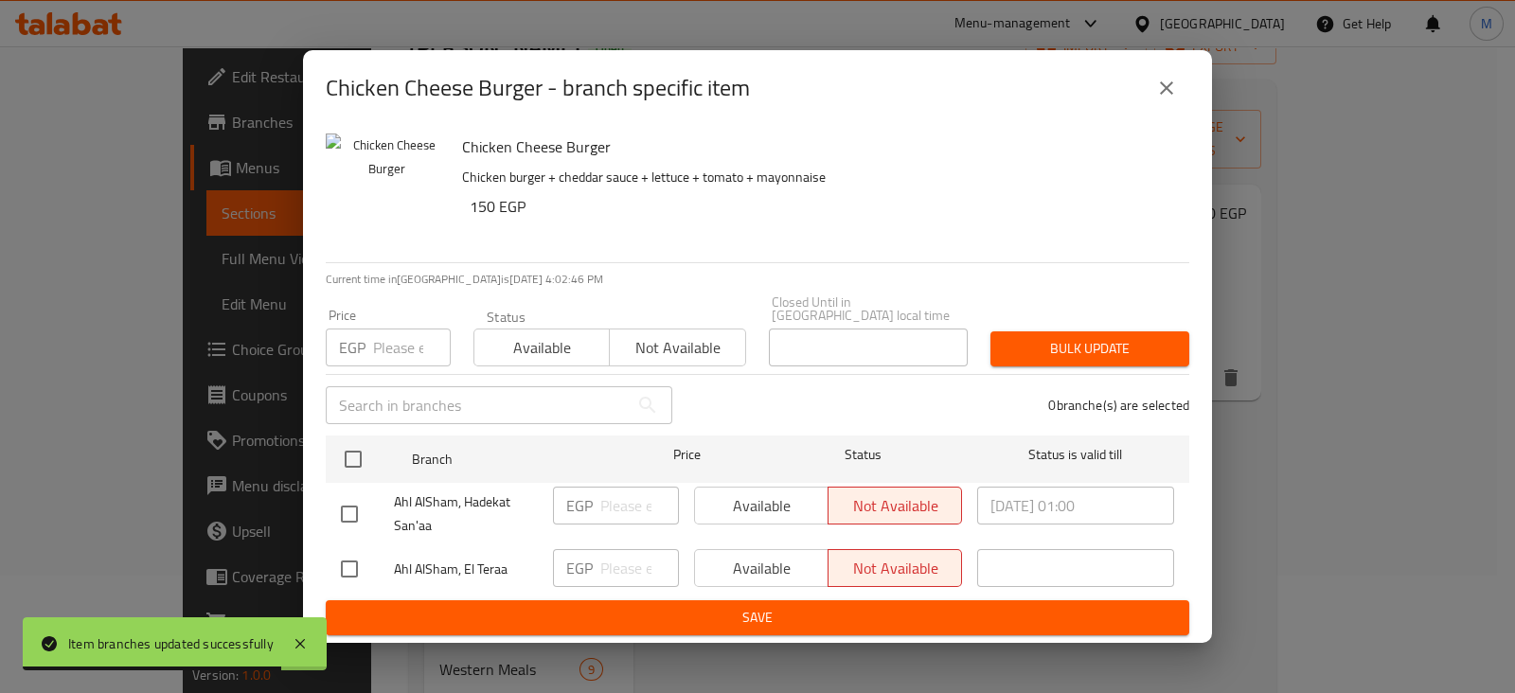
click at [346, 549] on input "checkbox" at bounding box center [349, 569] width 40 height 40
checkbox input "true"
click at [602, 556] on input "number" at bounding box center [639, 568] width 79 height 38
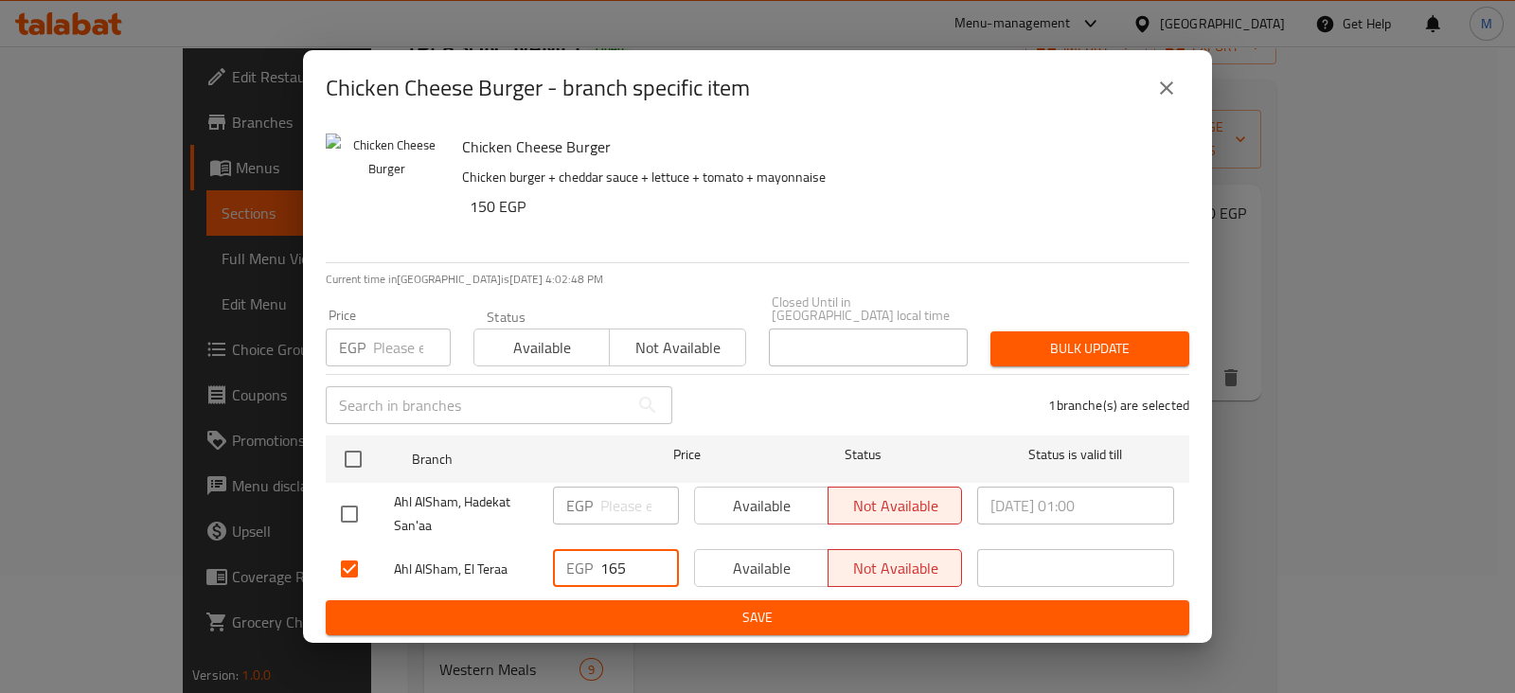
type input "165"
drag, startPoint x: 624, startPoint y: 590, endPoint x: 634, endPoint y: 628, distance: 39.3
click at [634, 628] on div "Chicken Cheese Burger Chicken burger + cheddar sauce + lettuce + tomato + mayon…" at bounding box center [757, 384] width 909 height 517
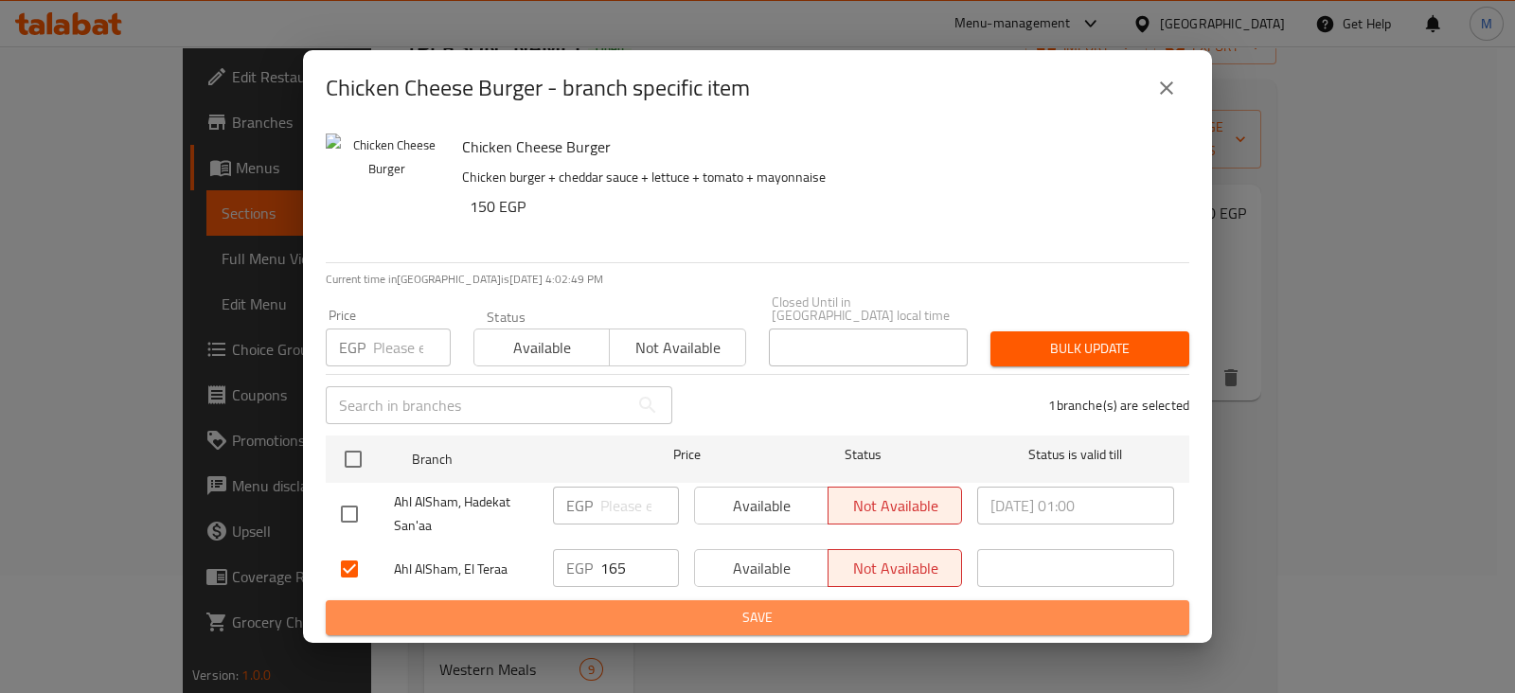
click at [639, 623] on button "Save" at bounding box center [757, 617] width 863 height 35
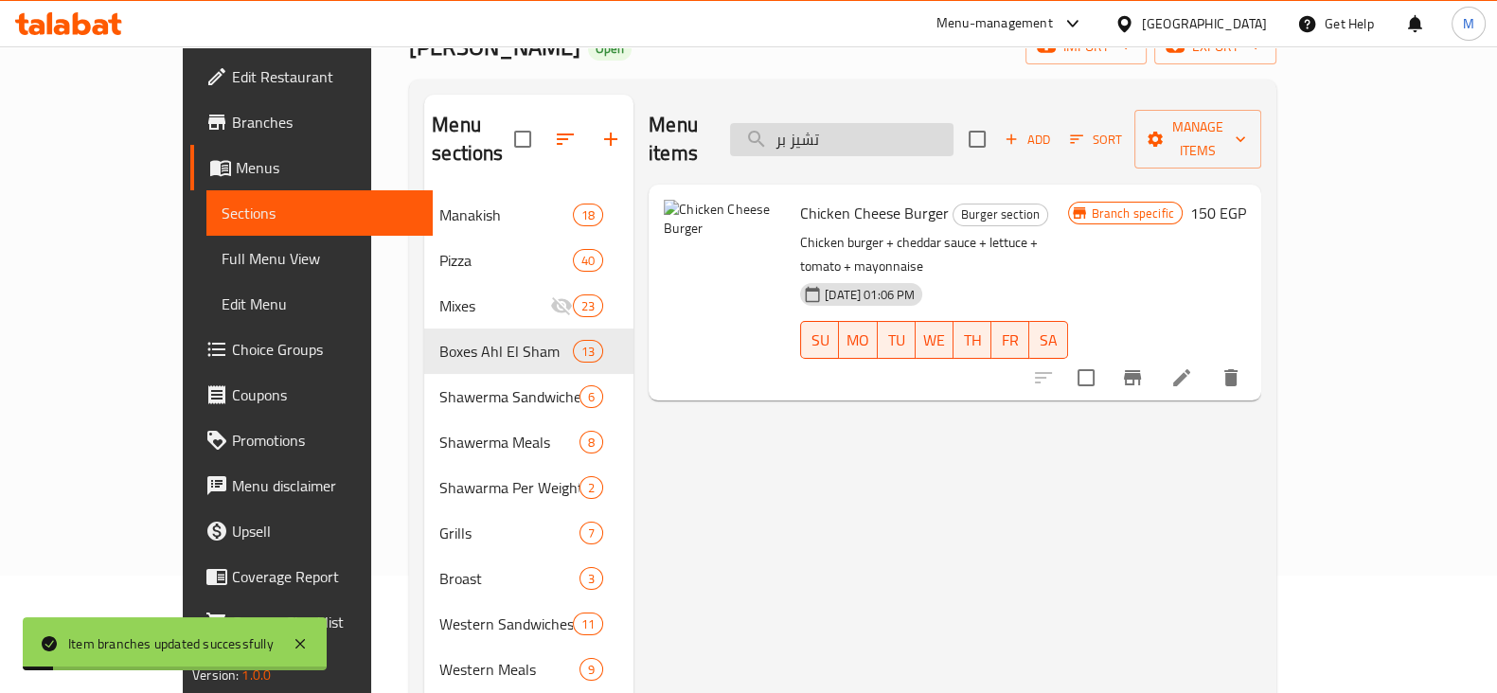
click at [953, 123] on input "تشيز بر" at bounding box center [841, 139] width 223 height 33
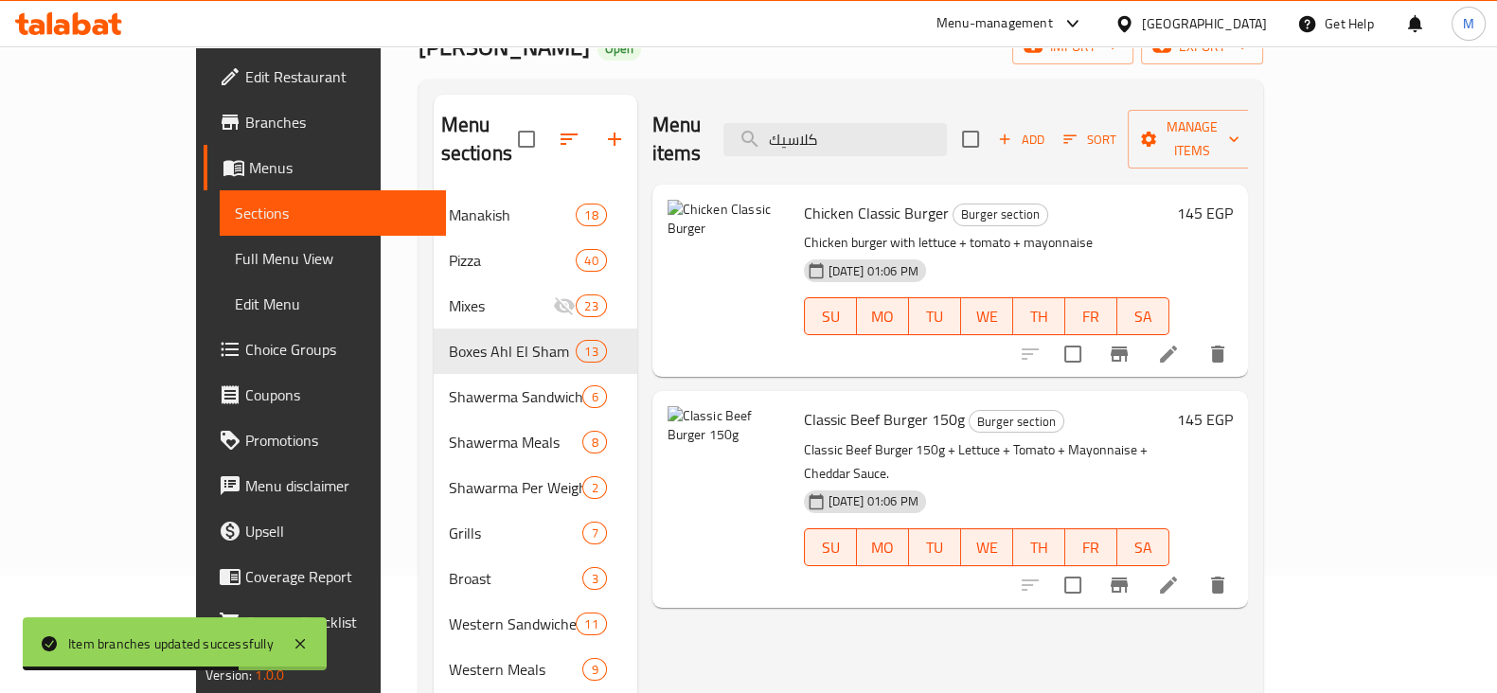
type input "كلاسيك"
click at [1233, 200] on h6 "145 EGP" at bounding box center [1205, 213] width 56 height 27
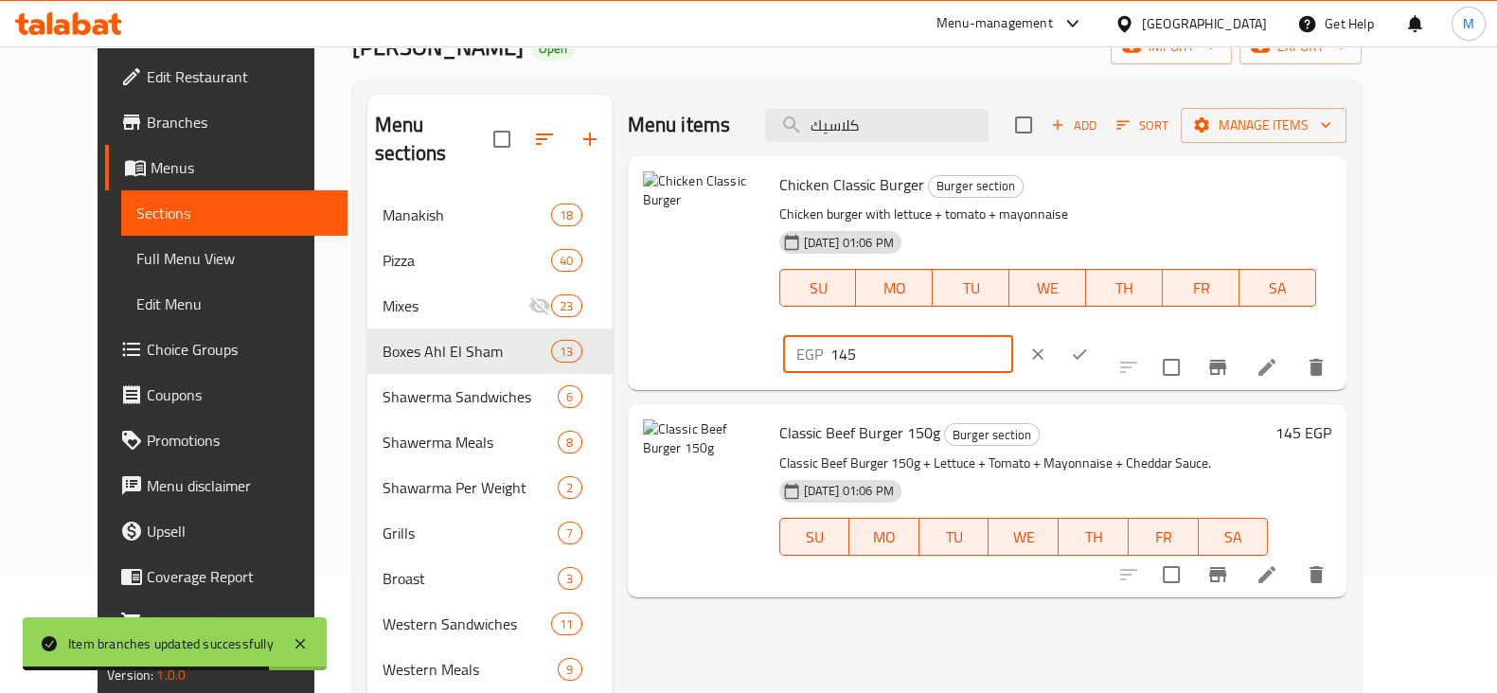
drag, startPoint x: 1214, startPoint y: 208, endPoint x: 1183, endPoint y: 200, distance: 31.5
click at [1013, 335] on input "145" at bounding box center [921, 354] width 183 height 38
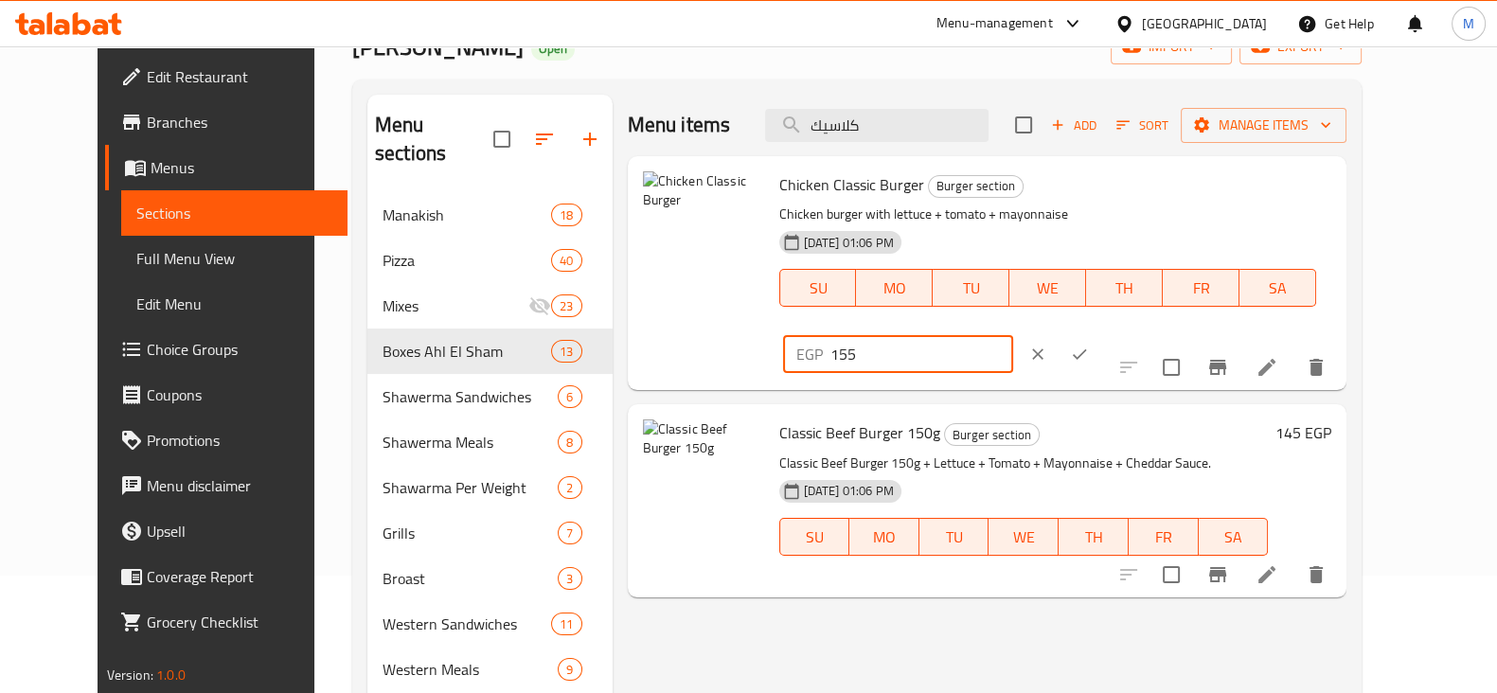
type input "155"
click at [1087, 349] on icon "ok" at bounding box center [1080, 354] width 14 height 10
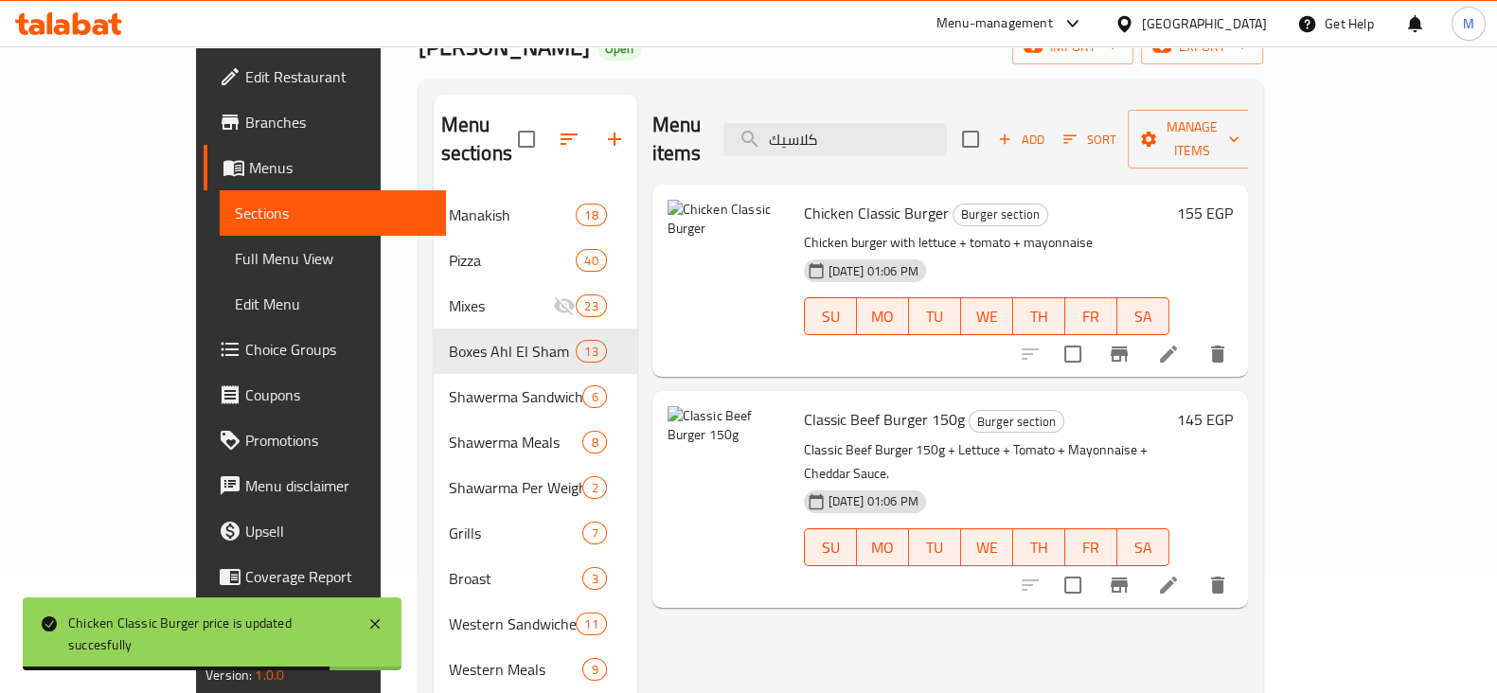
click at [1233, 406] on h6 "145 EGP" at bounding box center [1205, 419] width 56 height 27
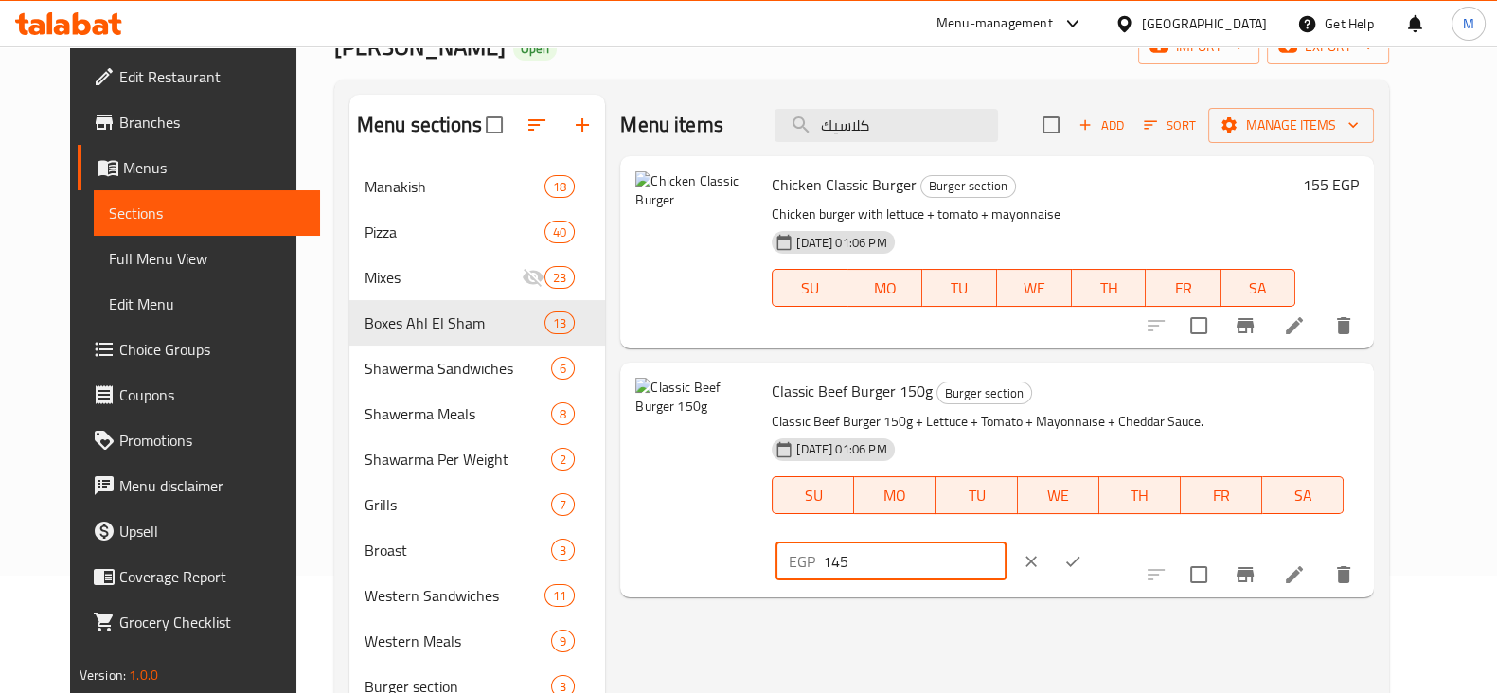
drag, startPoint x: 1209, startPoint y: 400, endPoint x: 1107, endPoint y: 403, distance: 102.3
click at [1107, 403] on div "Classic Beef Burger 150g Burger section Classic Beef Burger 150g + Lettuce + To…" at bounding box center [1065, 479] width 602 height 219
type input "165"
click at [1094, 541] on button "ok" at bounding box center [1073, 562] width 42 height 42
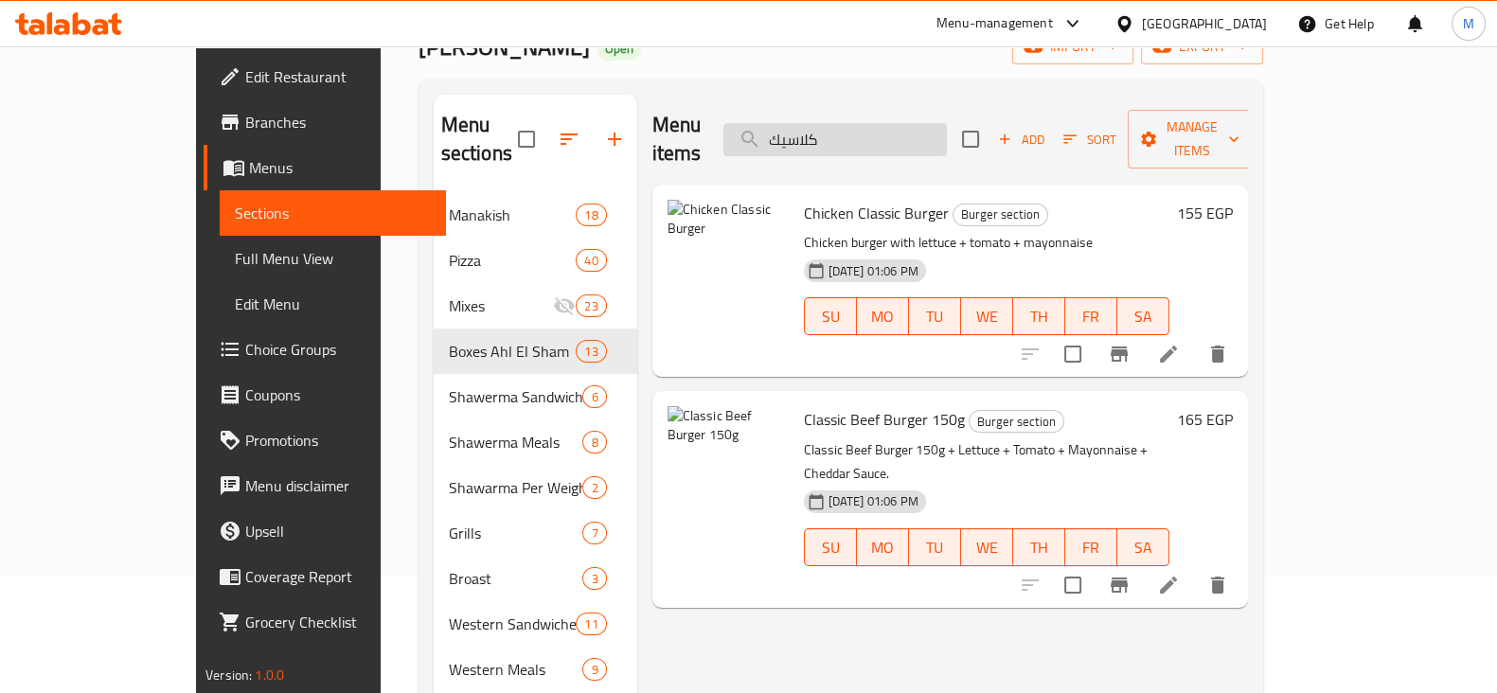
click at [896, 123] on input "كلاسيك" at bounding box center [834, 139] width 223 height 33
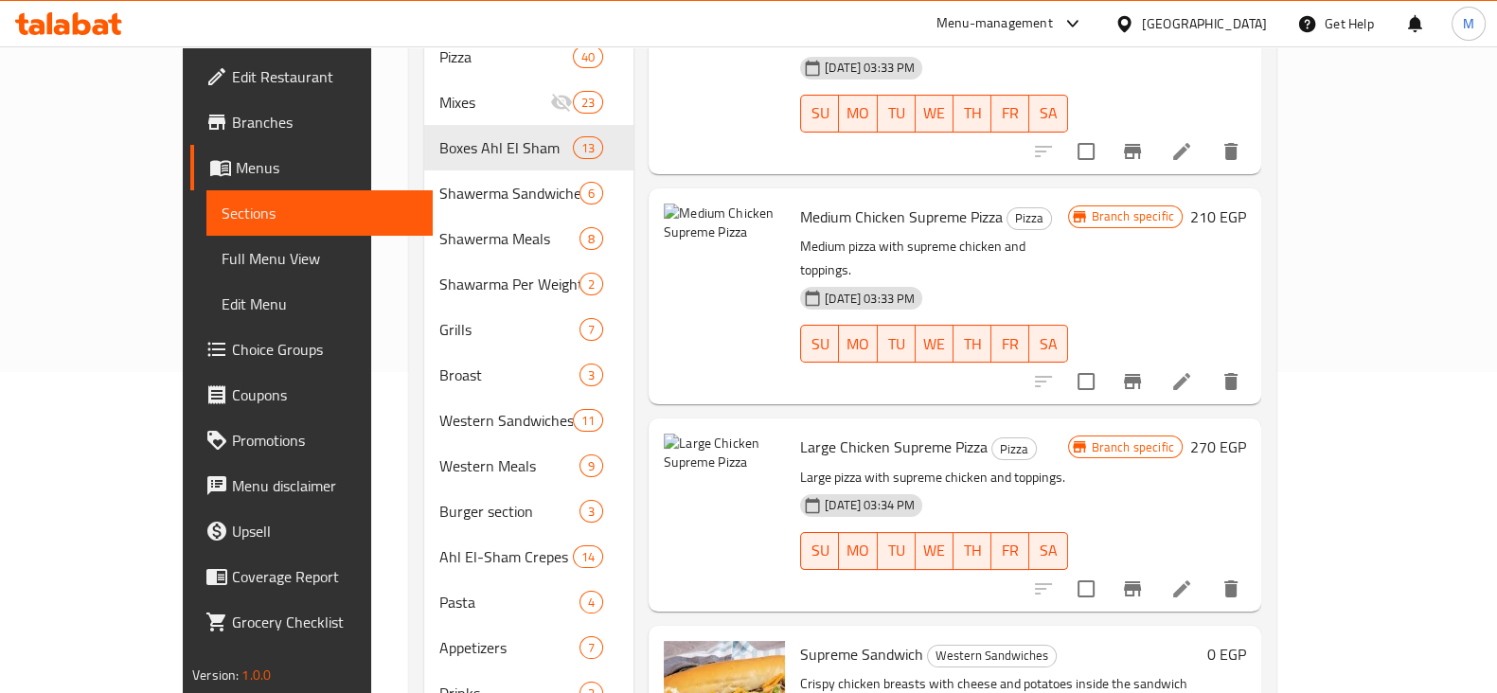
scroll to position [355, 0]
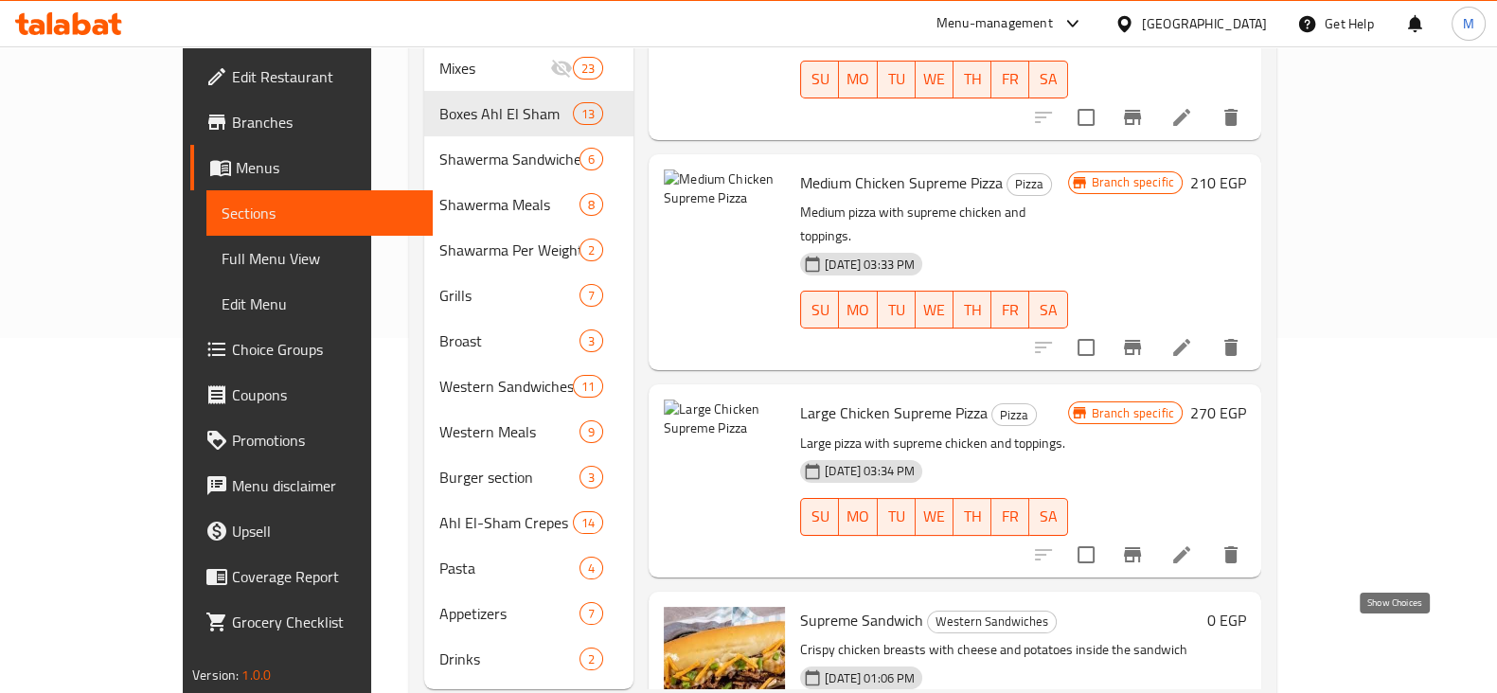
type input "سوبريم"
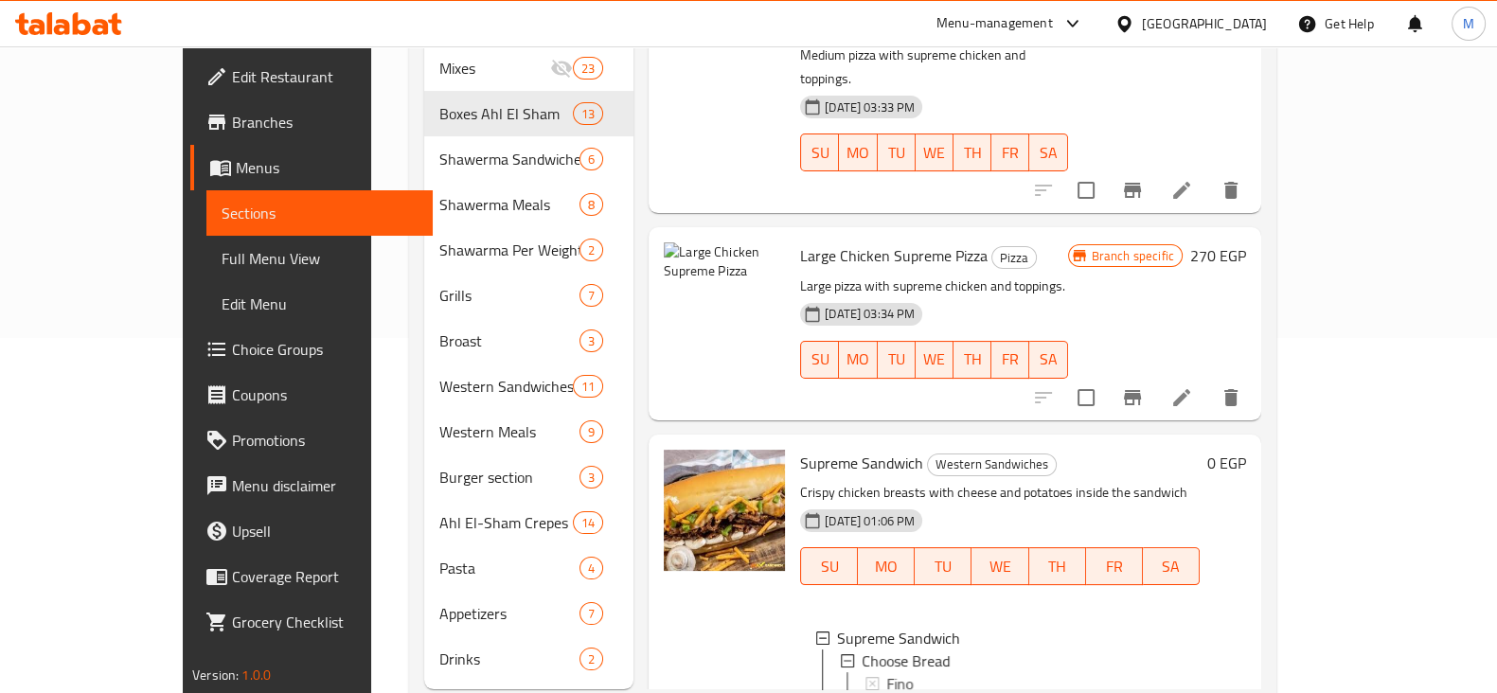
scroll to position [853, 0]
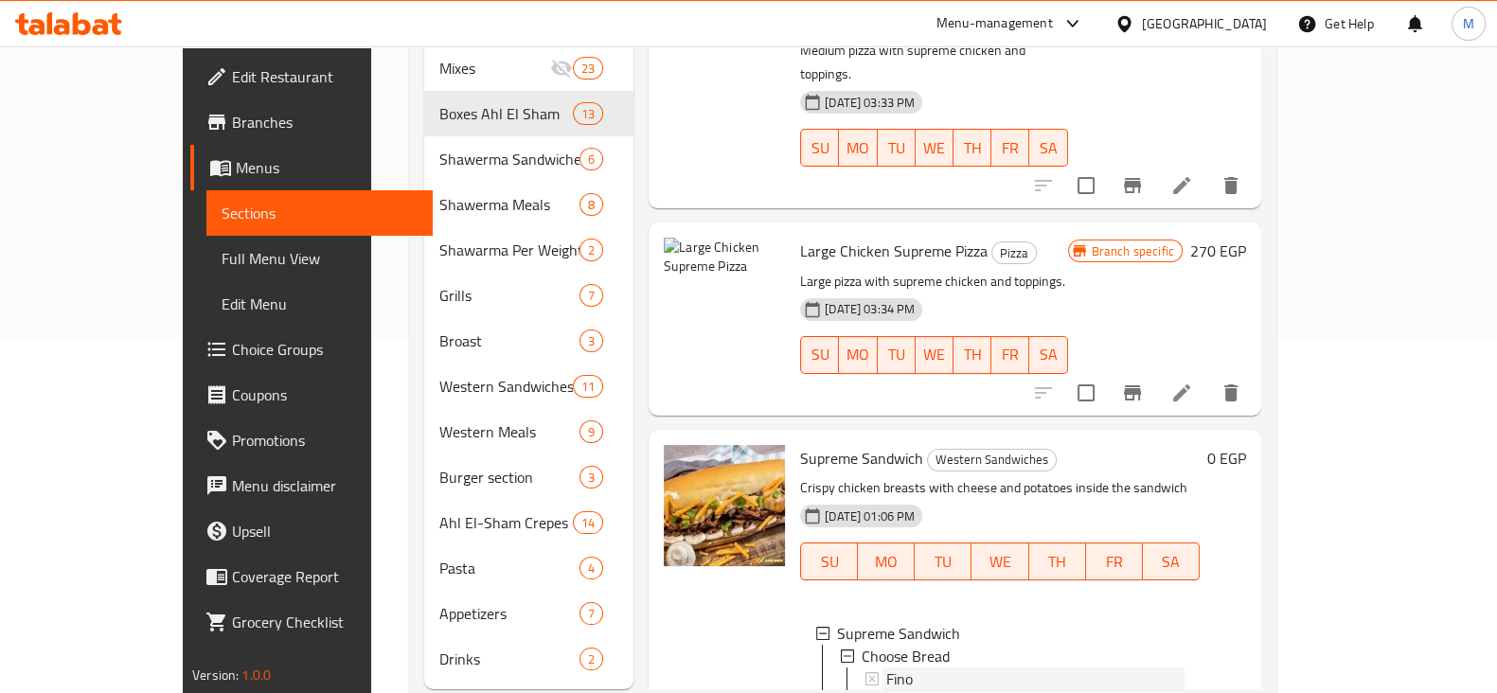
click at [908, 667] on div "Fino" at bounding box center [1035, 678] width 298 height 23
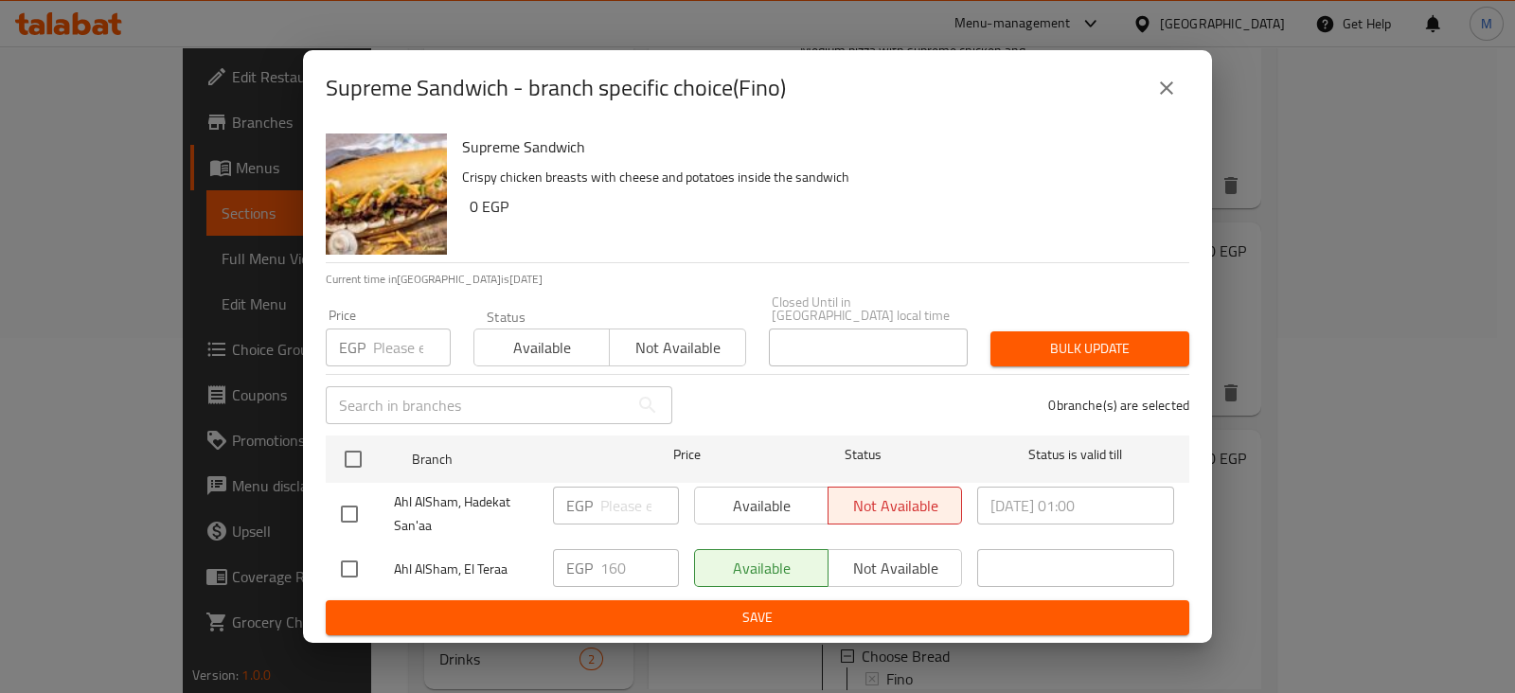
click at [361, 560] on input "checkbox" at bounding box center [349, 569] width 40 height 40
checkbox input "true"
click at [656, 549] on input "161" at bounding box center [639, 568] width 79 height 38
click at [656, 549] on input "162" at bounding box center [639, 568] width 79 height 38
click at [656, 549] on input "163" at bounding box center [639, 568] width 79 height 38
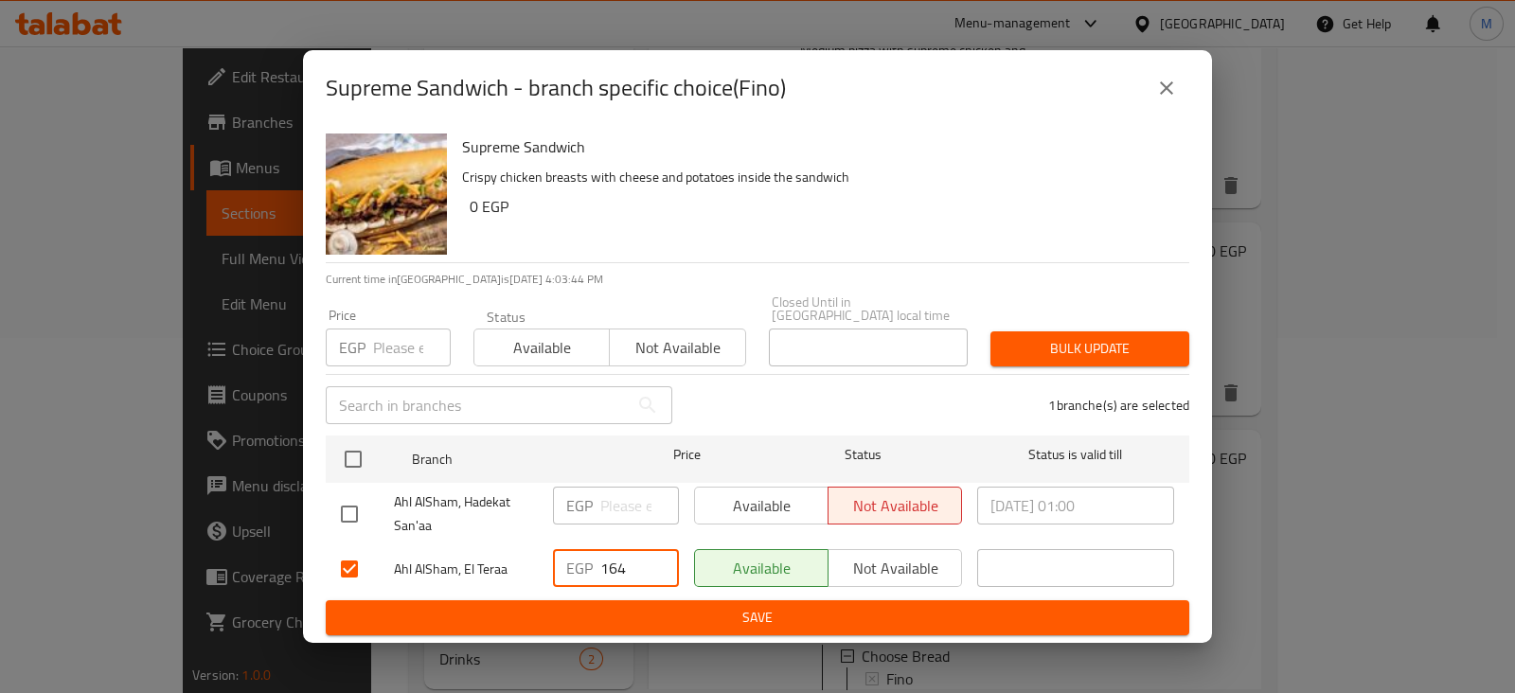
click at [656, 549] on input "164" at bounding box center [639, 568] width 79 height 38
type input "165"
click at [656, 549] on input "165" at bounding box center [639, 568] width 79 height 38
click at [649, 635] on div "Supreme Sandwich Crispy chicken breasts with cheese and potatoes inside the san…" at bounding box center [757, 384] width 909 height 517
click at [649, 626] on button "Save" at bounding box center [757, 617] width 863 height 35
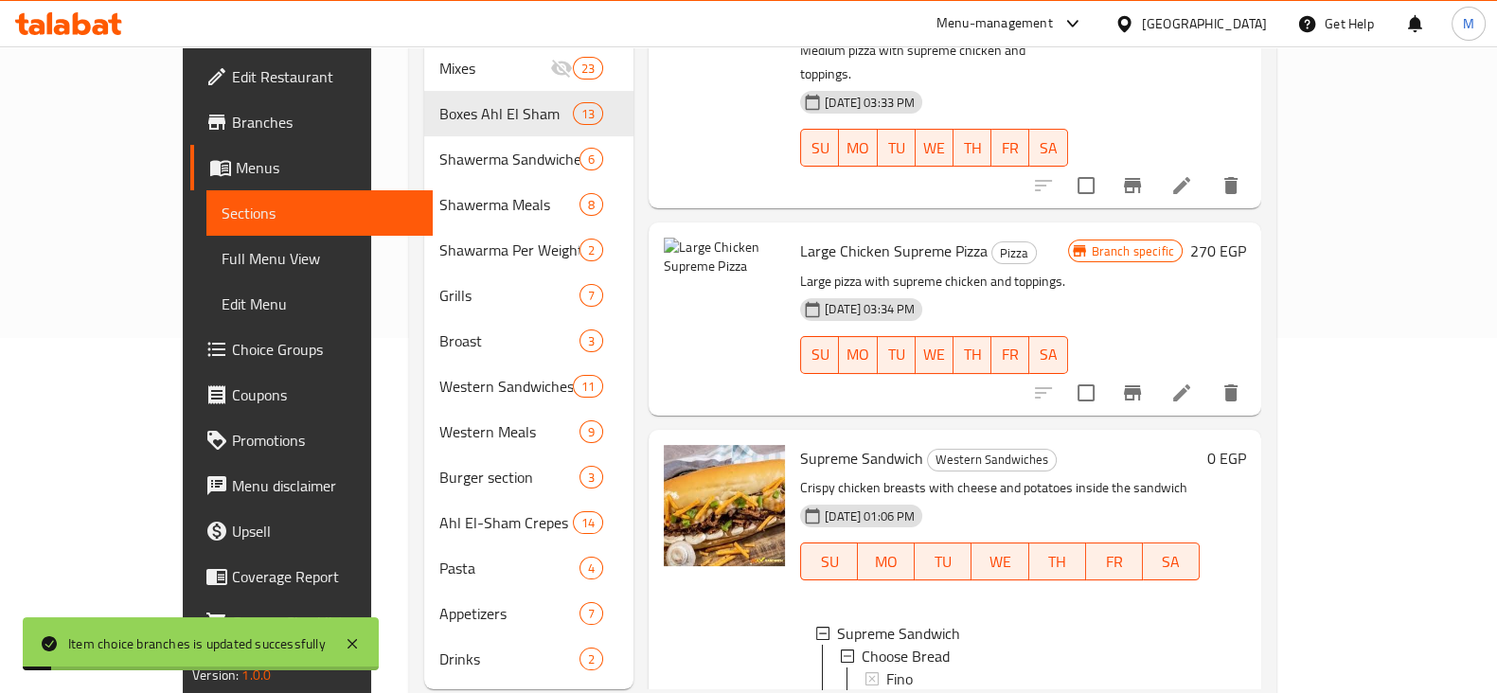
click at [886, 690] on div "[DEMOGRAPHIC_DATA]" at bounding box center [1035, 701] width 298 height 23
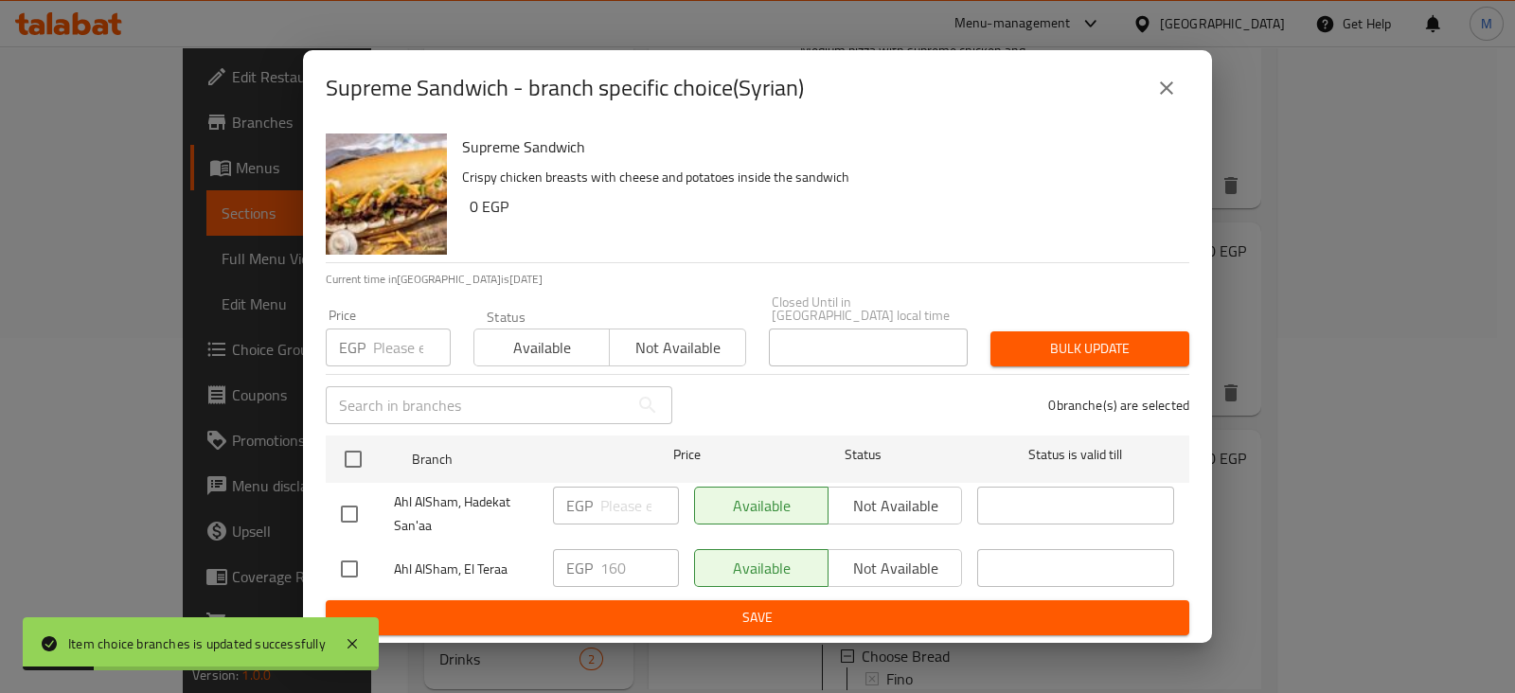
click at [358, 564] on input "checkbox" at bounding box center [349, 569] width 40 height 40
checkbox input "true"
click at [659, 549] on input "161" at bounding box center [639, 568] width 79 height 38
click at [659, 549] on input "162" at bounding box center [639, 568] width 79 height 38
click at [659, 549] on input "163" at bounding box center [639, 568] width 79 height 38
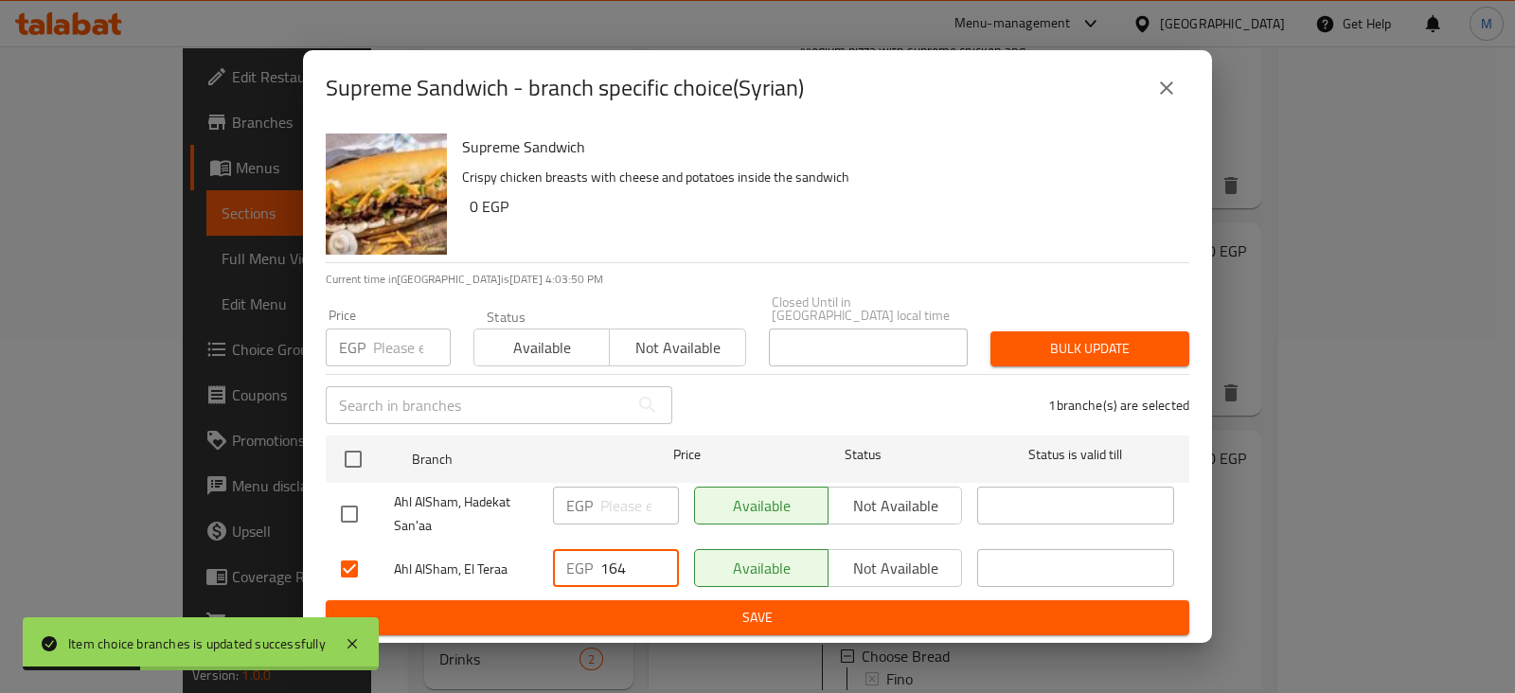
click at [659, 549] on input "164" at bounding box center [639, 568] width 79 height 38
type input "165"
click at [659, 549] on input "165" at bounding box center [639, 568] width 79 height 38
click at [677, 606] on span "Save" at bounding box center [757, 618] width 833 height 24
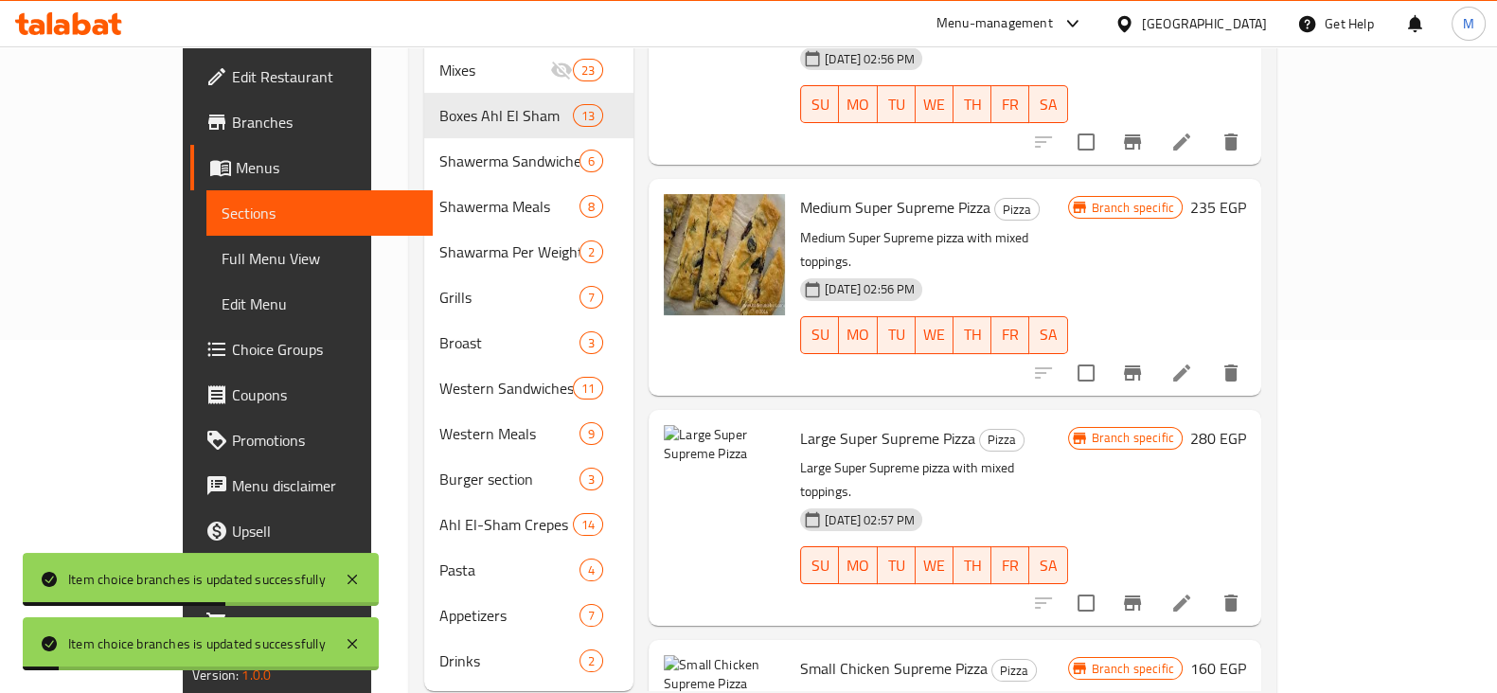
scroll to position [0, 0]
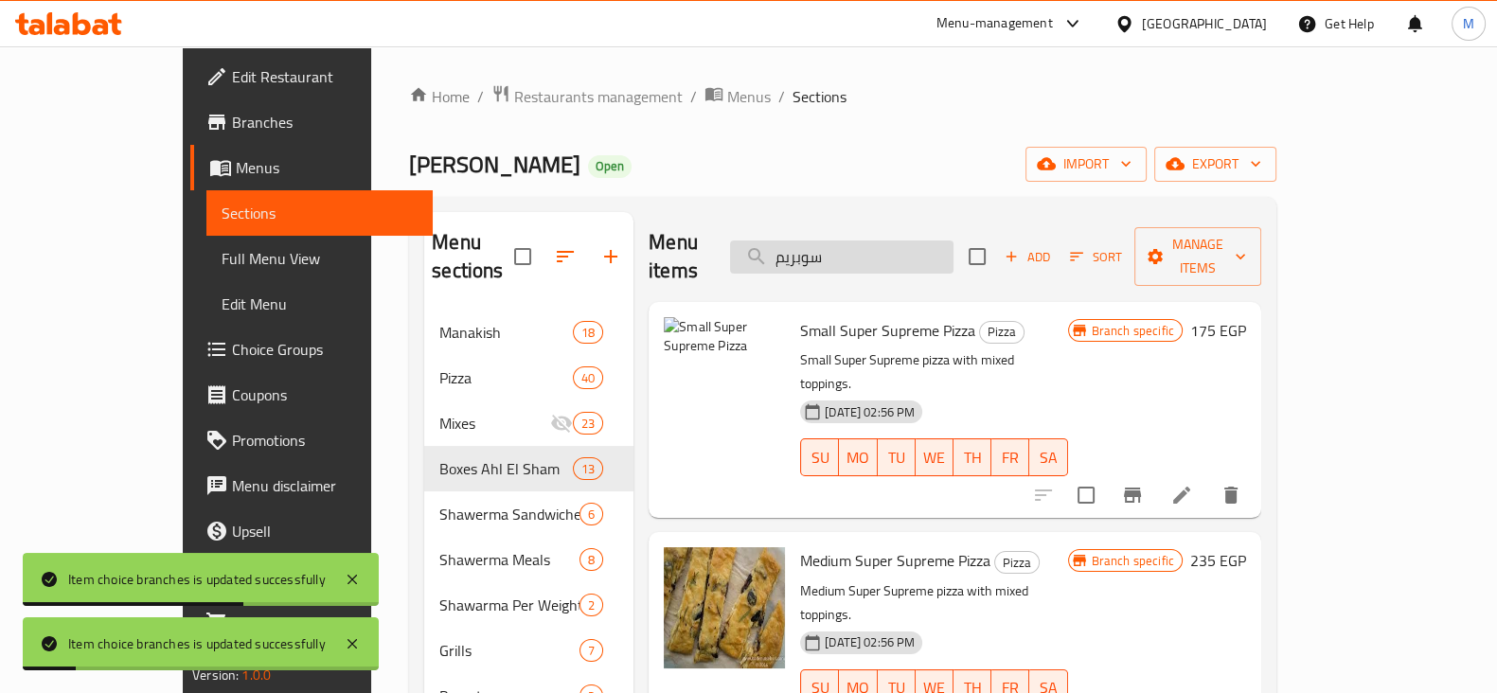
click at [889, 244] on input "سوبريم" at bounding box center [841, 256] width 223 height 33
drag, startPoint x: 889, startPoint y: 244, endPoint x: 677, endPoint y: 370, distance: 246.6
click at [876, 252] on input "سوبريم" at bounding box center [841, 256] width 223 height 33
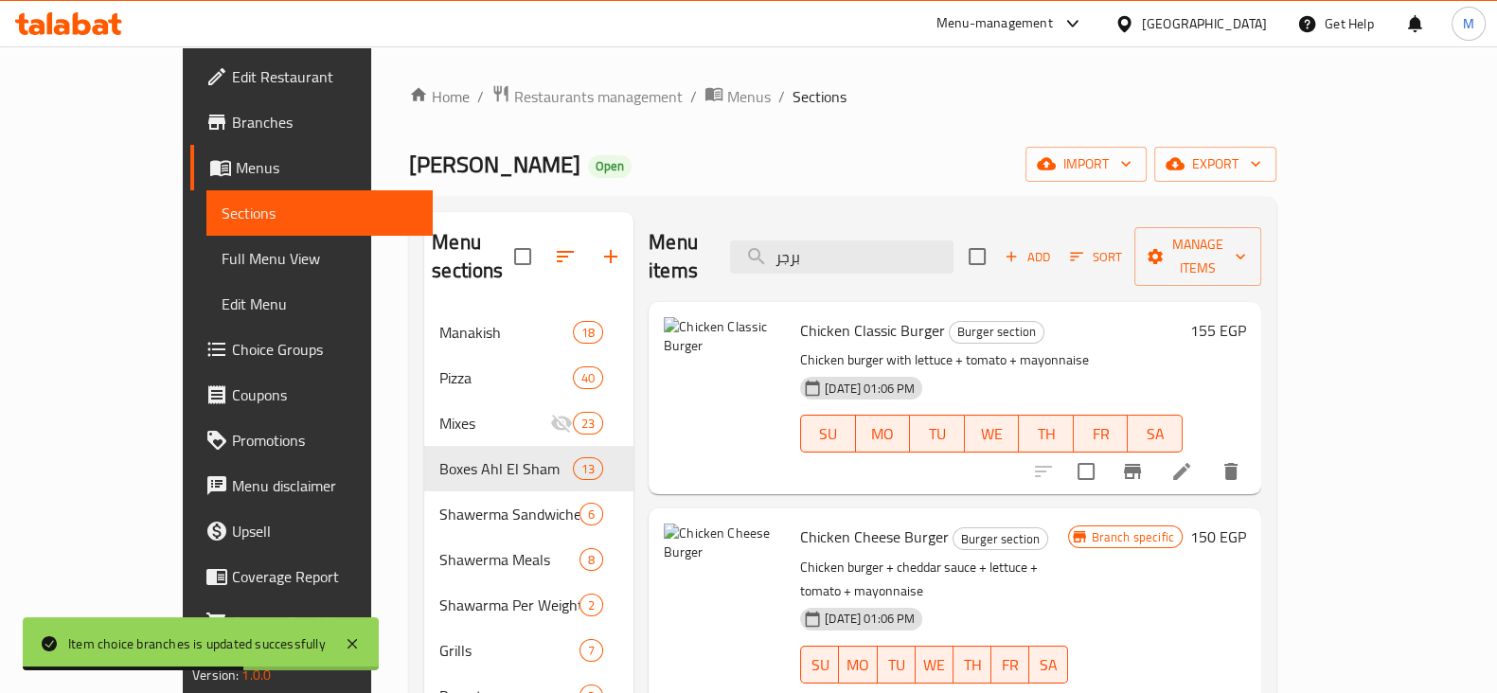
type input "برجر"
click at [1246, 317] on h6 "155 EGP" at bounding box center [1218, 330] width 56 height 27
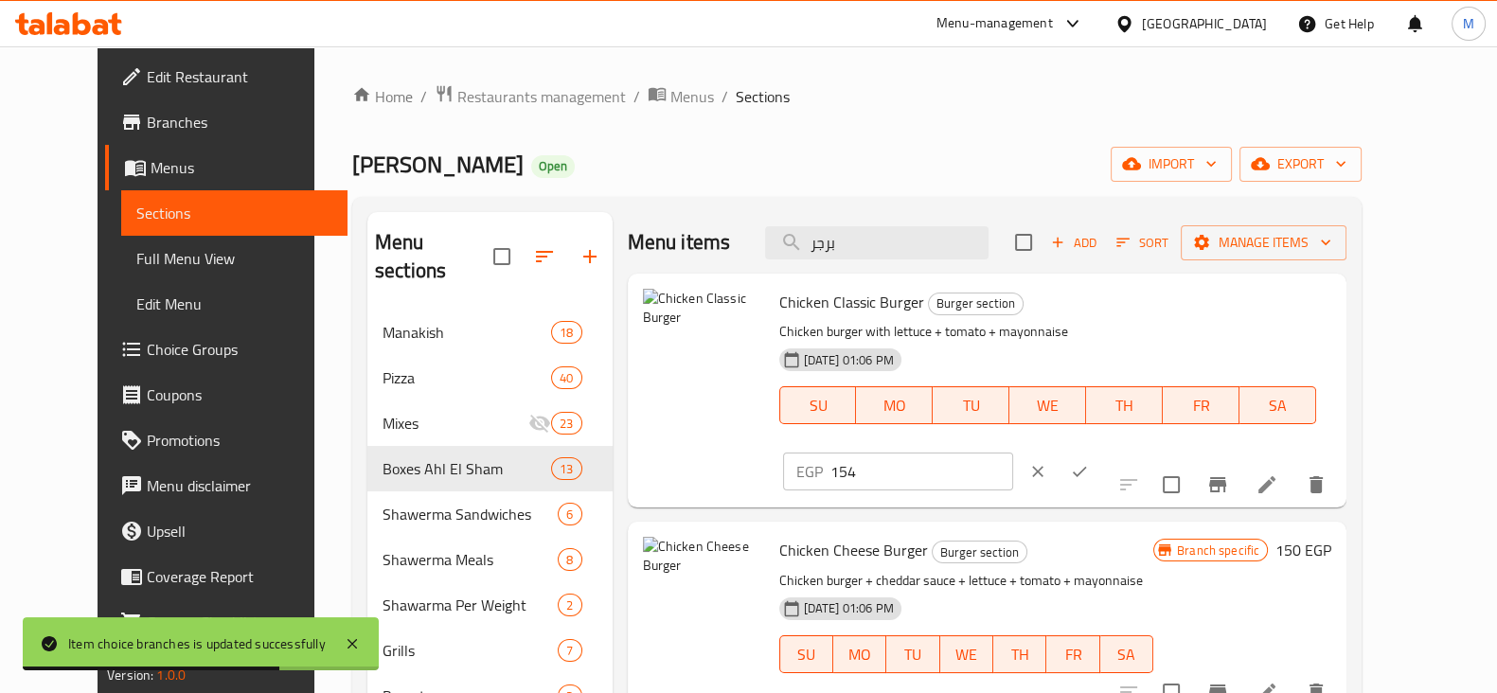
click at [1013, 453] on input "154" at bounding box center [921, 472] width 183 height 38
click at [1013, 453] on input "153" at bounding box center [921, 472] width 183 height 38
click at [1013, 453] on input "152" at bounding box center [921, 472] width 183 height 38
click at [1013, 453] on input "151" at bounding box center [921, 472] width 183 height 38
type input "150"
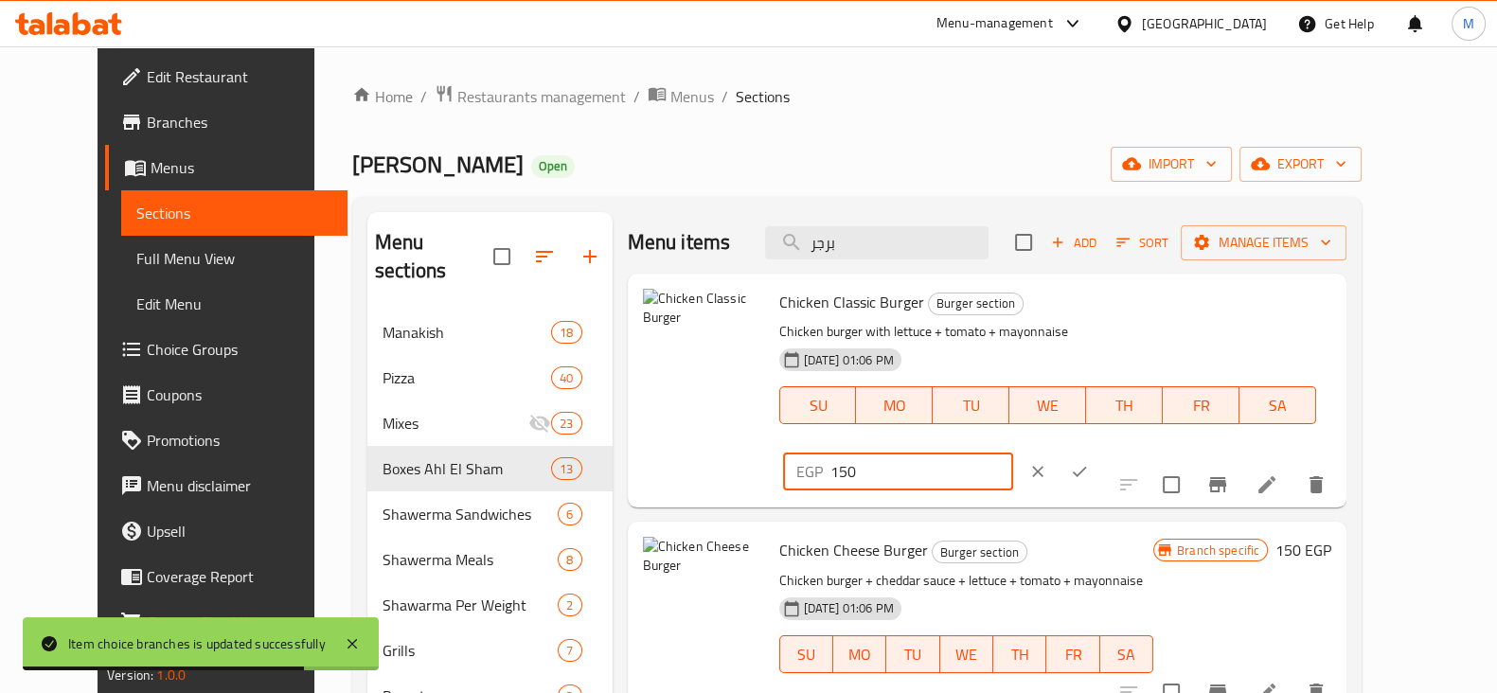
click at [1013, 453] on input "150" at bounding box center [921, 472] width 183 height 38
click at [1089, 462] on icon "ok" at bounding box center [1079, 471] width 19 height 19
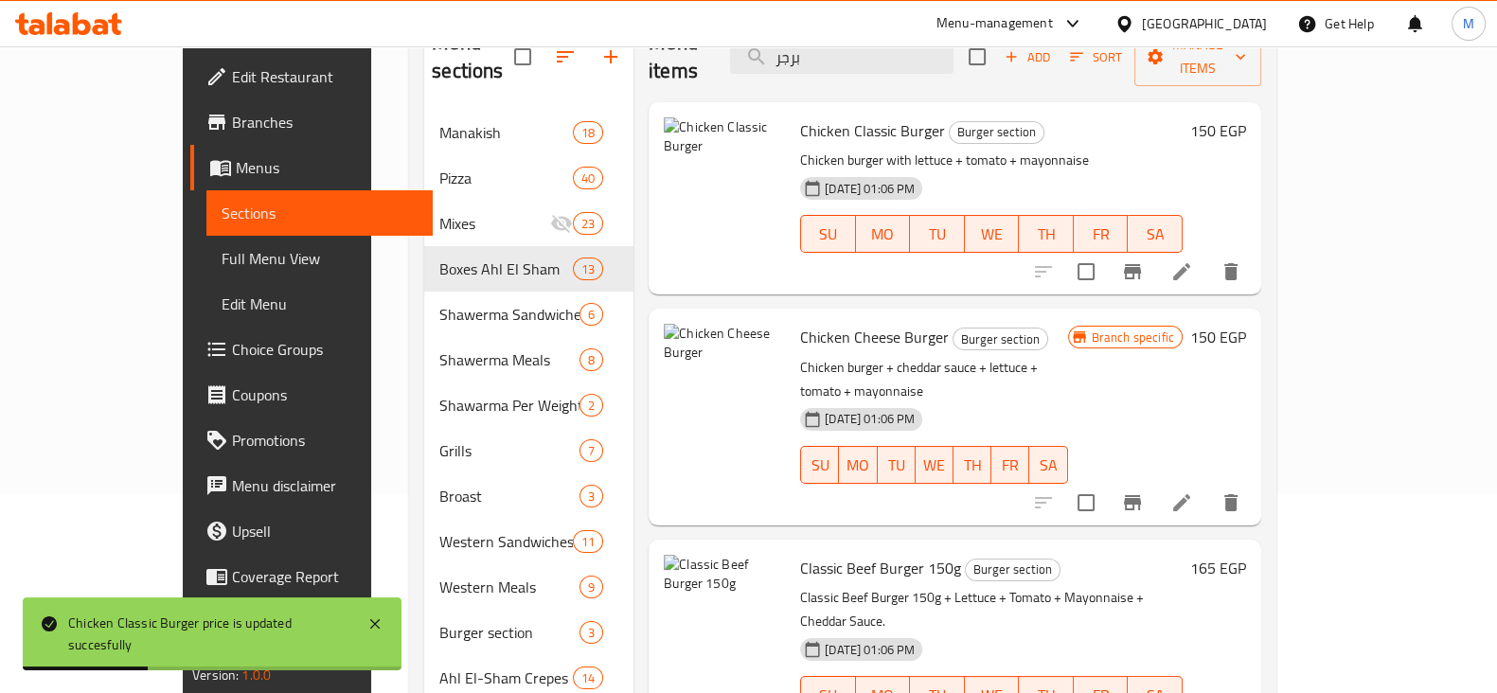
scroll to position [236, 0]
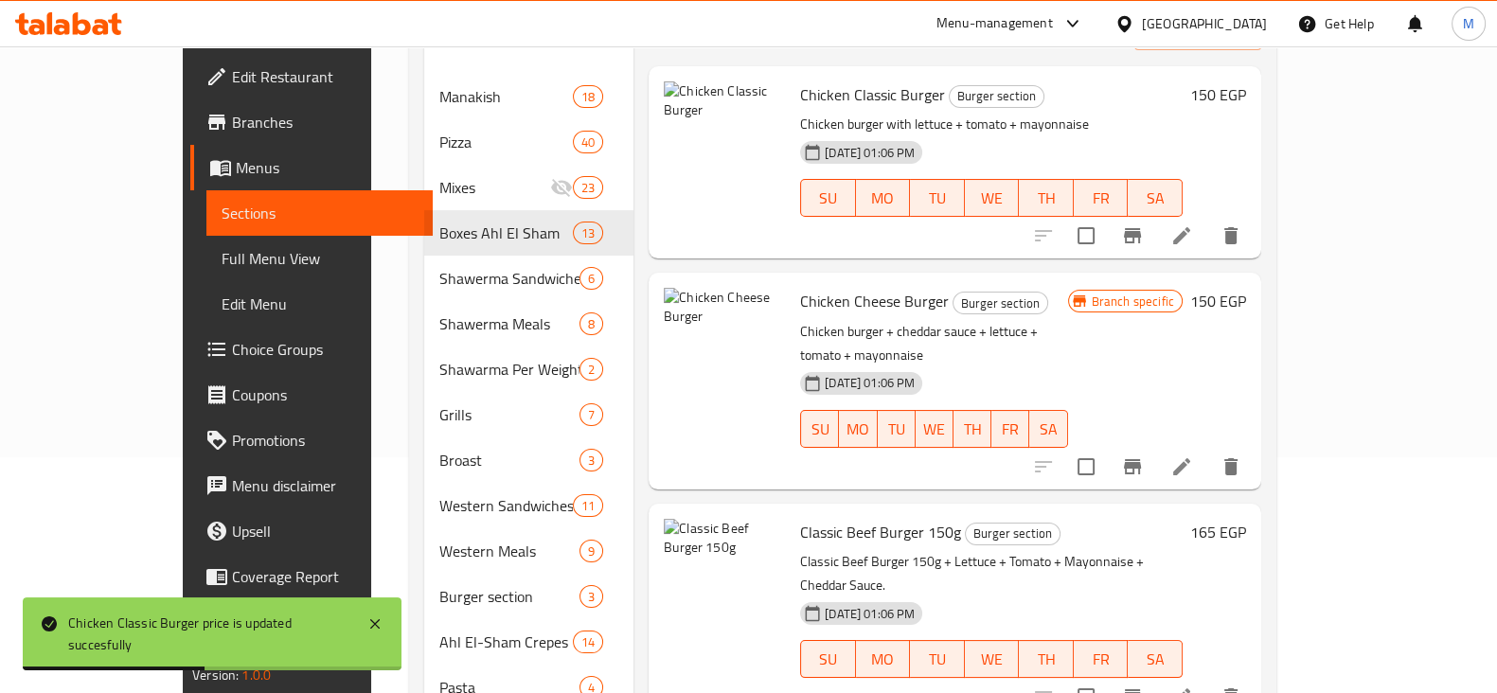
click at [1246, 519] on h6 "165 EGP" at bounding box center [1218, 532] width 56 height 27
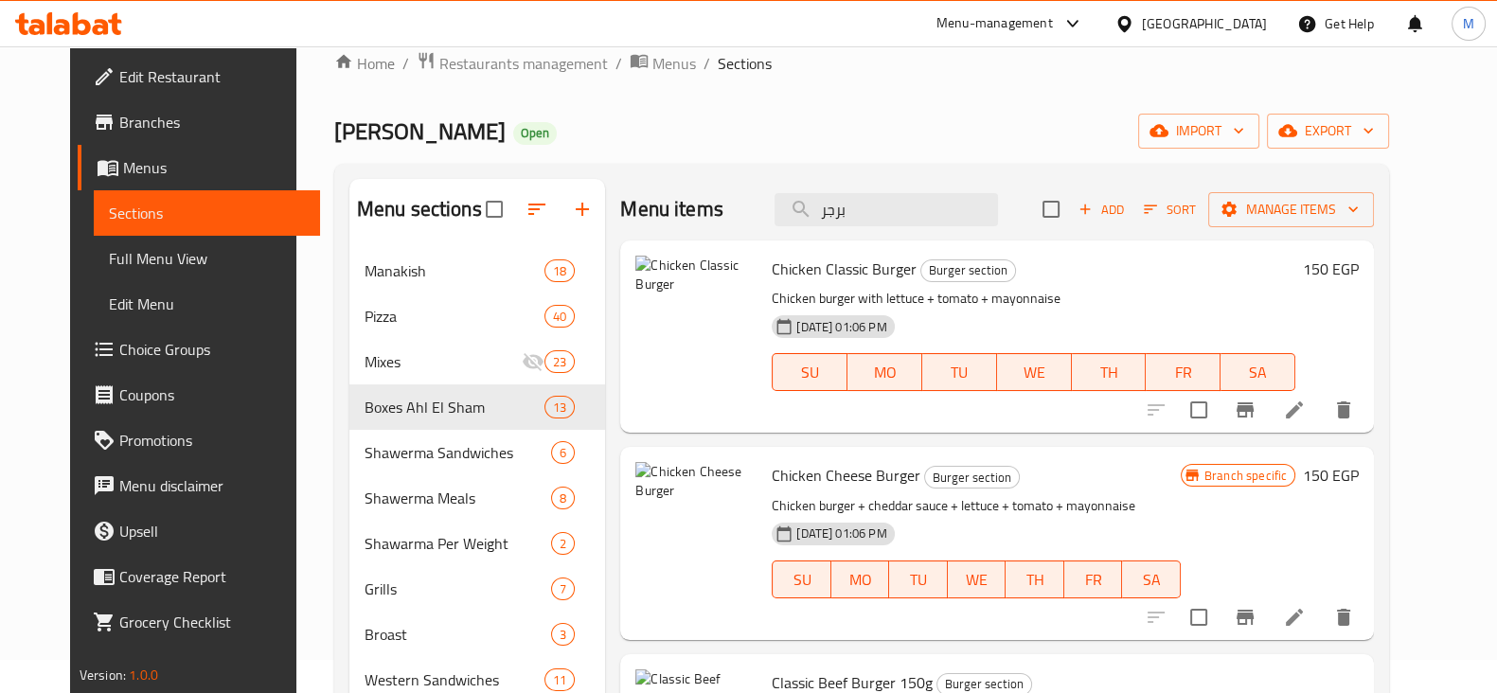
scroll to position [0, 0]
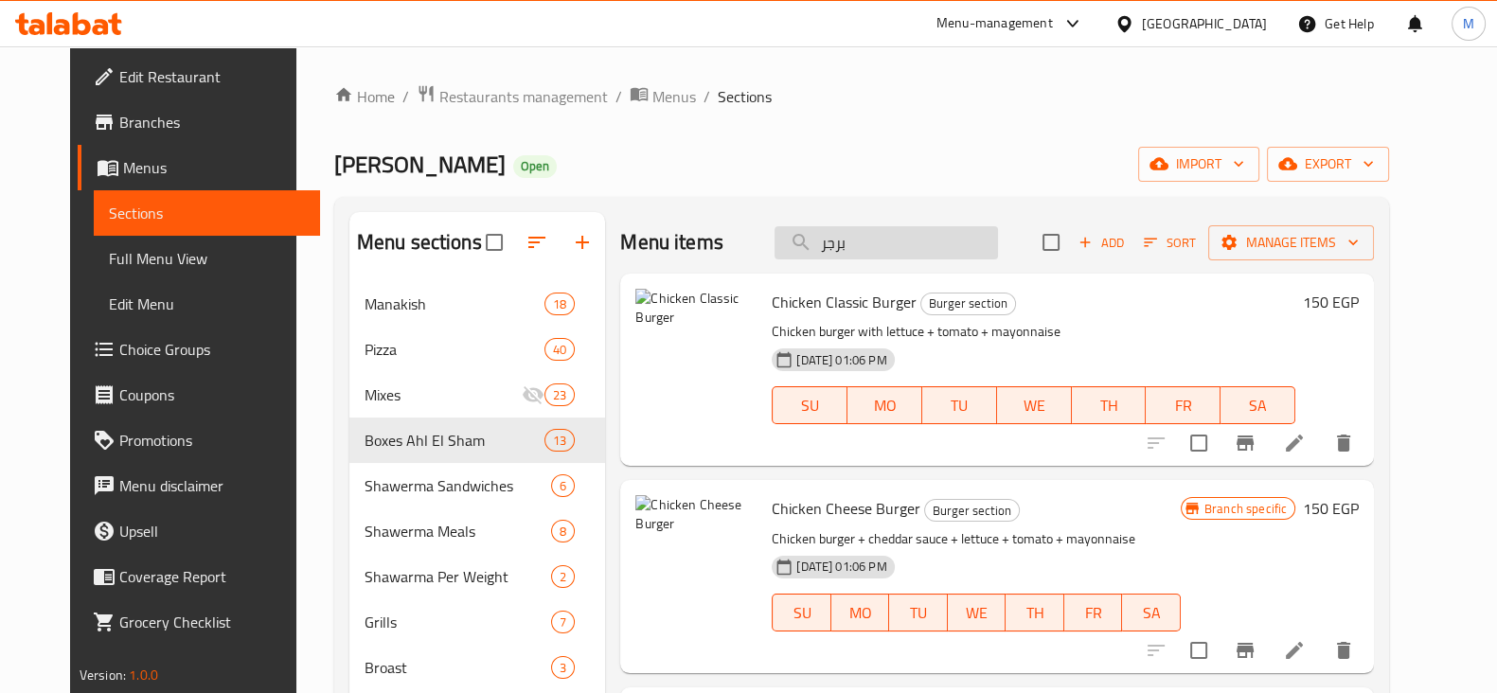
click at [921, 257] on input "برجر" at bounding box center [885, 242] width 223 height 33
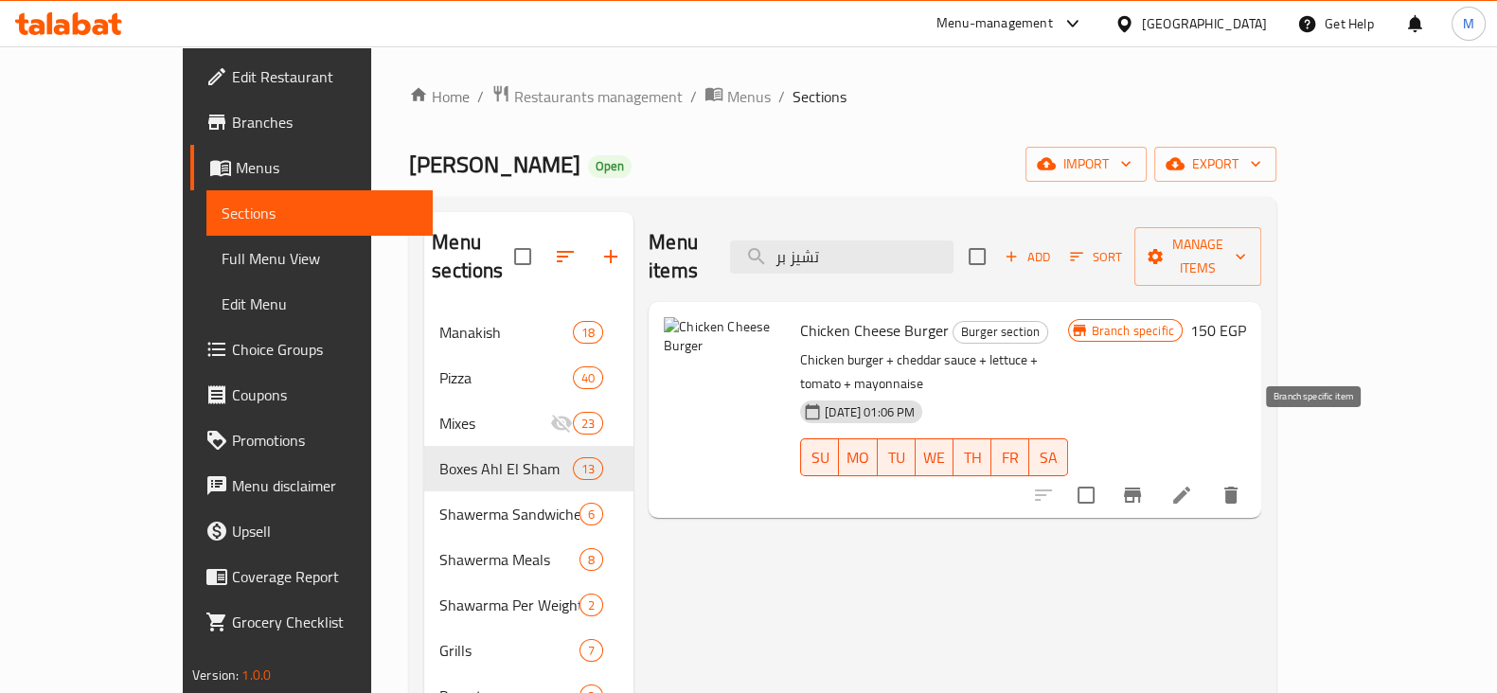
type input "تشيز بر"
click at [1155, 472] on button "Branch-specific-item" at bounding box center [1132, 494] width 45 height 45
